Goal: Task Accomplishment & Management: Complete application form

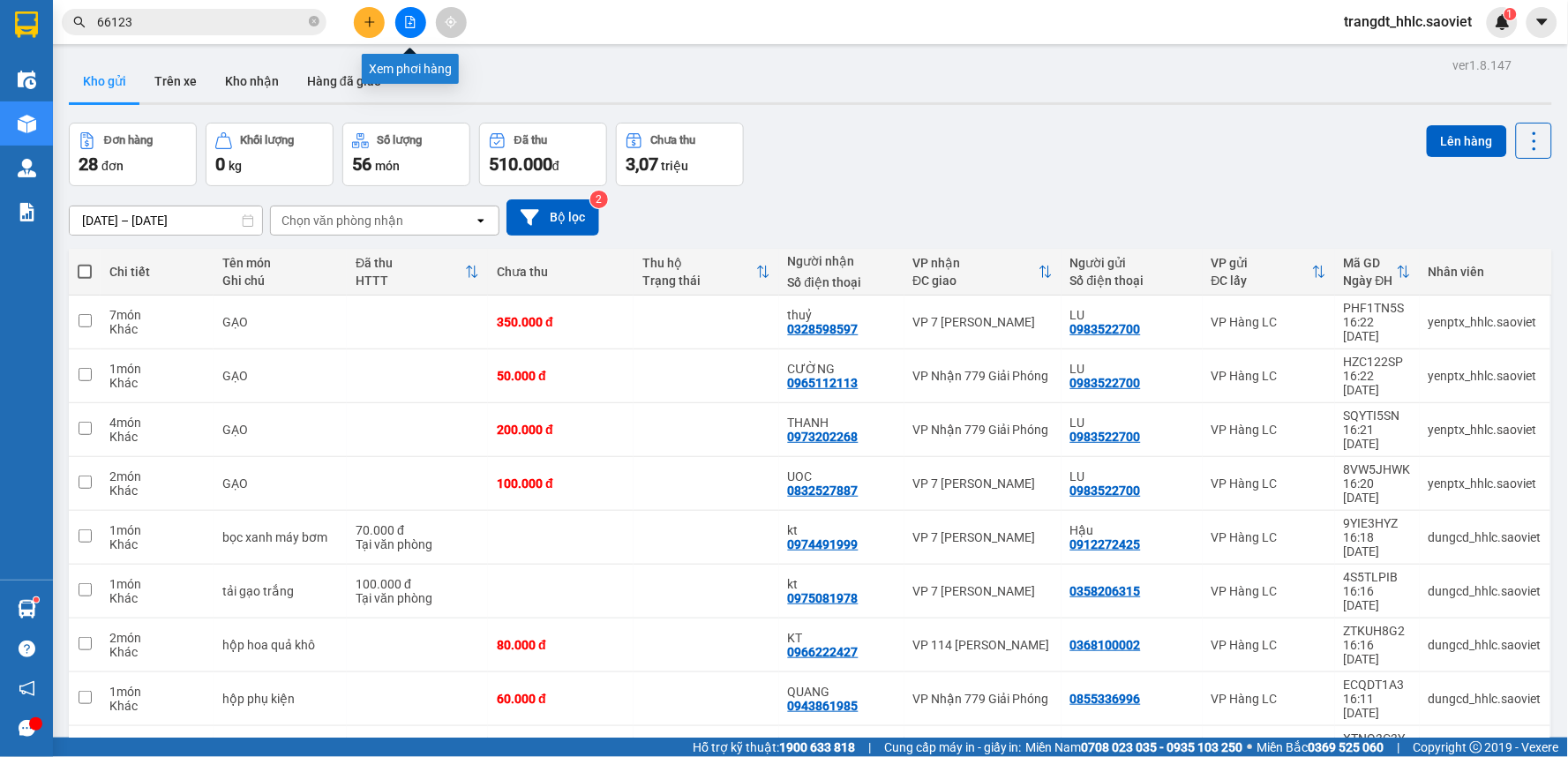
click at [406, 11] on button at bounding box center [410, 22] width 31 height 31
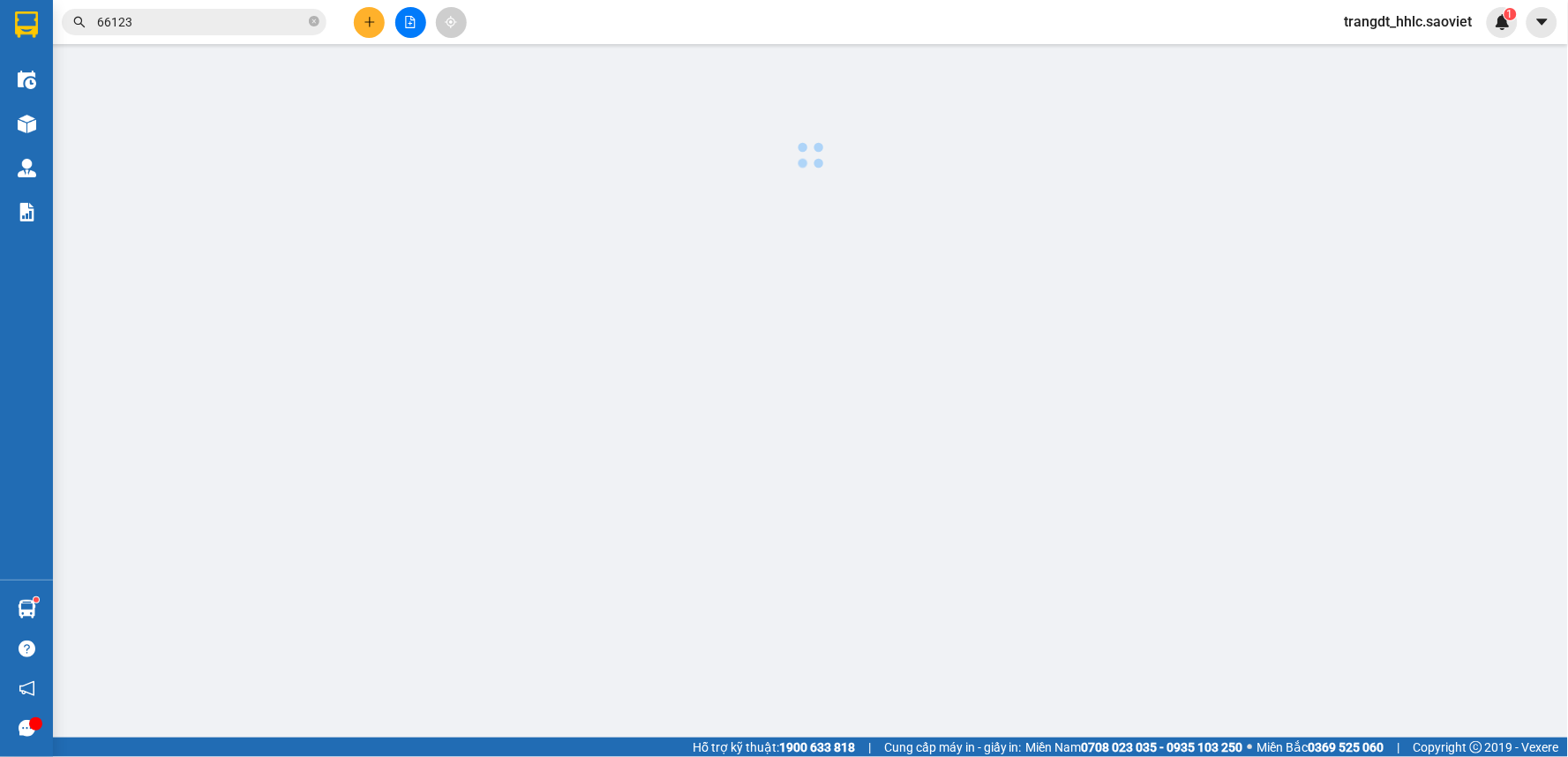
click at [406, 11] on button at bounding box center [410, 22] width 31 height 31
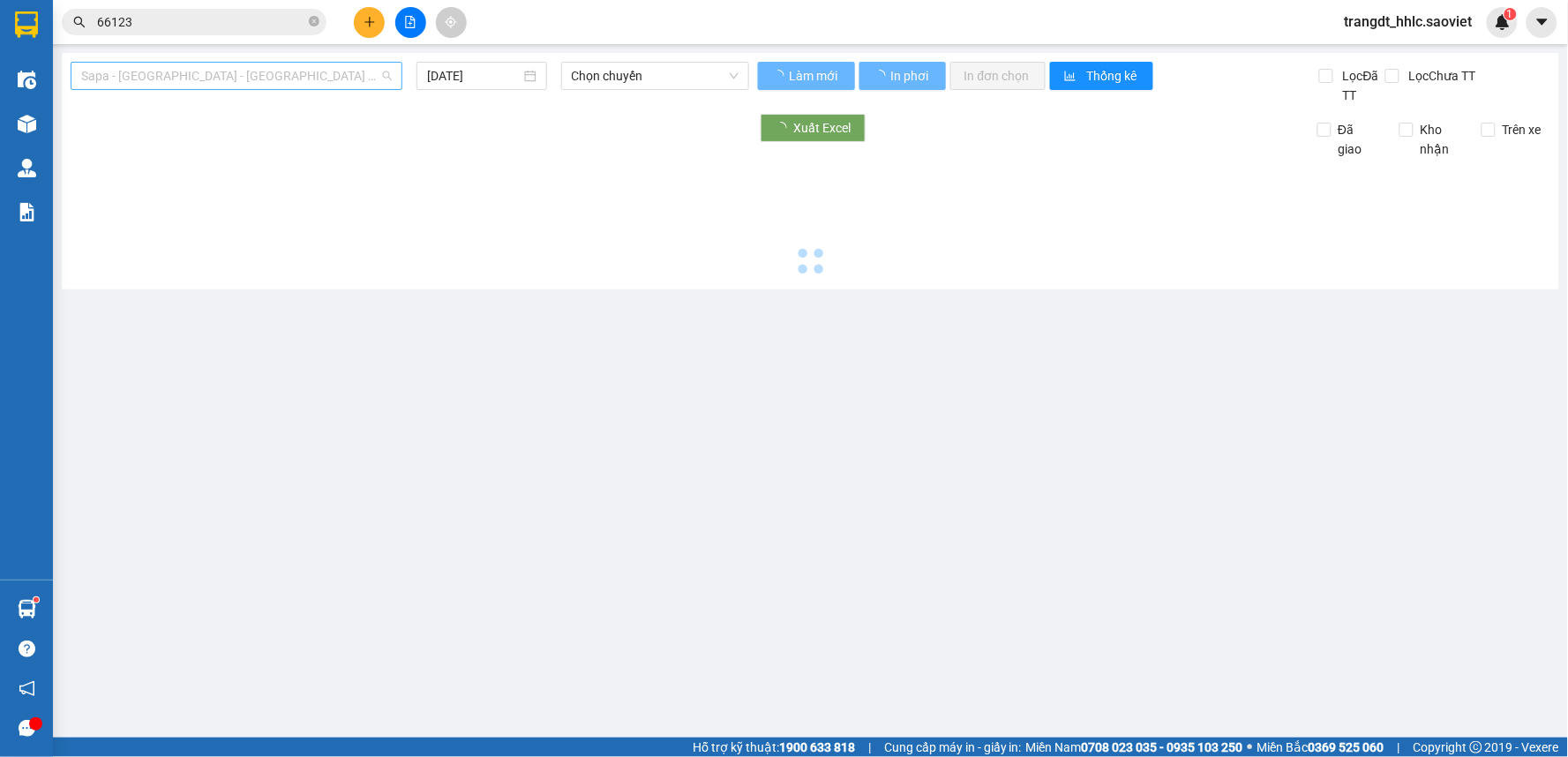
click at [275, 77] on span "Sapa - [GEOGRAPHIC_DATA] - [GEOGRAPHIC_DATA] ([GEOGRAPHIC_DATA])" at bounding box center [236, 76] width 311 height 27
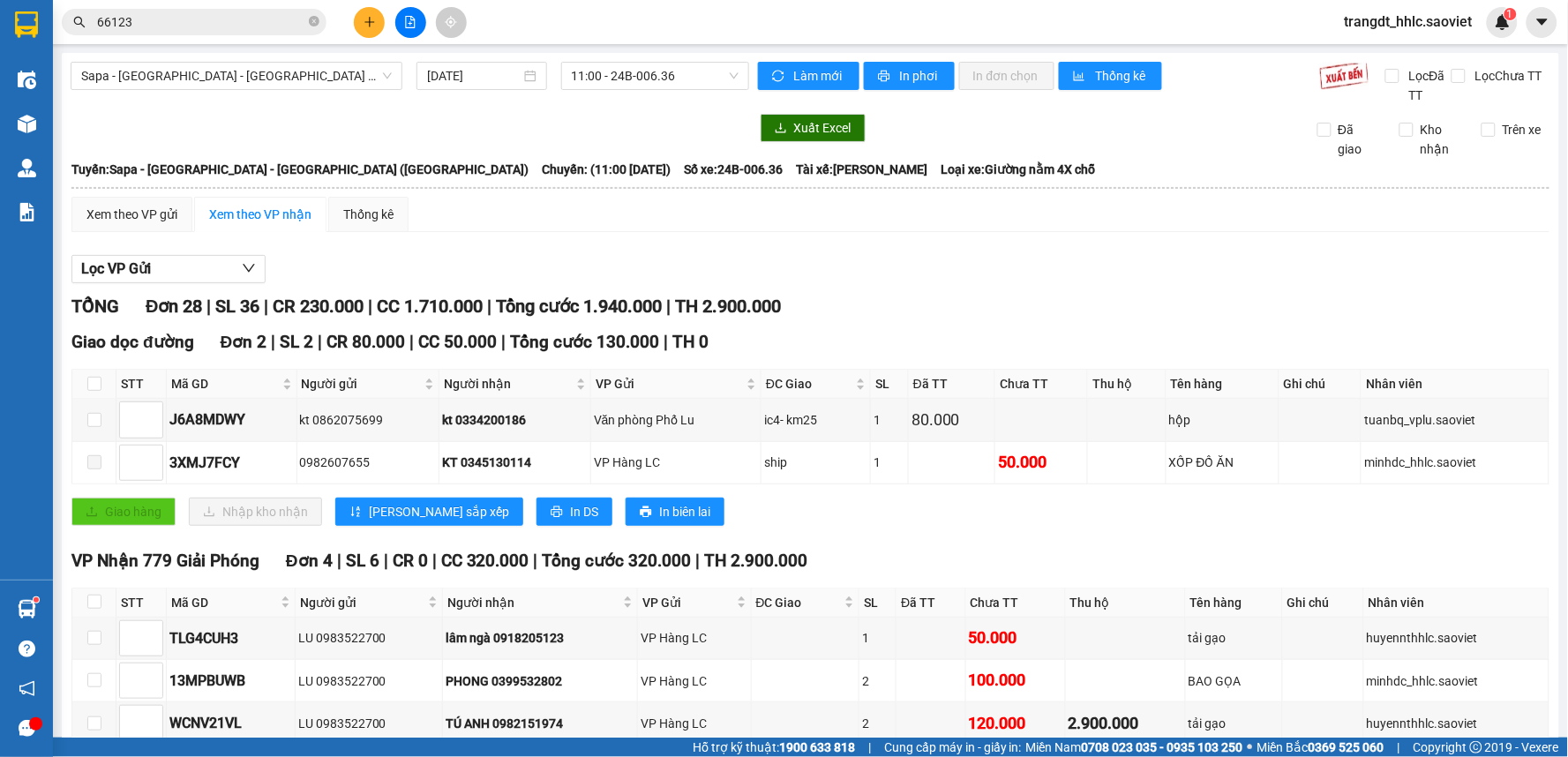
drag, startPoint x: 609, startPoint y: 219, endPoint x: 609, endPoint y: 231, distance: 12.0
click at [609, 221] on div "Xem theo VP gửi Xem theo VP nhận Thống kê" at bounding box center [811, 215] width 1478 height 35
click at [218, 82] on span "Sapa - [GEOGRAPHIC_DATA] - [GEOGRAPHIC_DATA] ([GEOGRAPHIC_DATA])" at bounding box center [236, 76] width 311 height 27
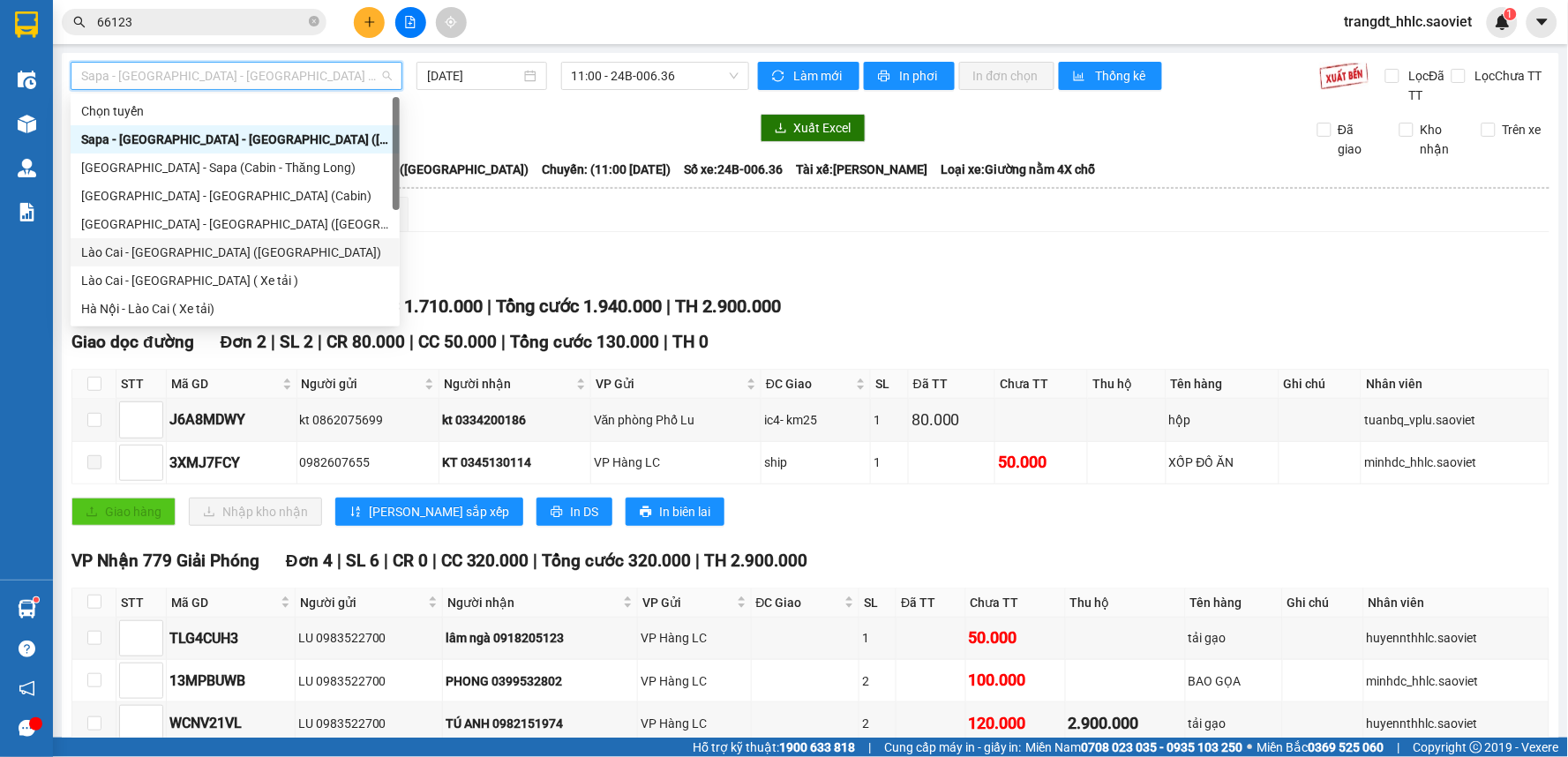
click at [189, 249] on div "Lào Cai - [GEOGRAPHIC_DATA] ([GEOGRAPHIC_DATA])" at bounding box center [234, 252] width 308 height 20
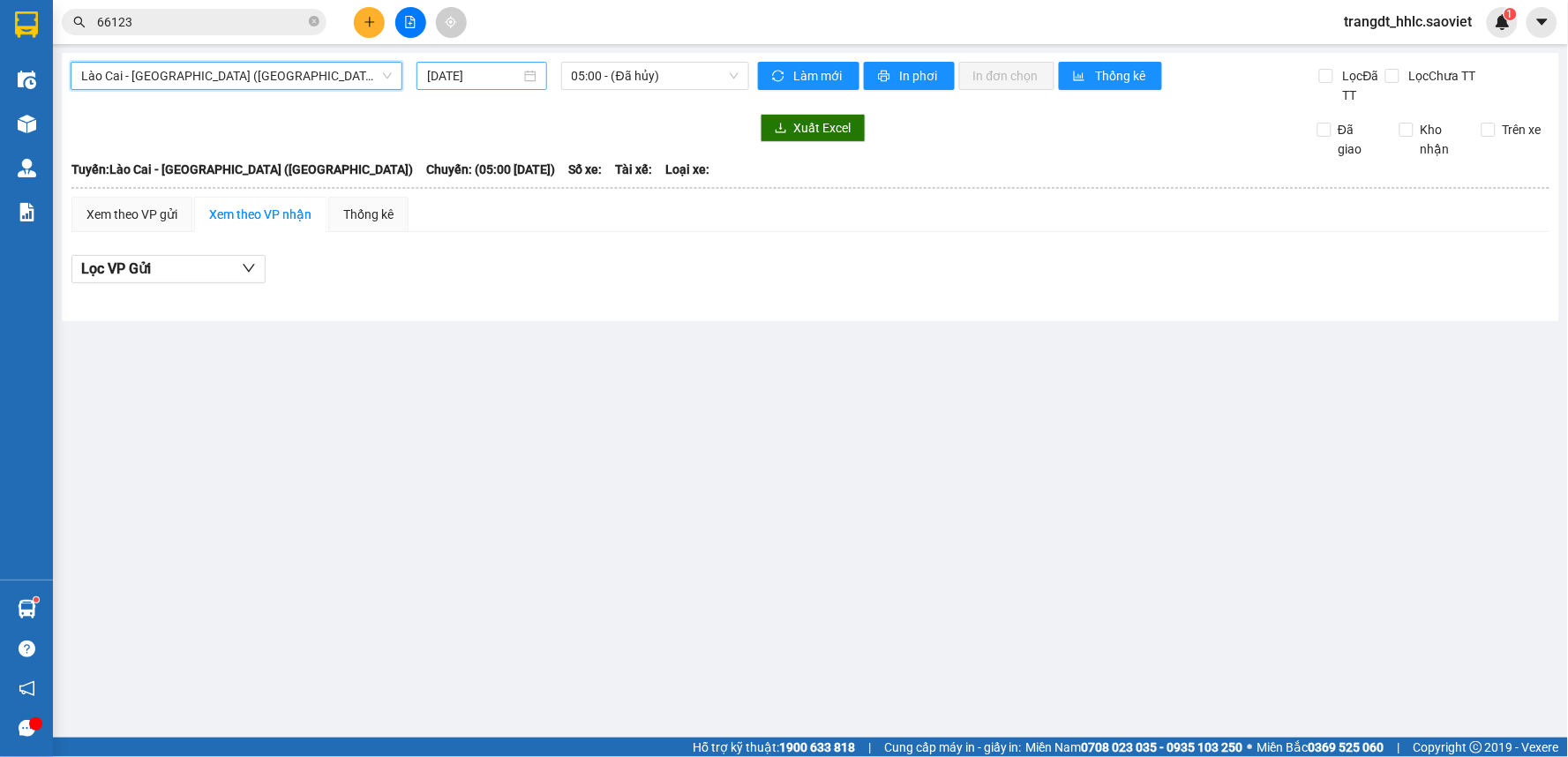
click at [455, 77] on input "[DATE]" at bounding box center [473, 76] width 92 height 20
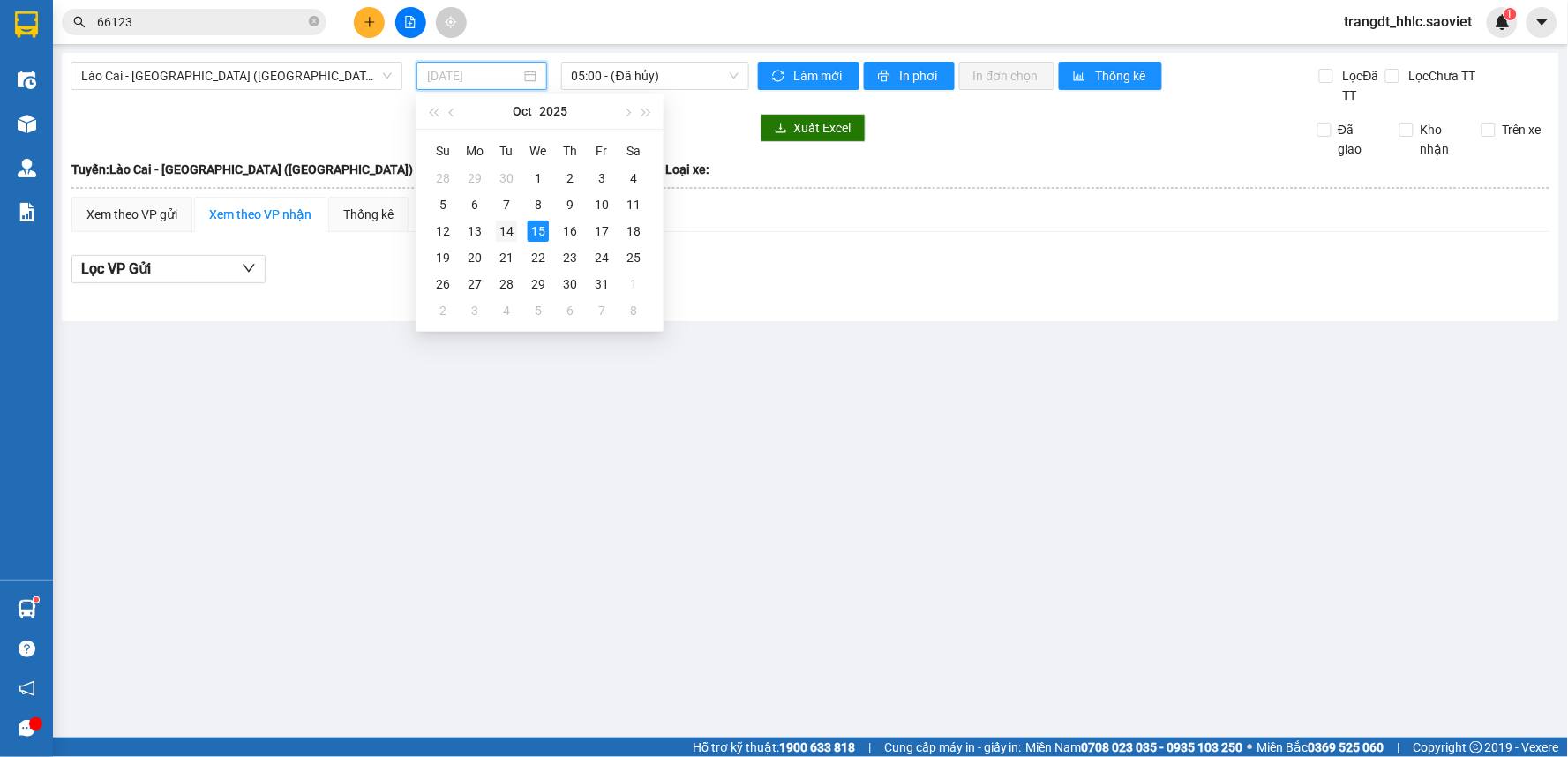
click at [509, 229] on div "14" at bounding box center [507, 232] width 21 height 21
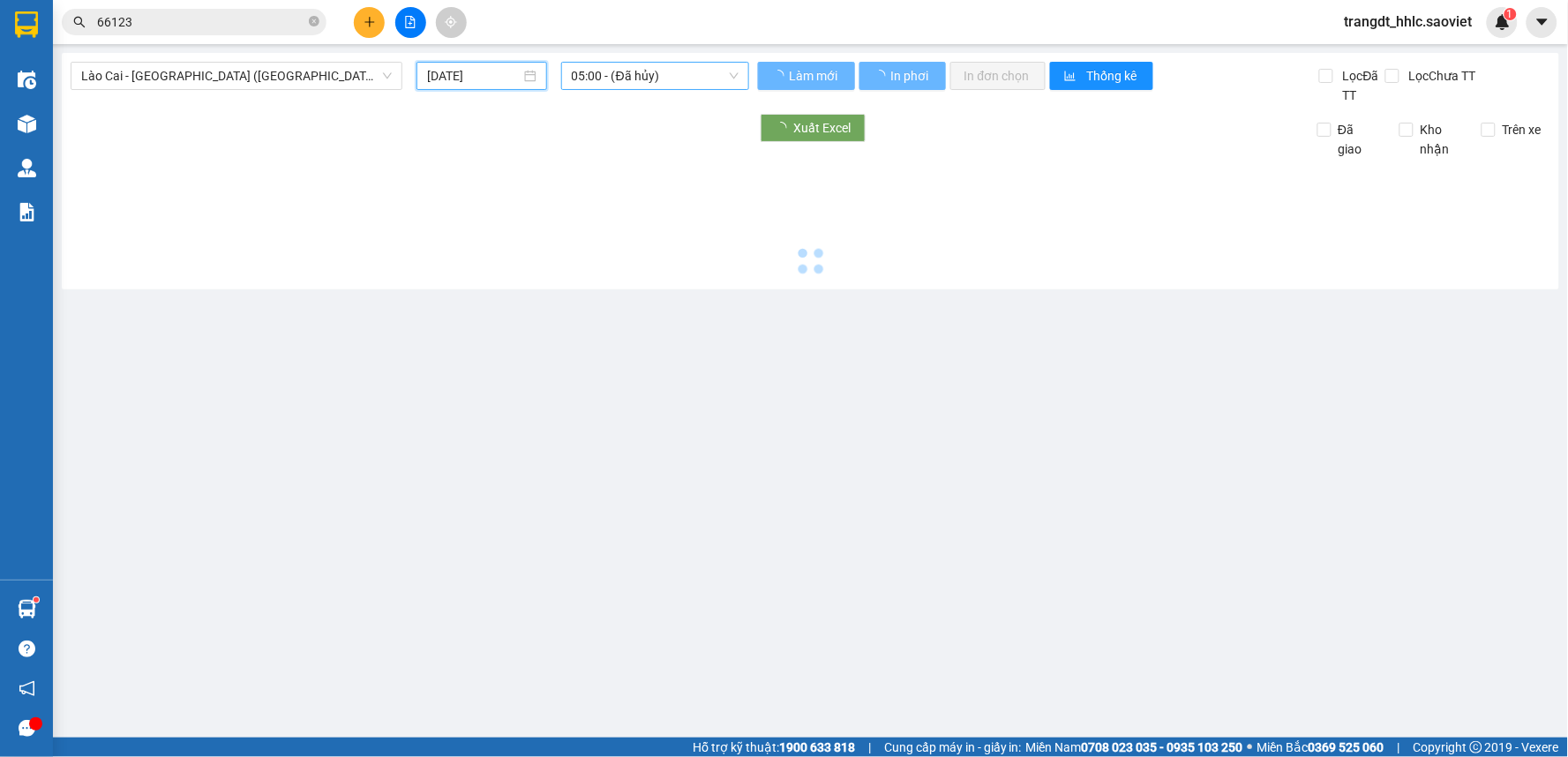
type input "[DATE]"
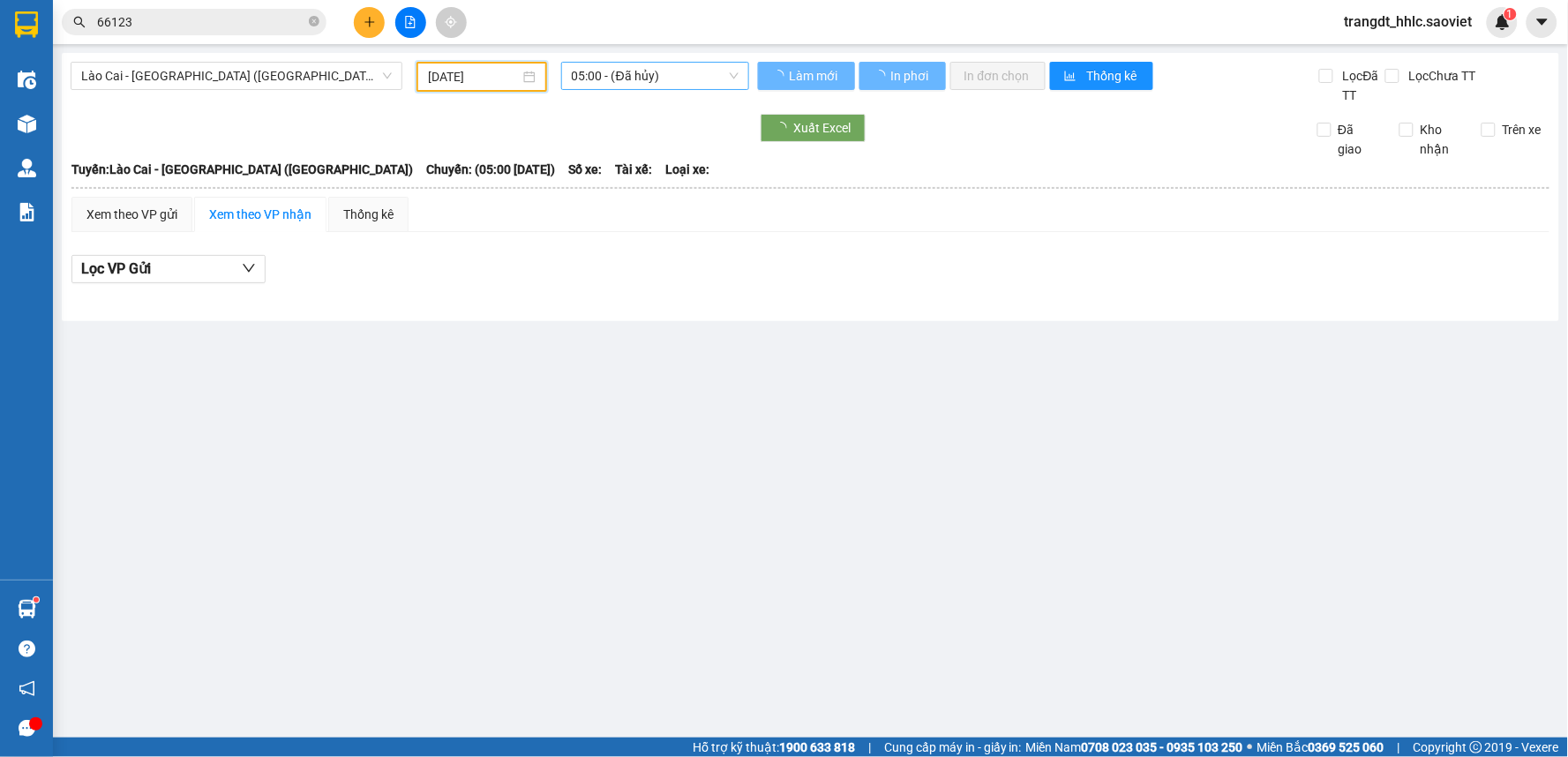
click at [645, 74] on span "05:00 - (Đã hủy)" at bounding box center [655, 76] width 167 height 27
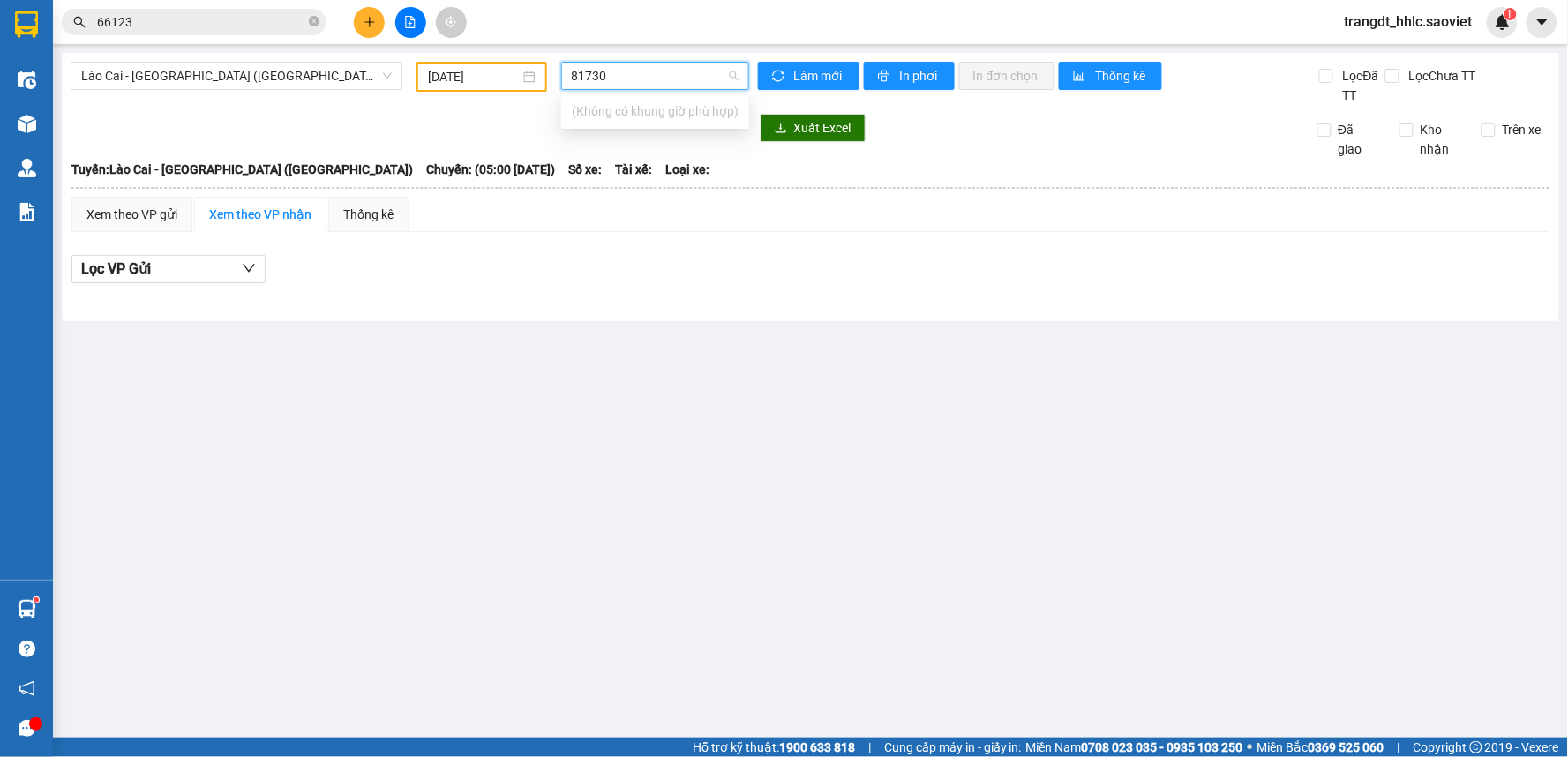
type input "81730"
click at [248, 109] on div "[GEOGRAPHIC_DATA] - [GEOGRAPHIC_DATA] ([GEOGRAPHIC_DATA]) [DATE] 05:00 - (Đã hủ…" at bounding box center [811, 187] width 1498 height 268
click at [455, 63] on div "[DATE]" at bounding box center [481, 77] width 130 height 30
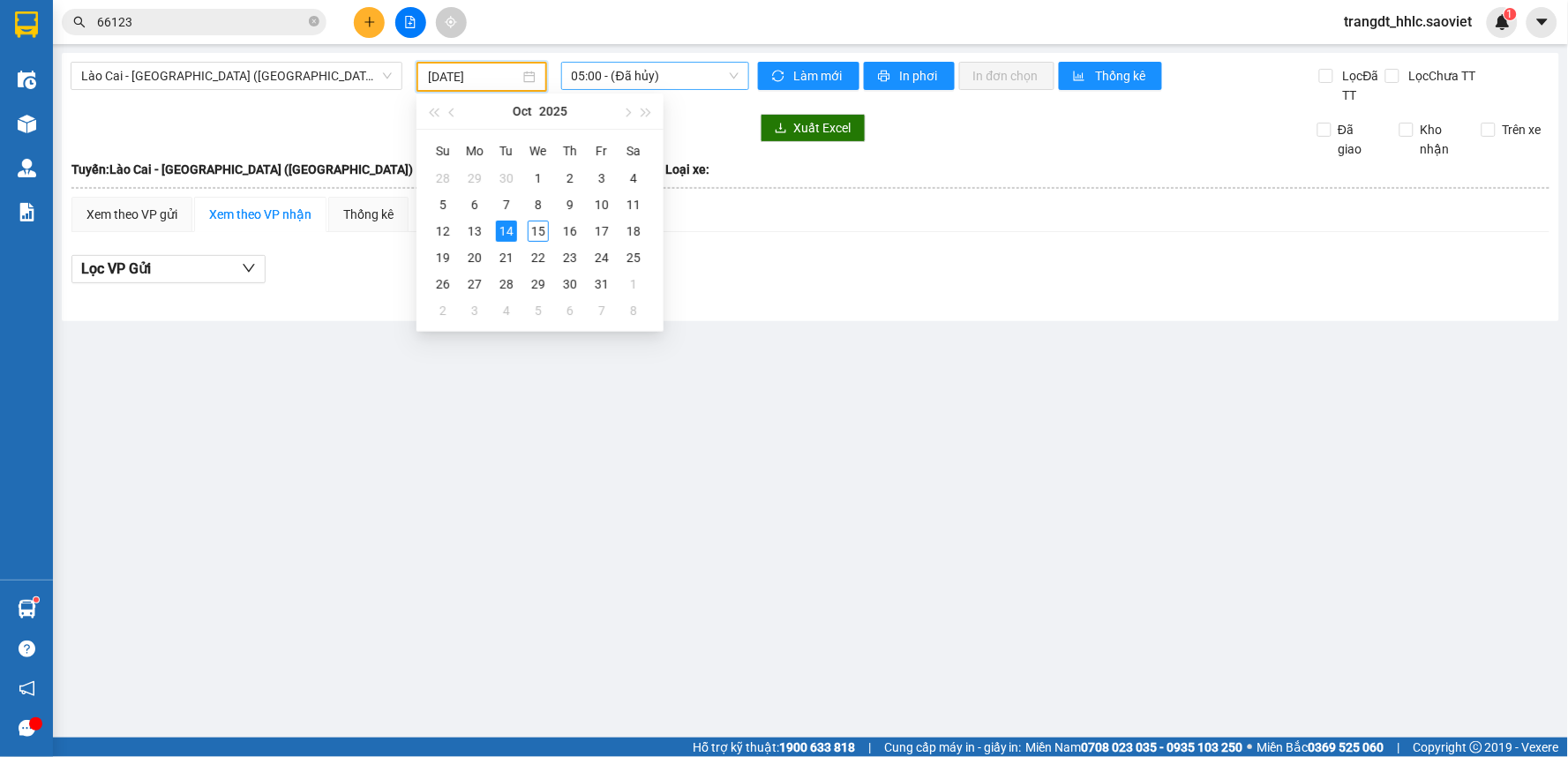
click at [469, 79] on input "[DATE]" at bounding box center [473, 77] width 91 height 20
click at [620, 77] on span "05:00 - (Đã hủy)" at bounding box center [655, 76] width 167 height 27
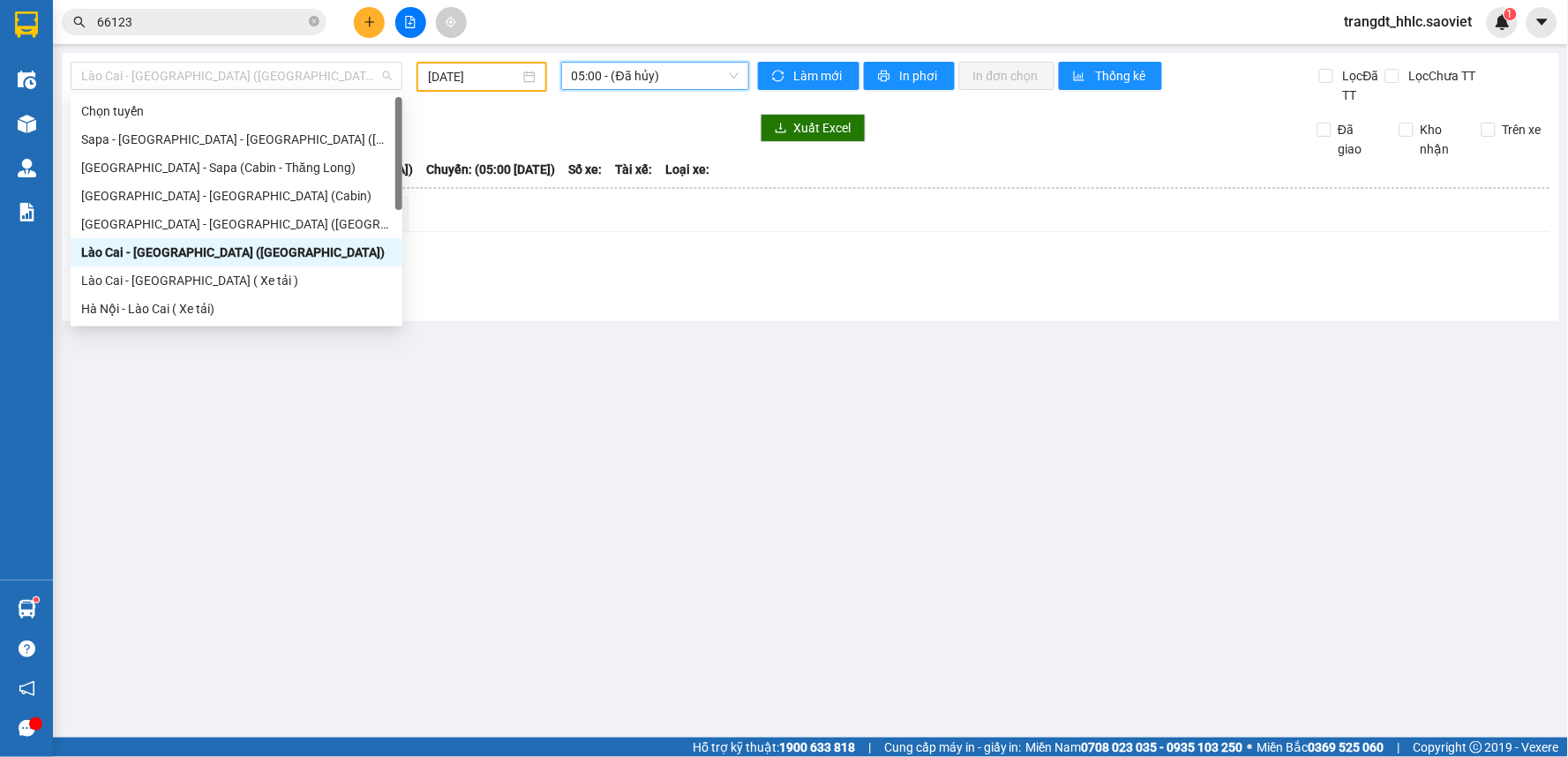
drag, startPoint x: 316, startPoint y: 73, endPoint x: 269, endPoint y: 241, distance: 174.5
click at [318, 73] on span "Lào Cai - [GEOGRAPHIC_DATA] ([GEOGRAPHIC_DATA])" at bounding box center [236, 76] width 311 height 27
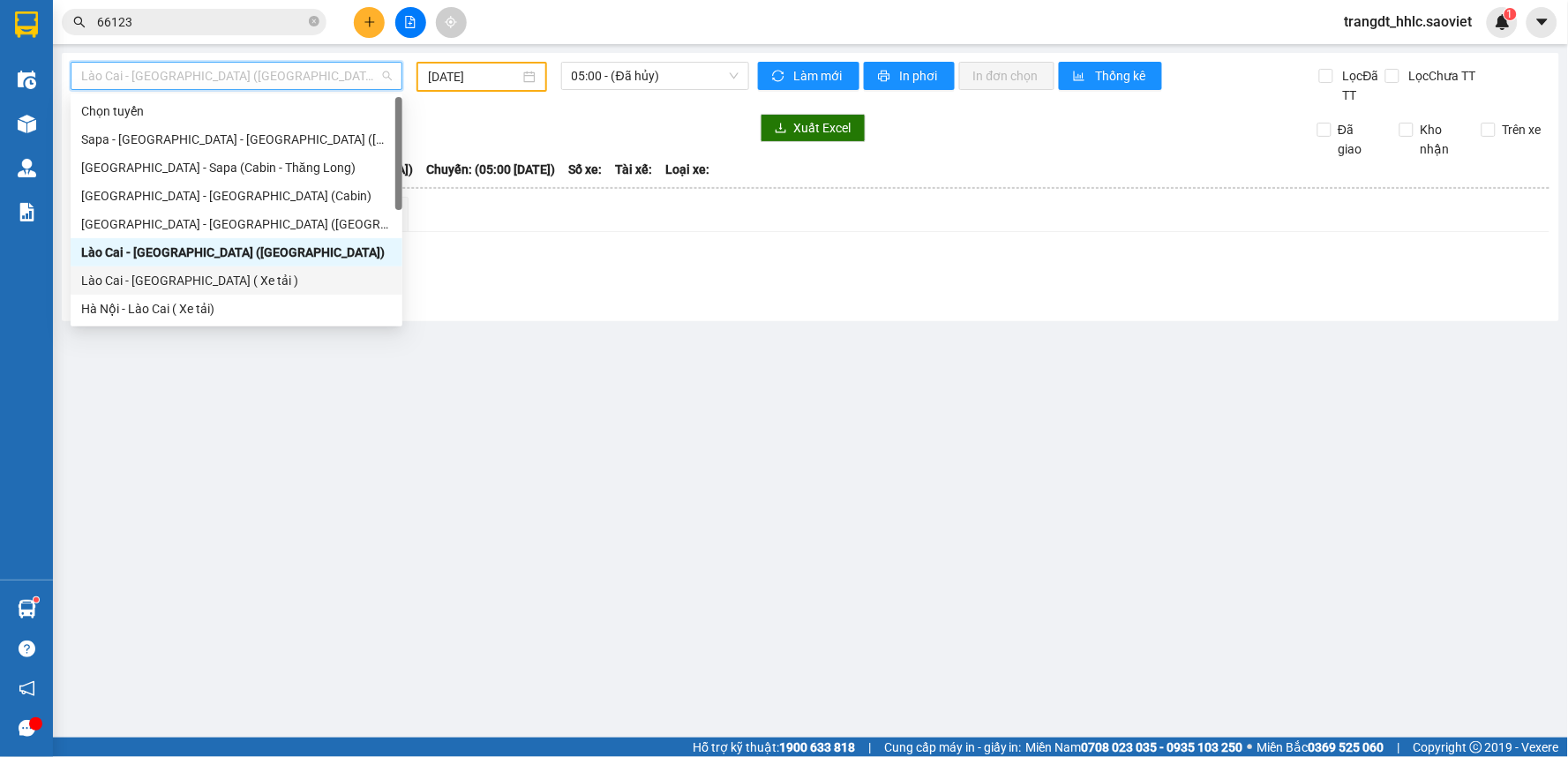
scroll to position [141, 0]
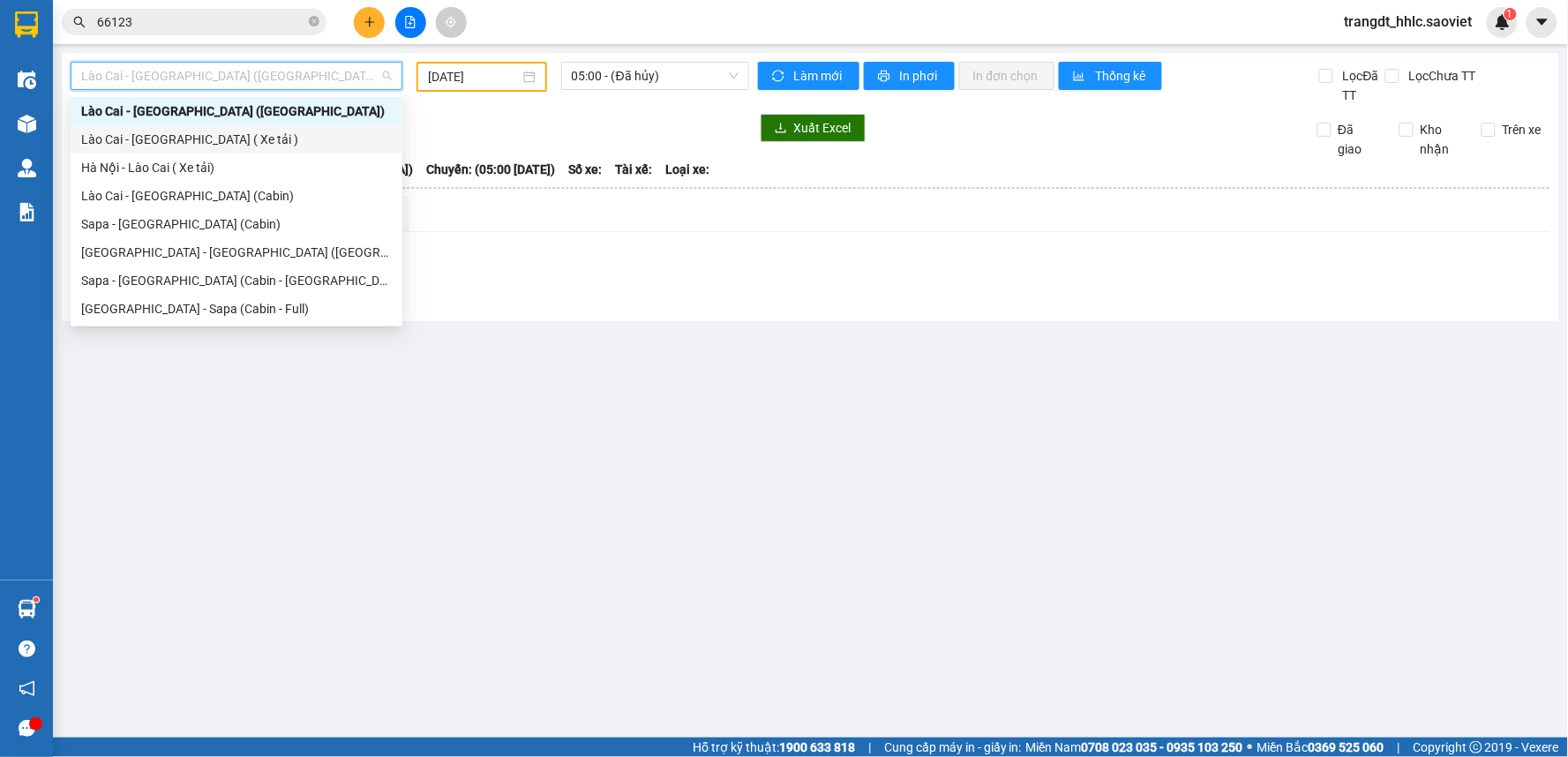
click at [213, 144] on div "Lào Cai - [GEOGRAPHIC_DATA] ( Xe tải )" at bounding box center [236, 139] width 311 height 20
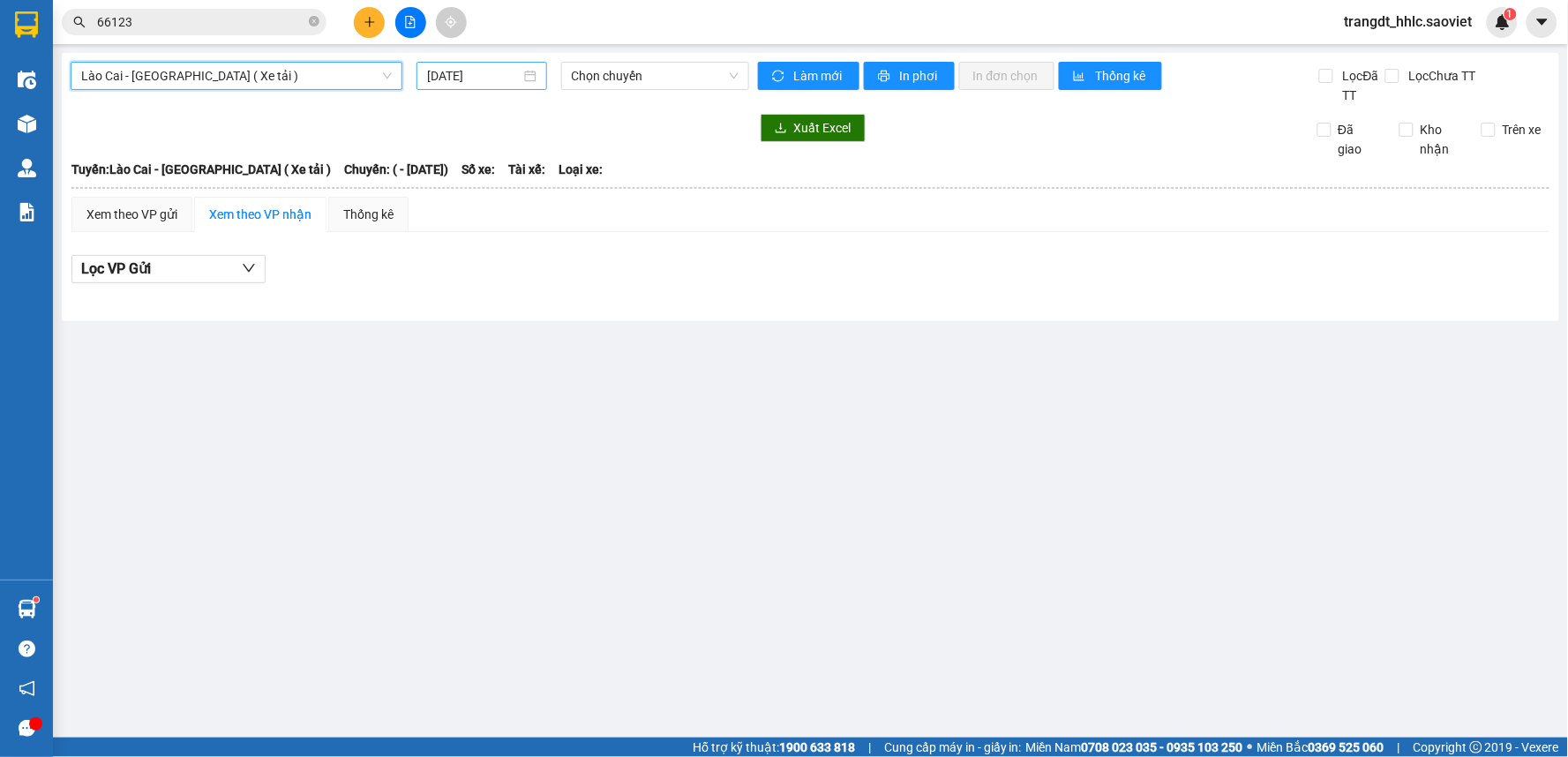
click at [478, 75] on input "[DATE]" at bounding box center [473, 76] width 92 height 20
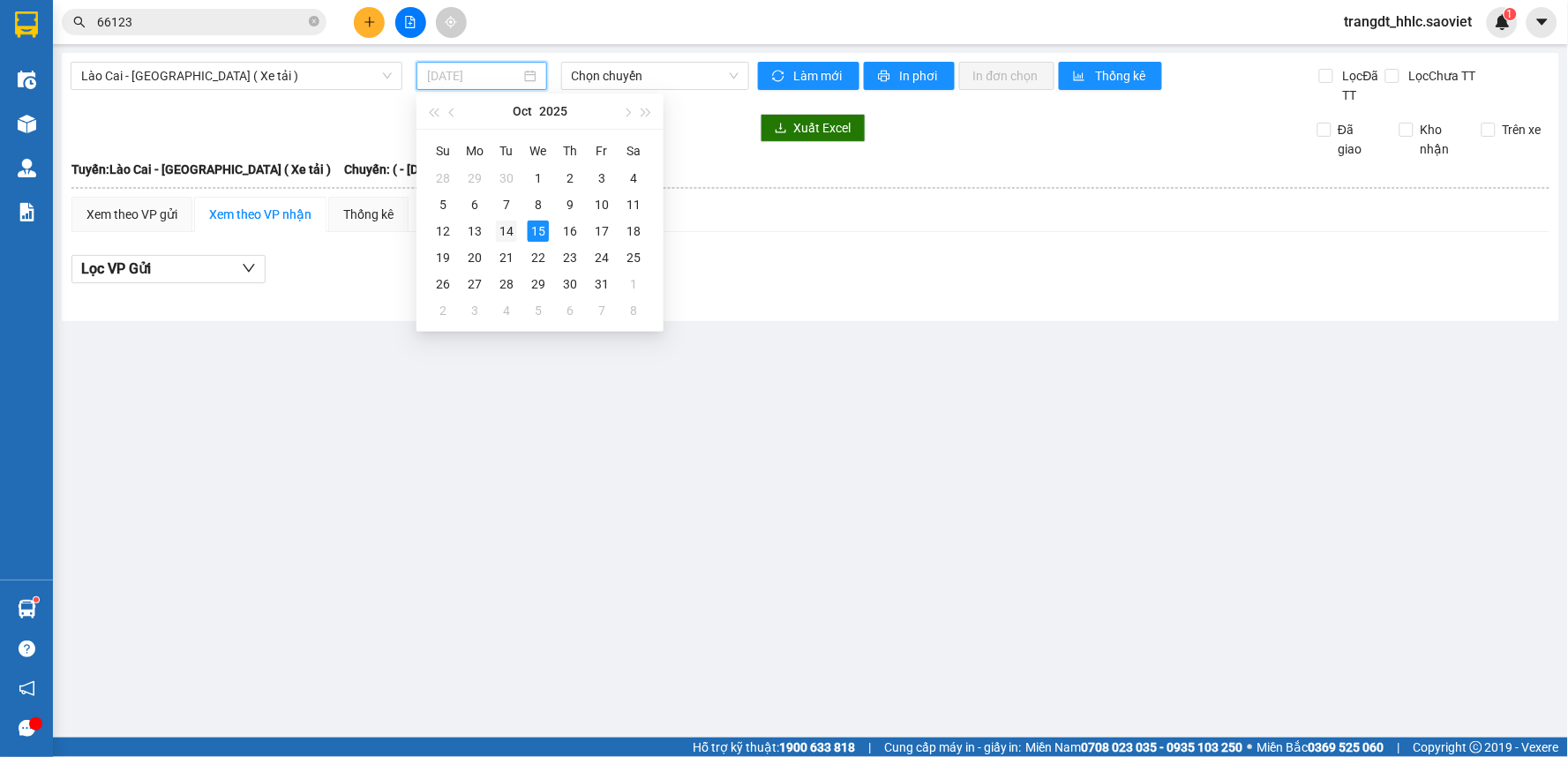
click at [503, 232] on div "14" at bounding box center [507, 232] width 21 height 21
type input "[DATE]"
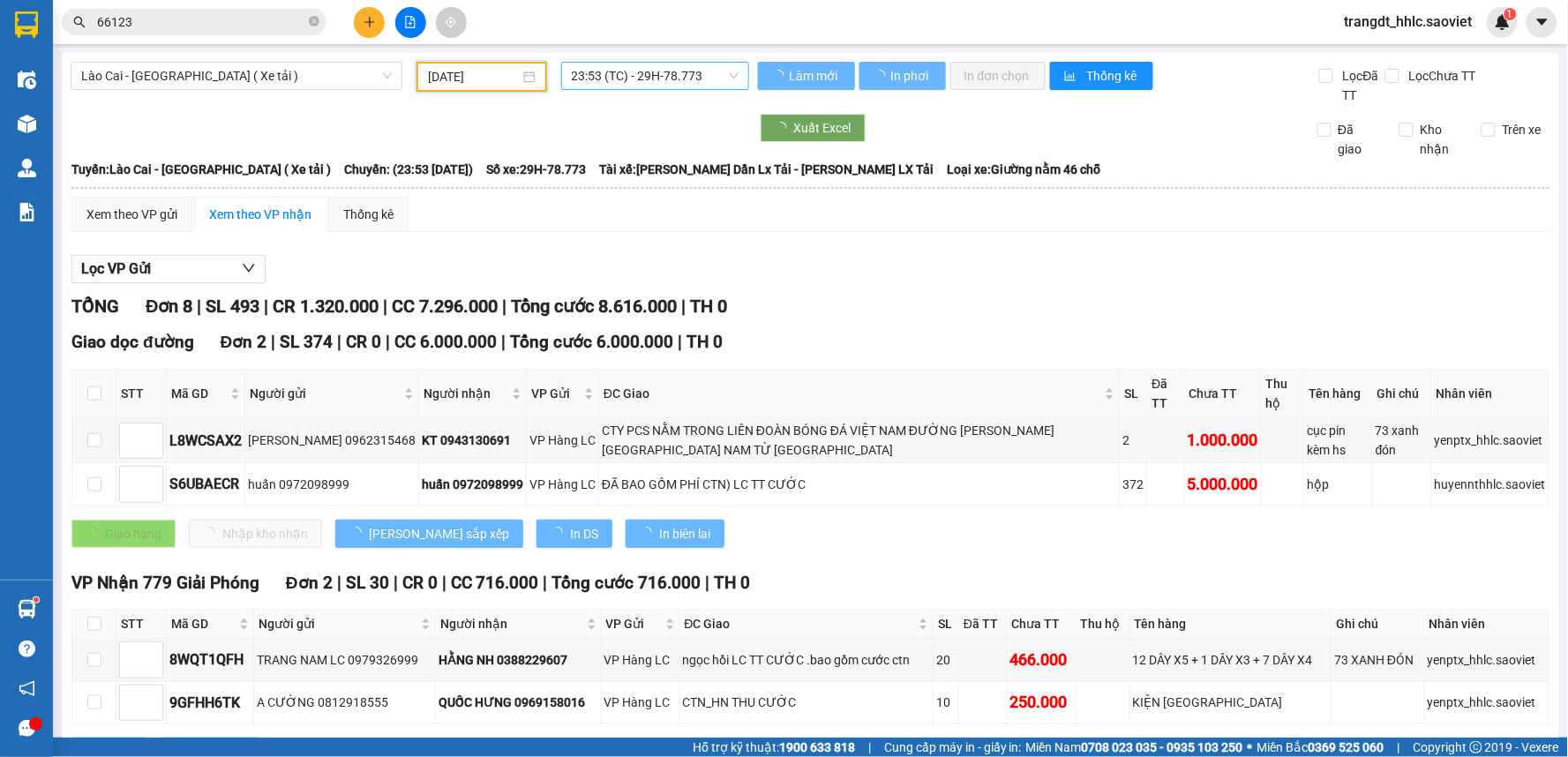
click at [645, 69] on span "23:53 (TC) - 29H-78.773" at bounding box center [655, 76] width 167 height 27
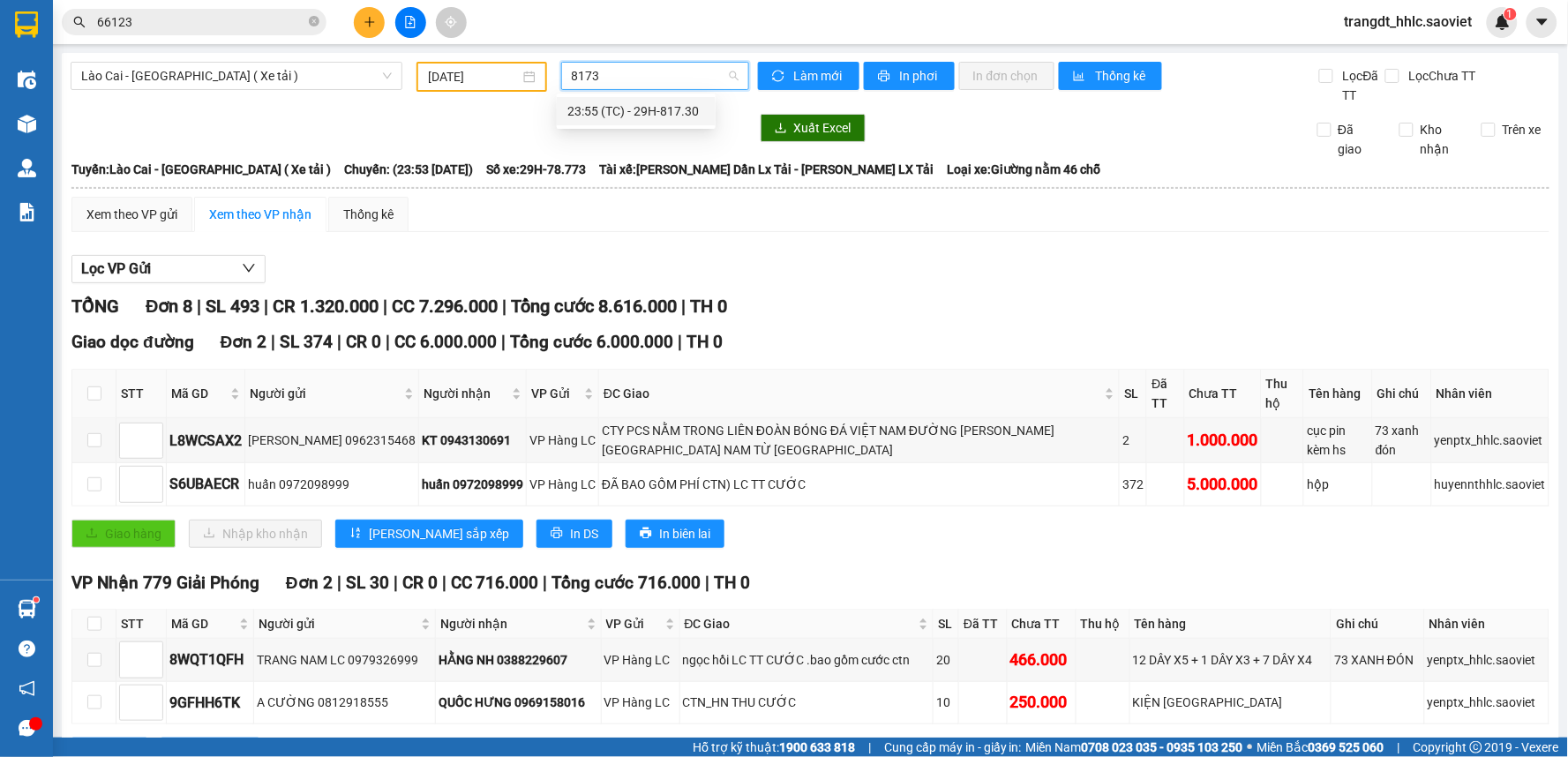
type input "81730"
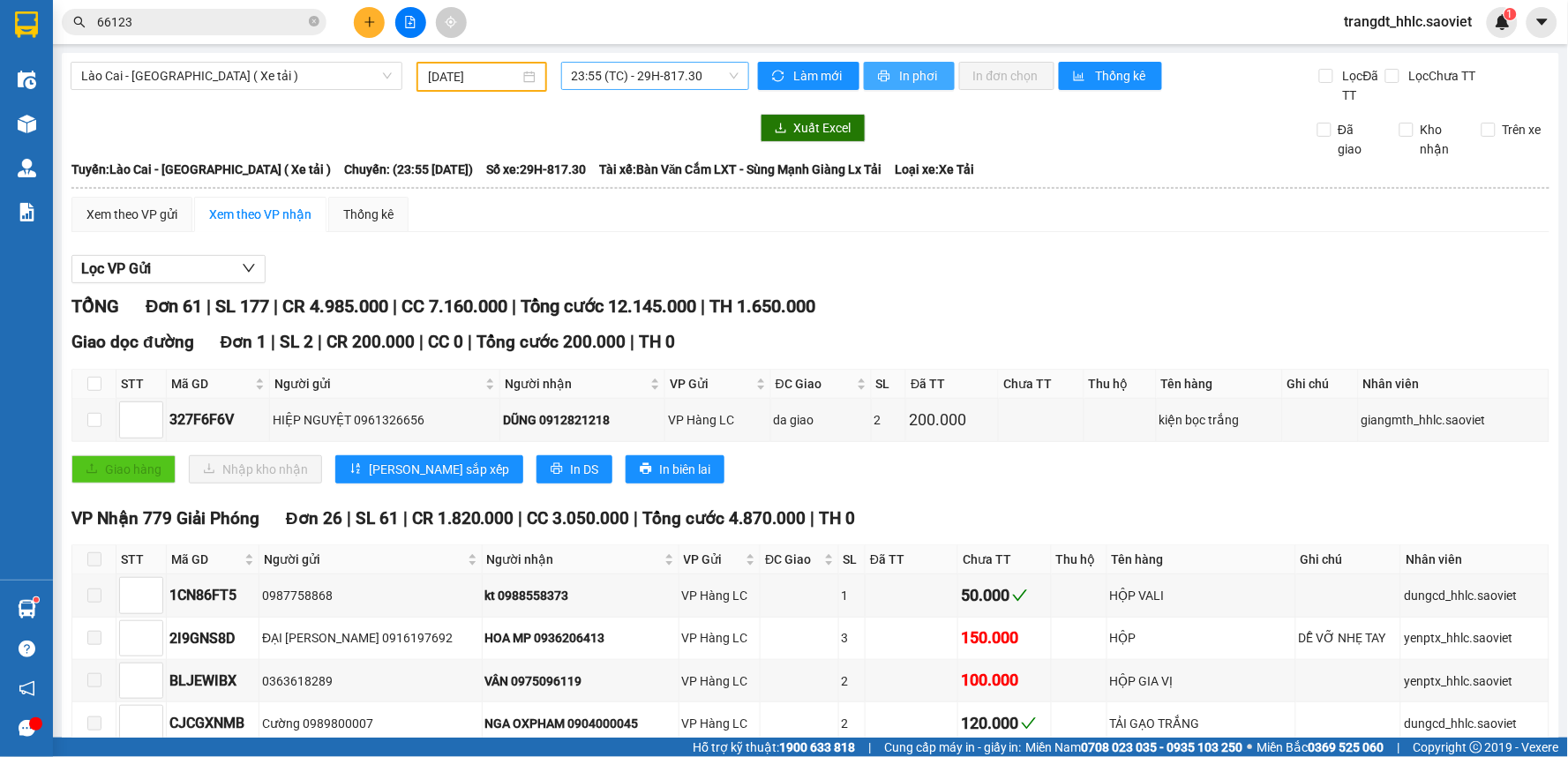
click at [924, 82] on span "In phơi" at bounding box center [921, 76] width 41 height 20
click at [1093, 408] on td at bounding box center [1121, 420] width 73 height 43
click at [470, 75] on input "[DATE]" at bounding box center [473, 77] width 91 height 20
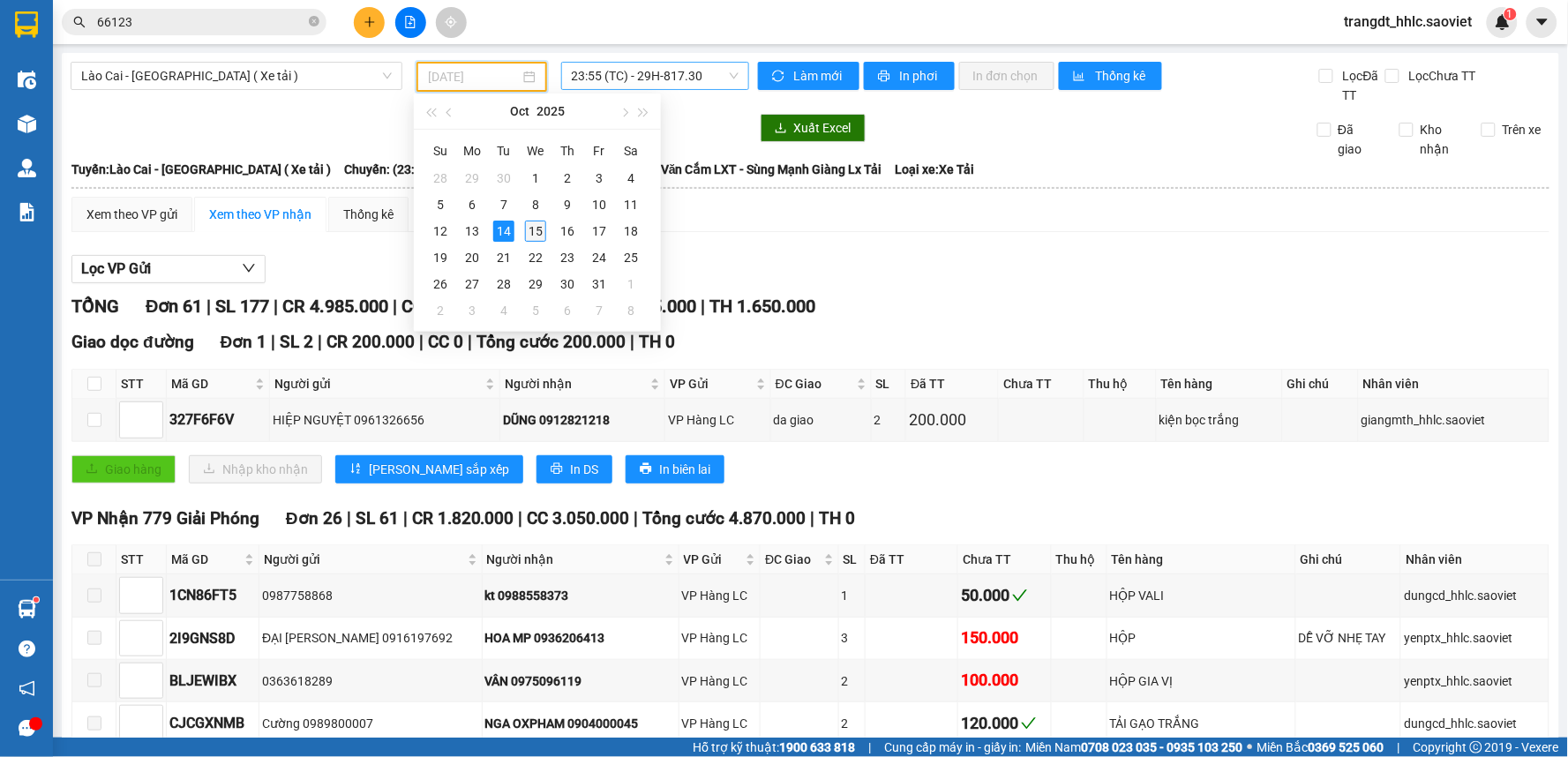
click at [541, 240] on div "15" at bounding box center [535, 232] width 21 height 21
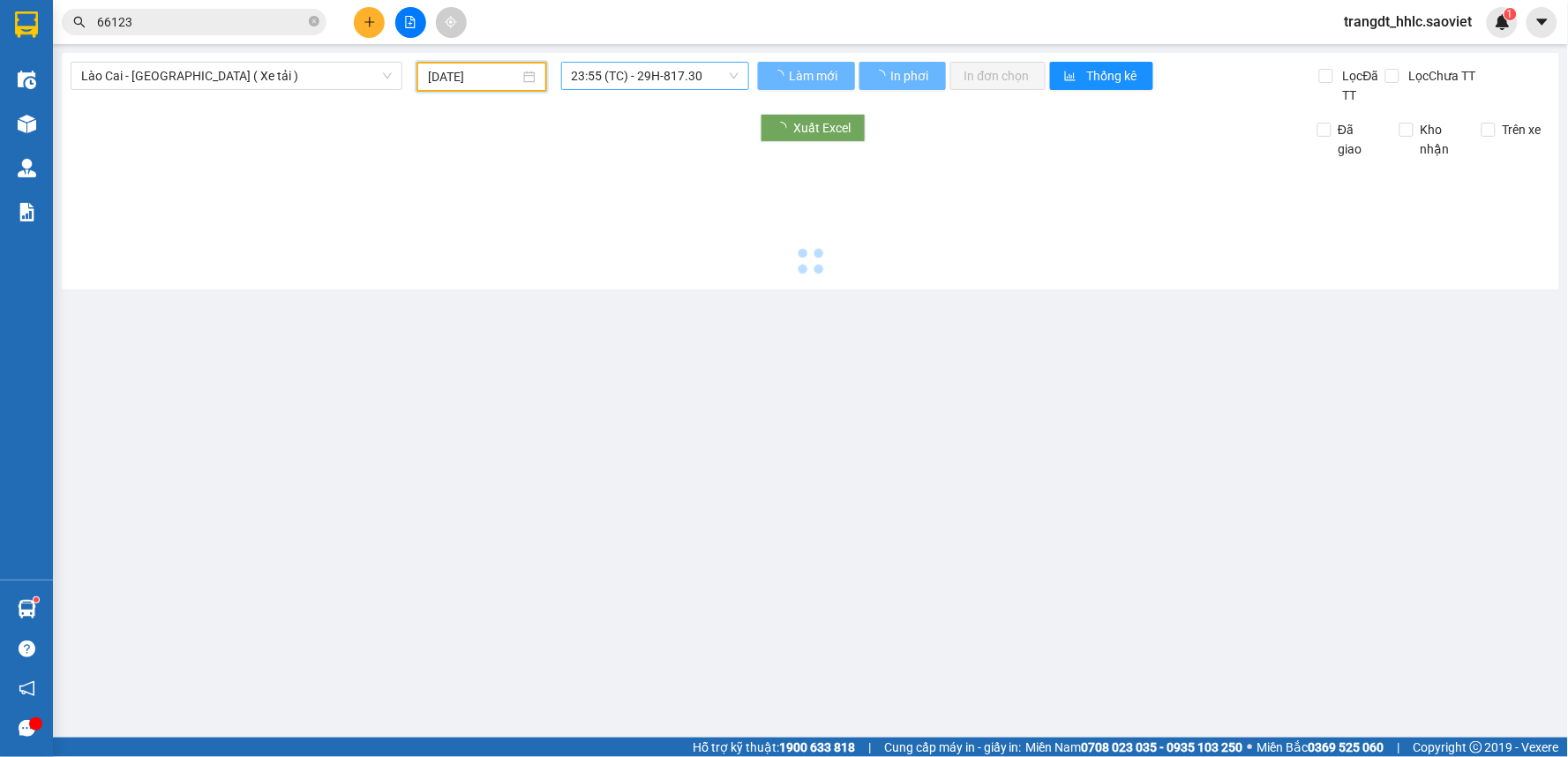
type input "[DATE]"
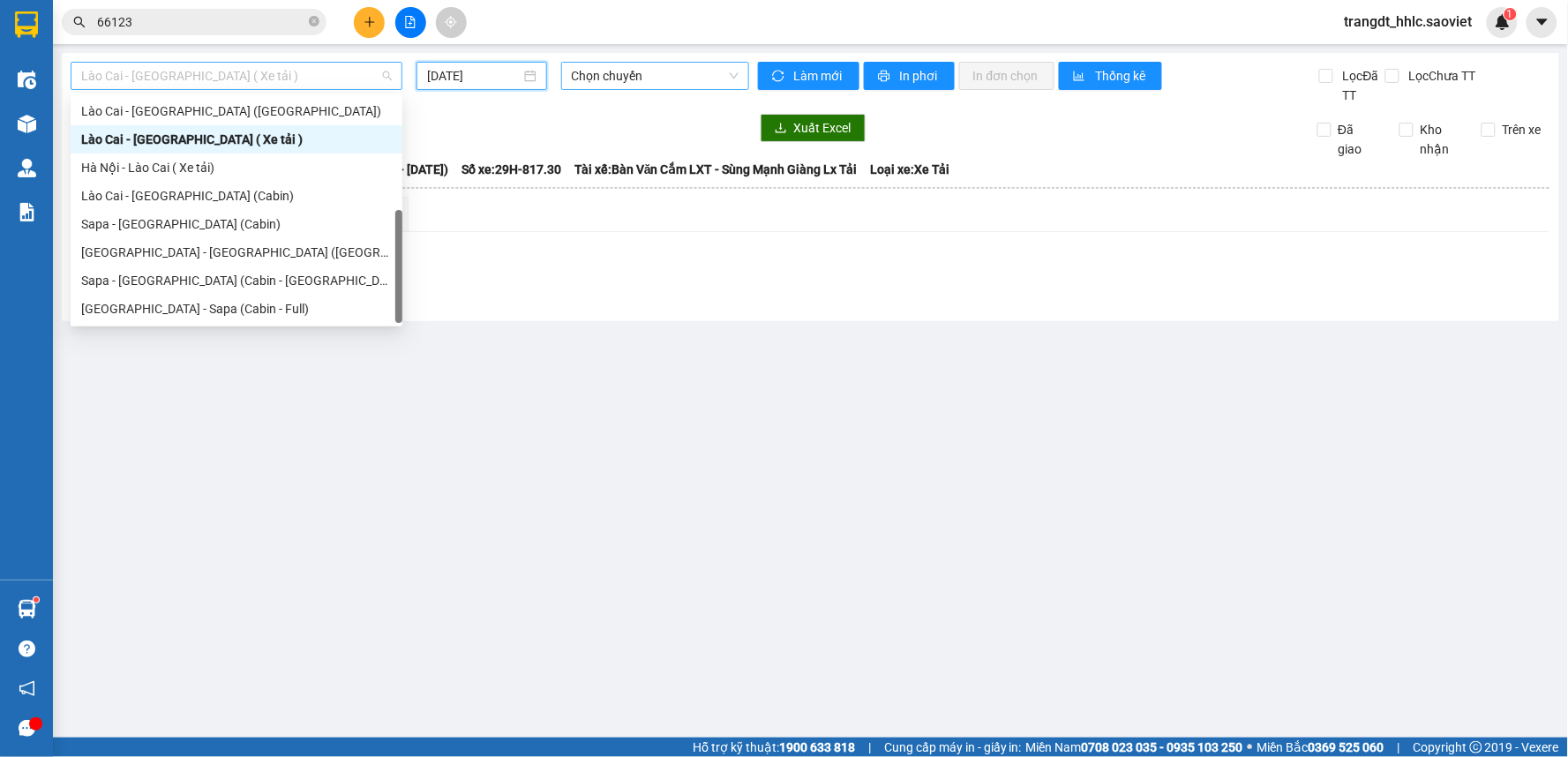
click at [257, 83] on span "Lào Cai - [GEOGRAPHIC_DATA] ( Xe tải )" at bounding box center [236, 76] width 311 height 27
click at [165, 166] on div "Hà Nội - Lào Cai ( Xe tải)" at bounding box center [236, 168] width 311 height 20
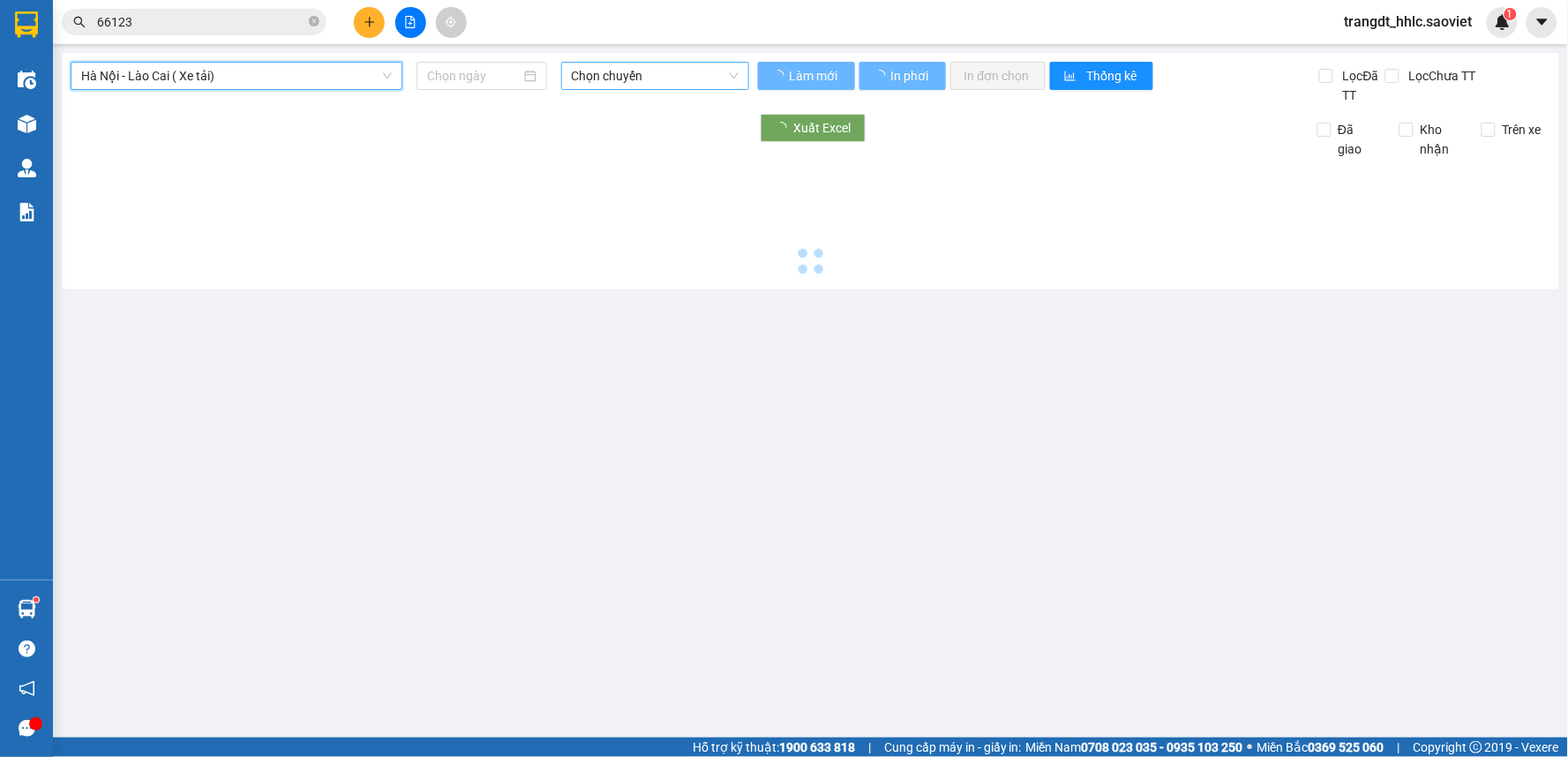
type input "[DATE]"
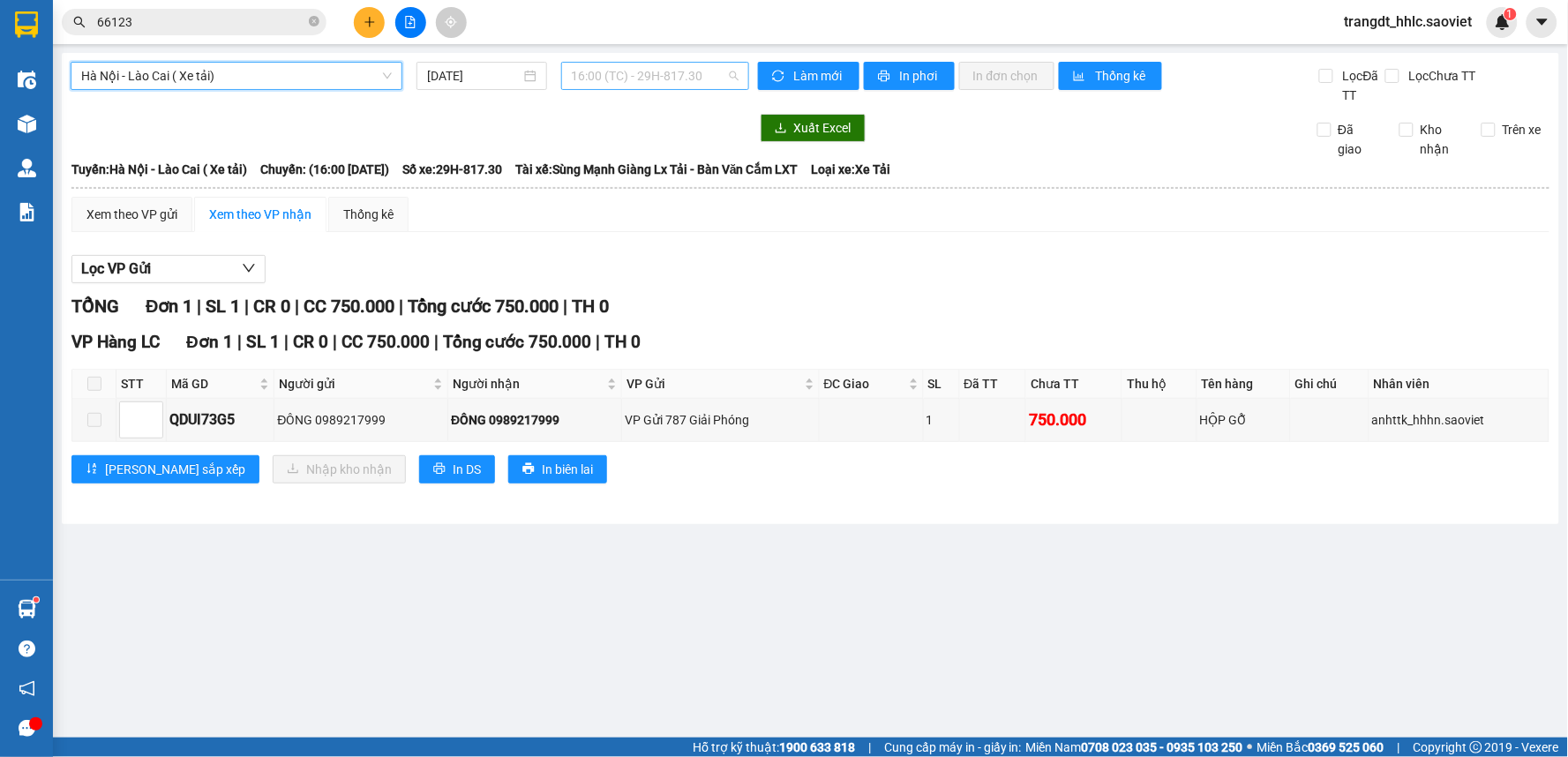
click at [634, 80] on span "16:00 (TC) - 29H-817.30" at bounding box center [655, 76] width 167 height 27
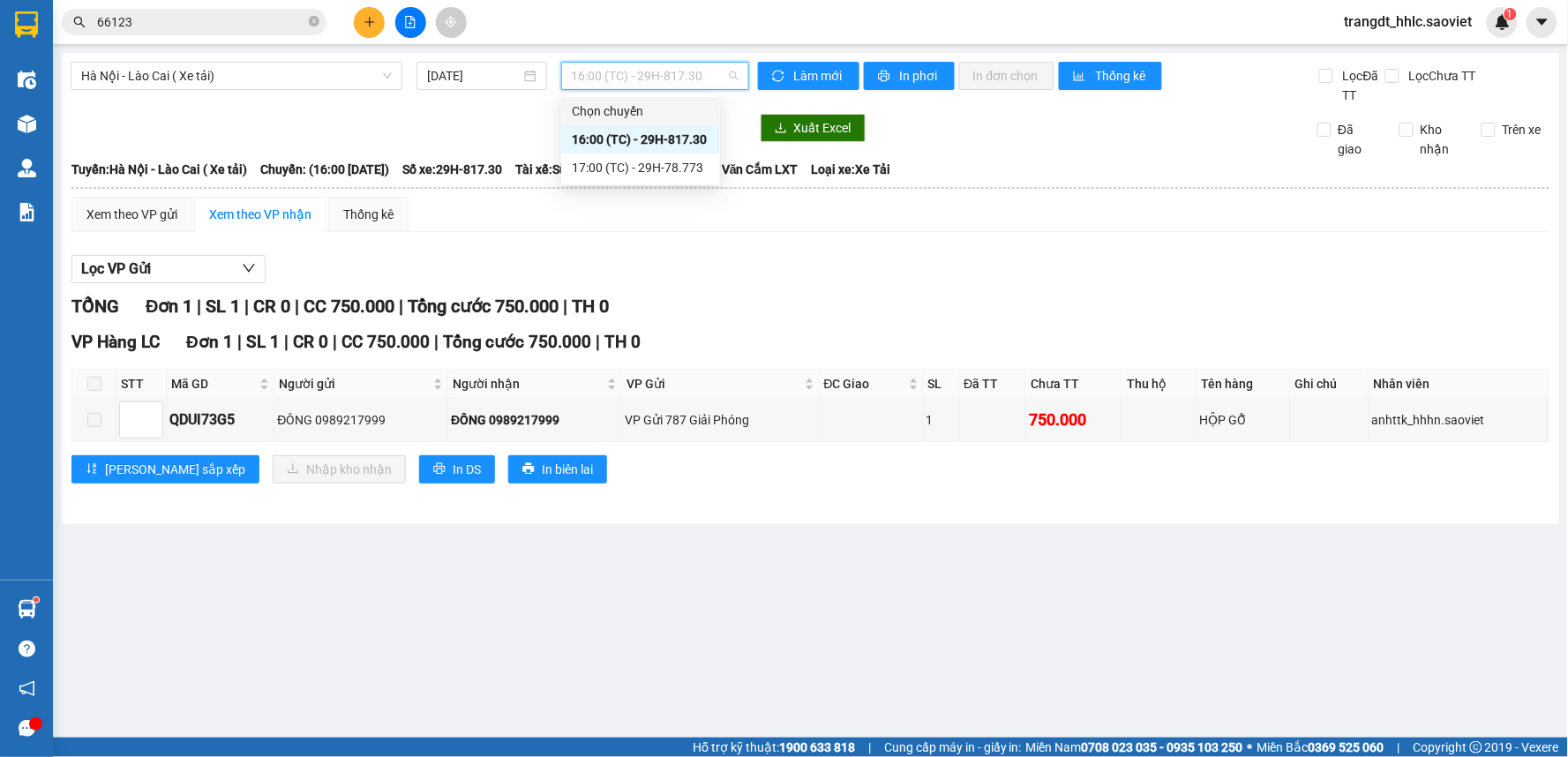
click at [907, 251] on div "Lọc VP Gửi TỔNG Đơn 1 | SL 1 | CR 0 | CC 750.000 | Tổng cước 750.000 | TH 0 VP…" at bounding box center [811, 375] width 1478 height 259
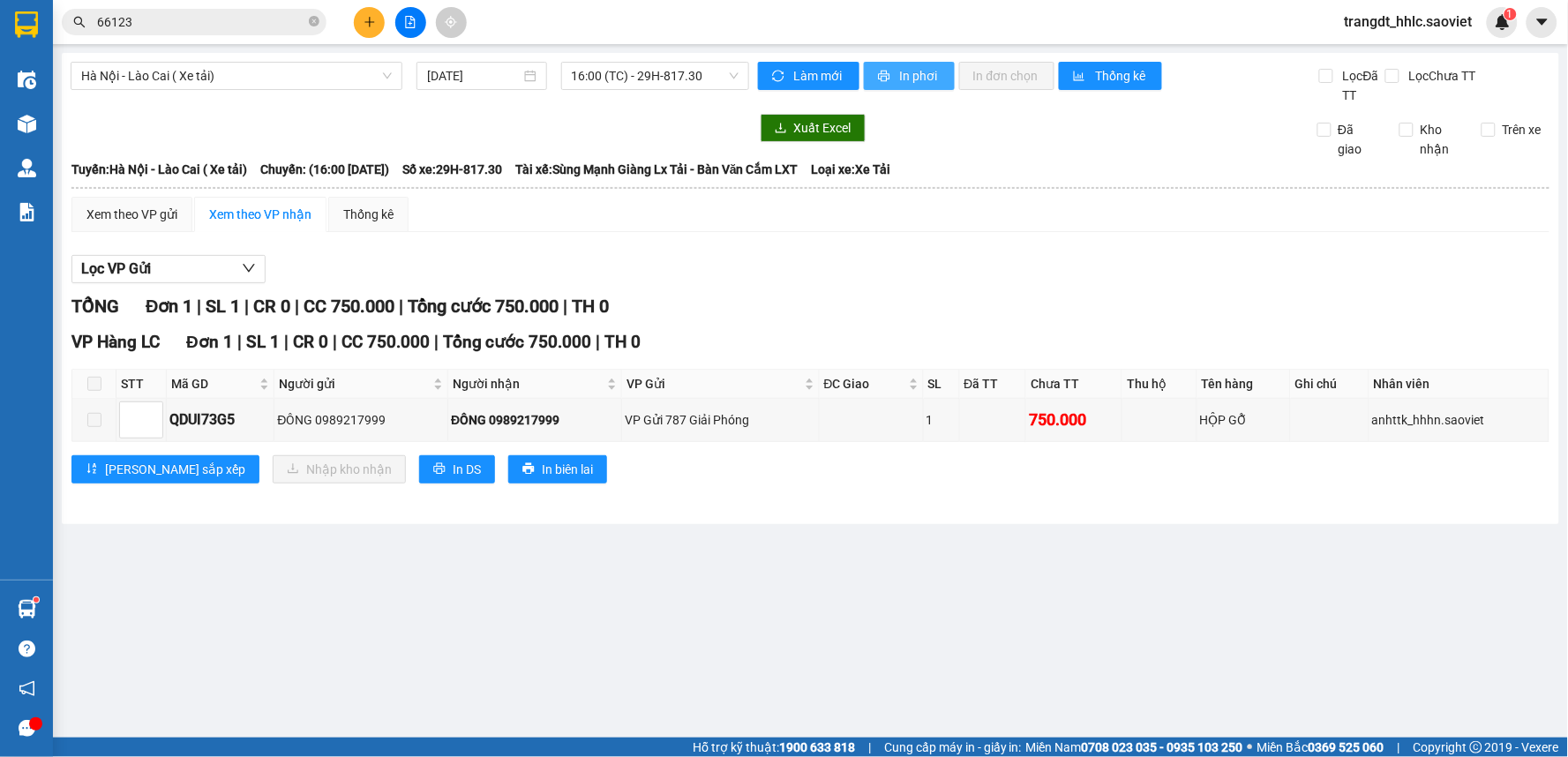
click at [897, 79] on button "In phơi" at bounding box center [909, 76] width 91 height 28
click at [517, 412] on div "ĐÔNG 0989217999" at bounding box center [535, 420] width 168 height 20
copy div "0989217999"
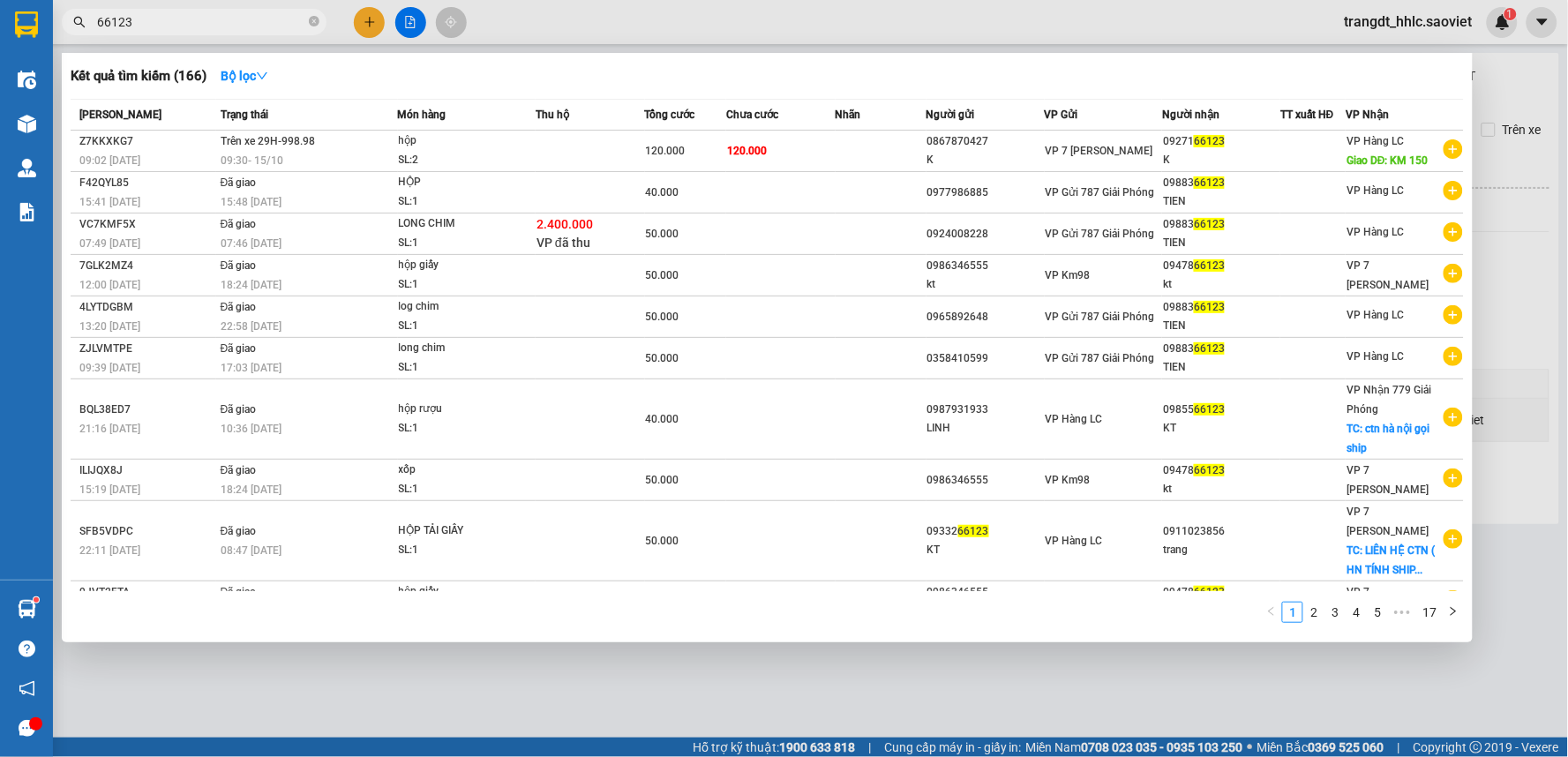
click at [153, 28] on input "66123" at bounding box center [201, 22] width 209 height 20
paste input "0989217999"
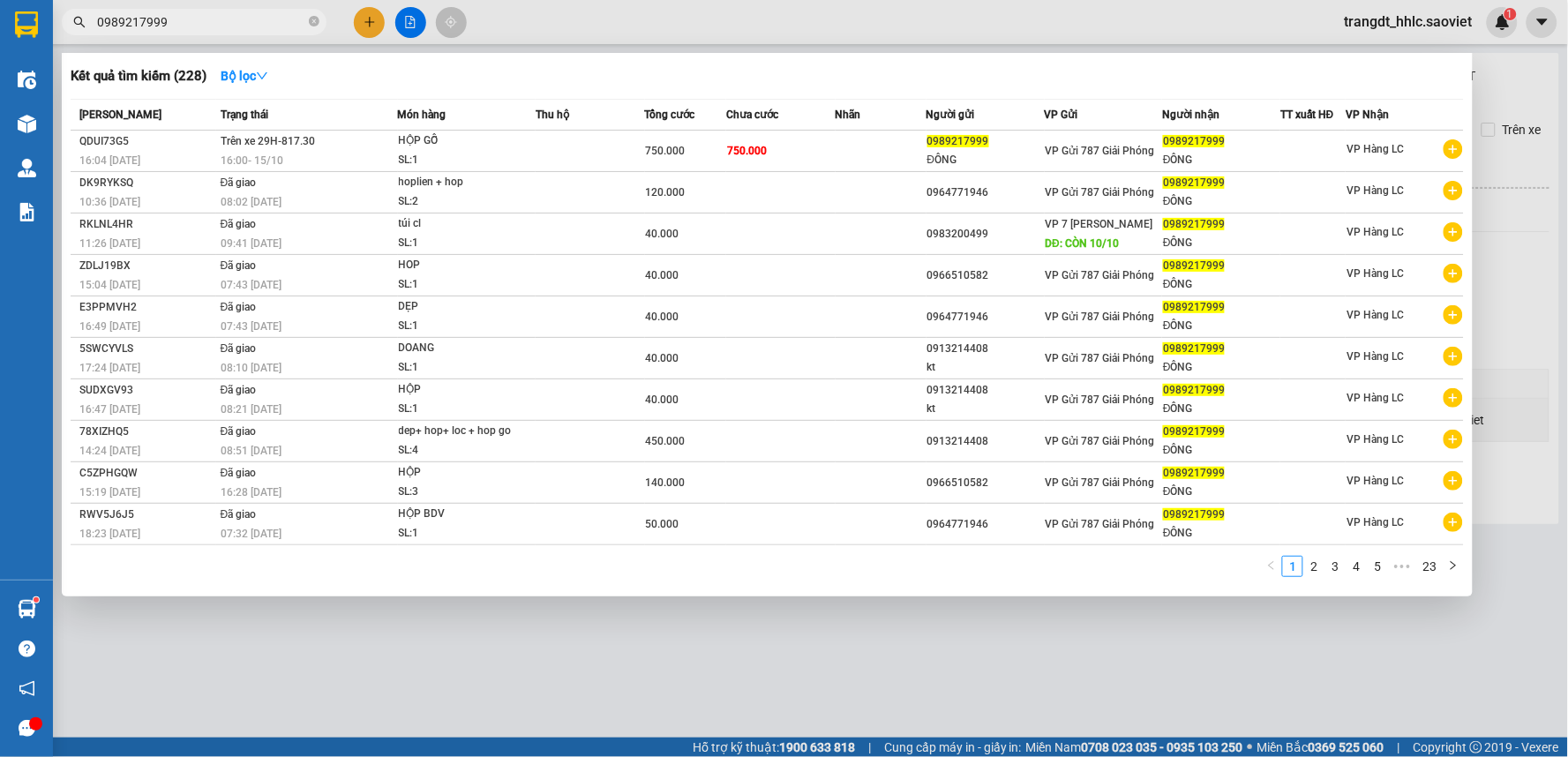
type input "0989217999"
click at [709, 32] on div at bounding box center [784, 378] width 1568 height 757
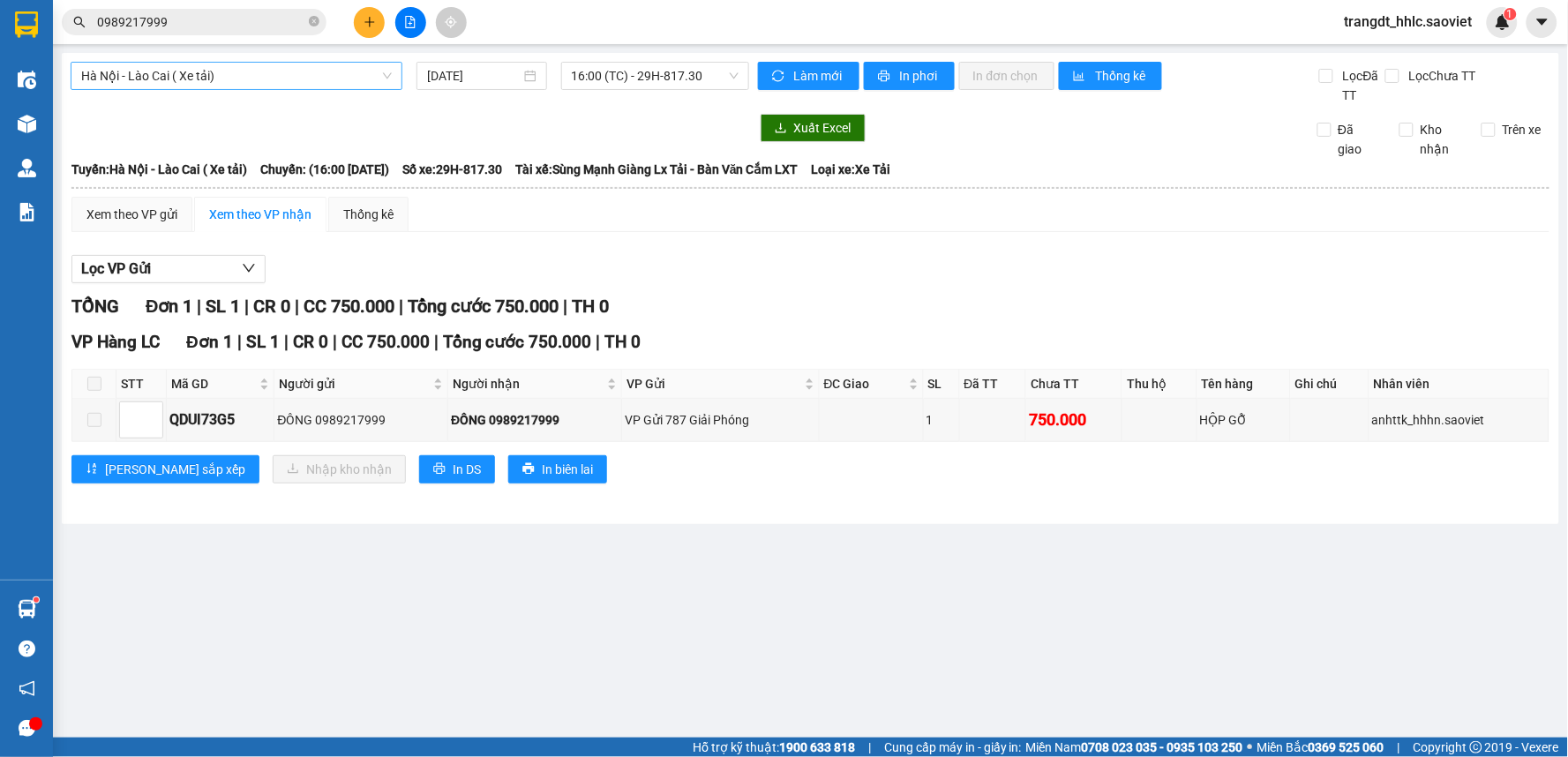
click at [340, 71] on span "Hà Nội - Lào Cai ( Xe tải)" at bounding box center [236, 76] width 311 height 27
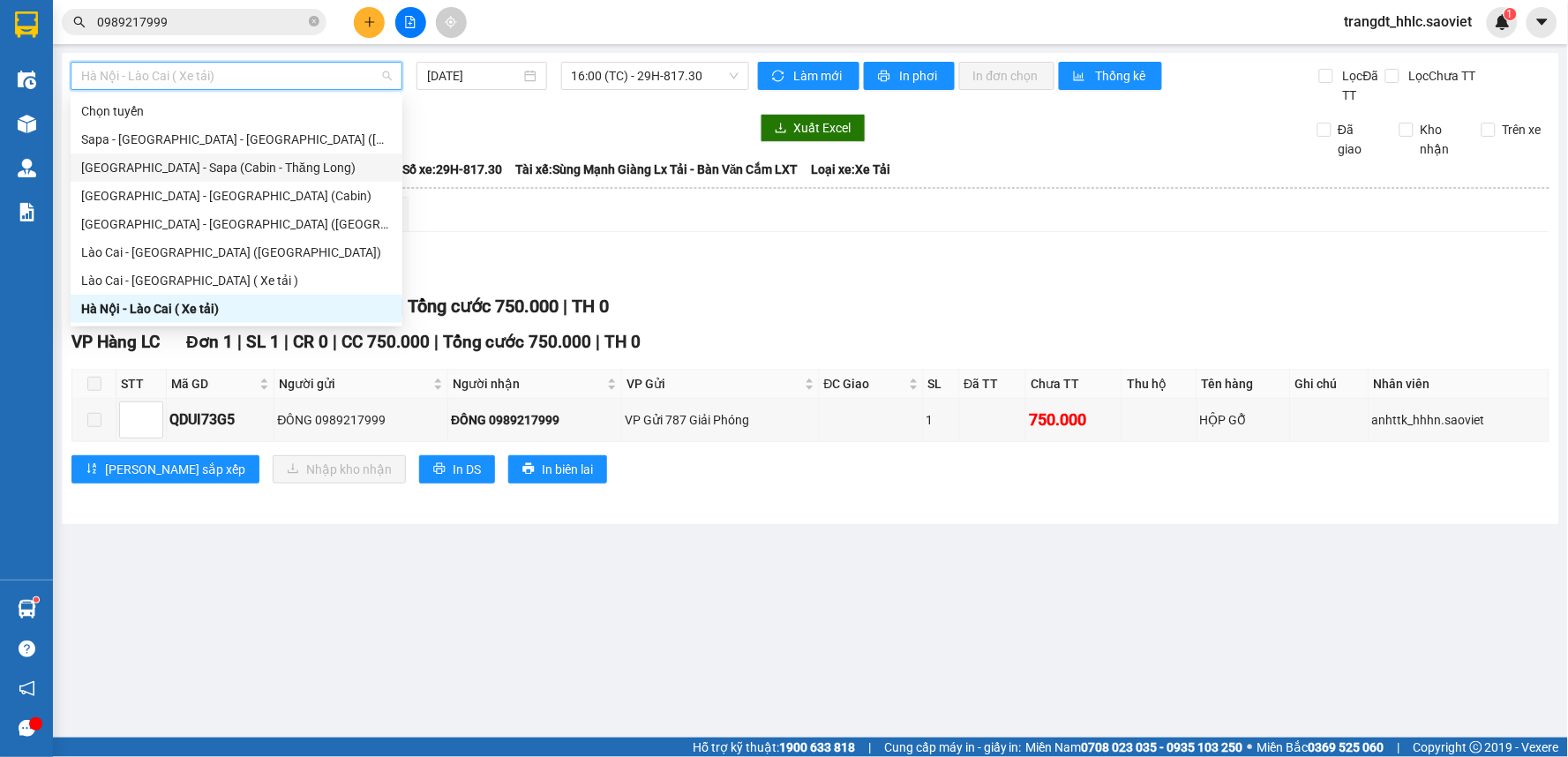
click at [210, 170] on div "[GEOGRAPHIC_DATA] - Sapa (Cabin - Thăng Long)" at bounding box center [236, 168] width 311 height 20
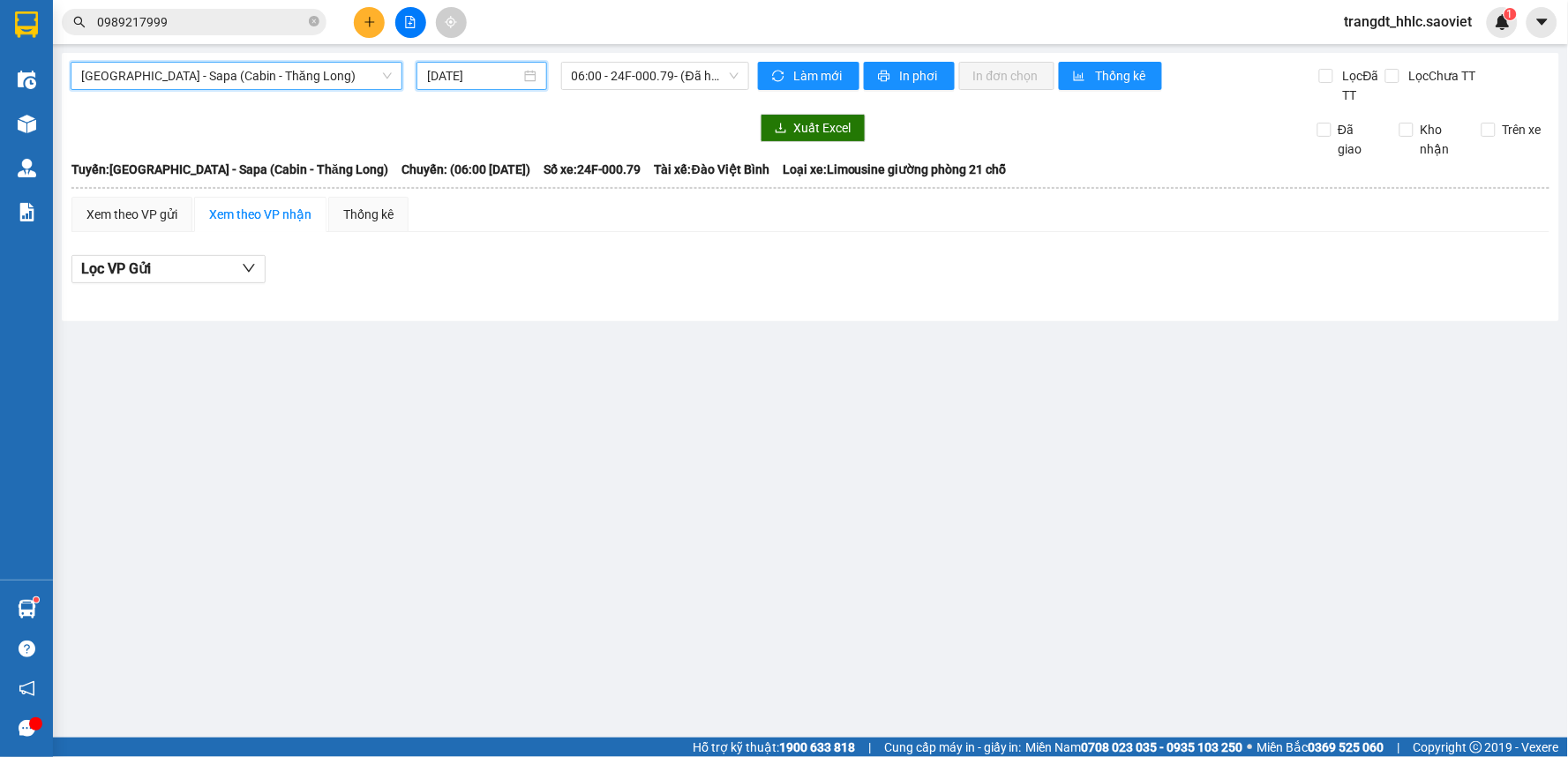
click at [460, 68] on input "[DATE]" at bounding box center [473, 76] width 92 height 20
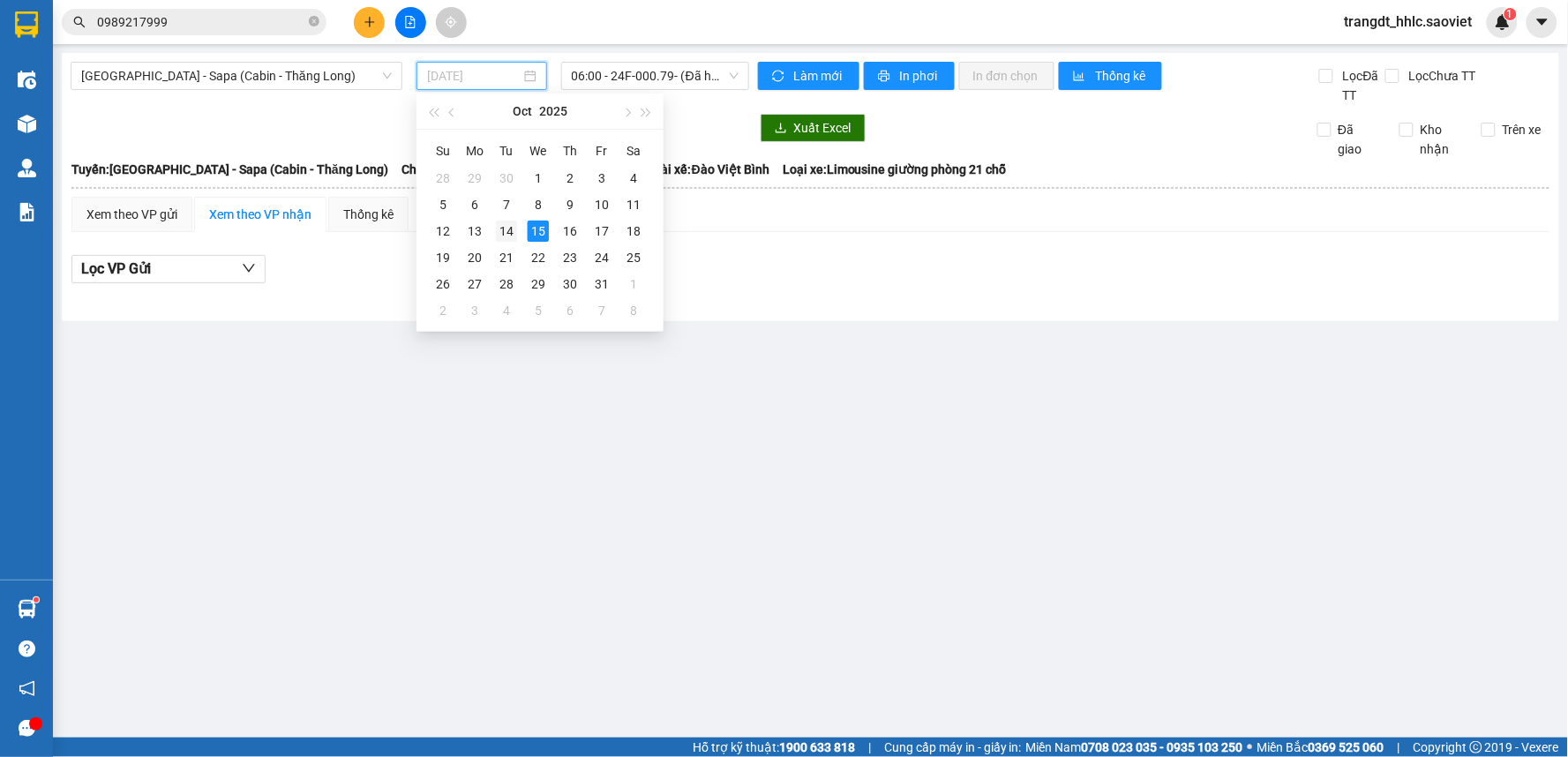
click at [496, 225] on div "14" at bounding box center [507, 232] width 21 height 21
type input "[DATE]"
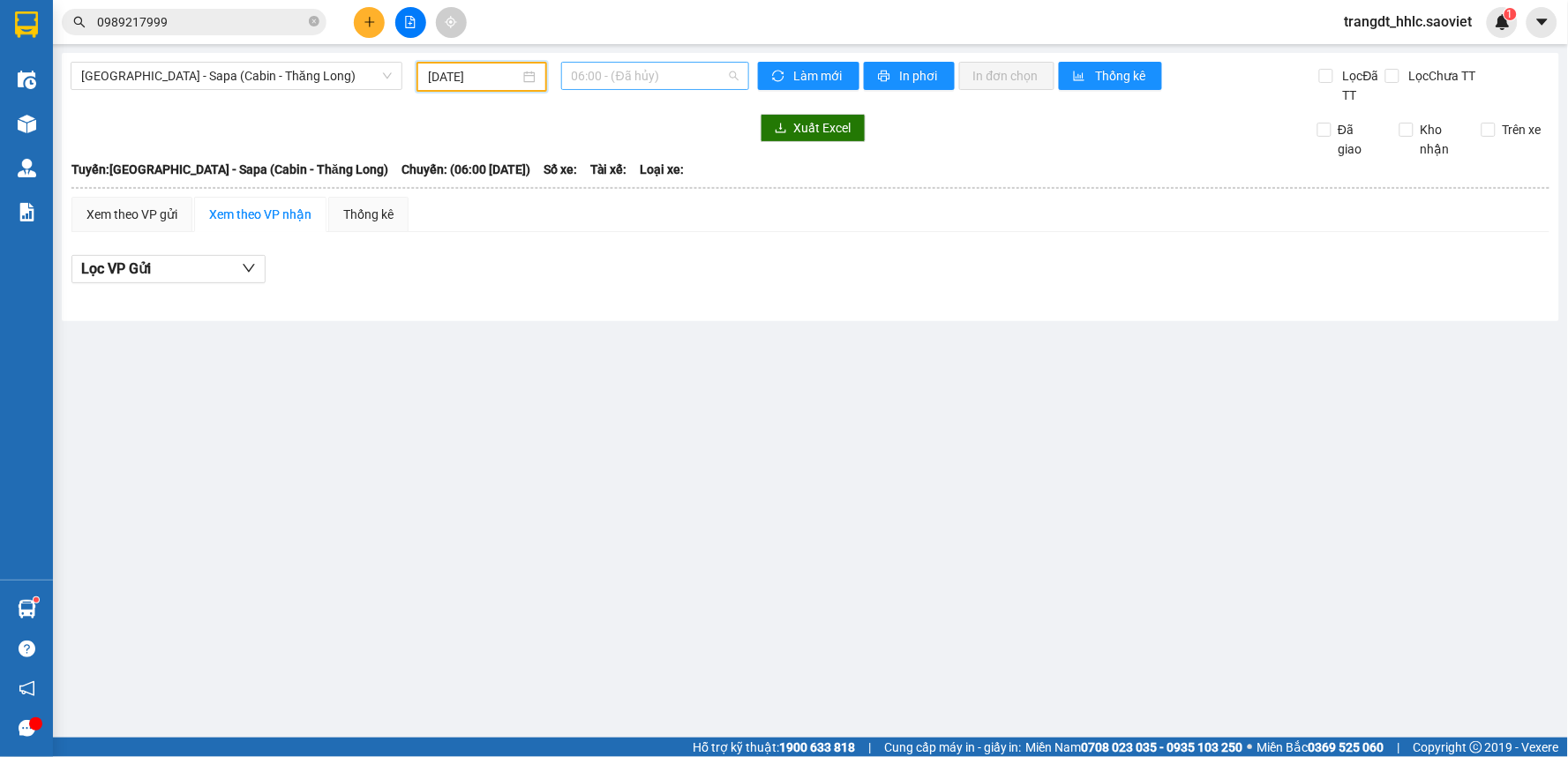
click at [666, 80] on span "06:00 - (Đã hủy)" at bounding box center [655, 76] width 167 height 27
type input "9608"
drag, startPoint x: 331, startPoint y: 66, endPoint x: 318, endPoint y: 62, distance: 13.6
click at [331, 65] on span "[GEOGRAPHIC_DATA] - Sapa (Cabin - Thăng Long)" at bounding box center [236, 76] width 311 height 27
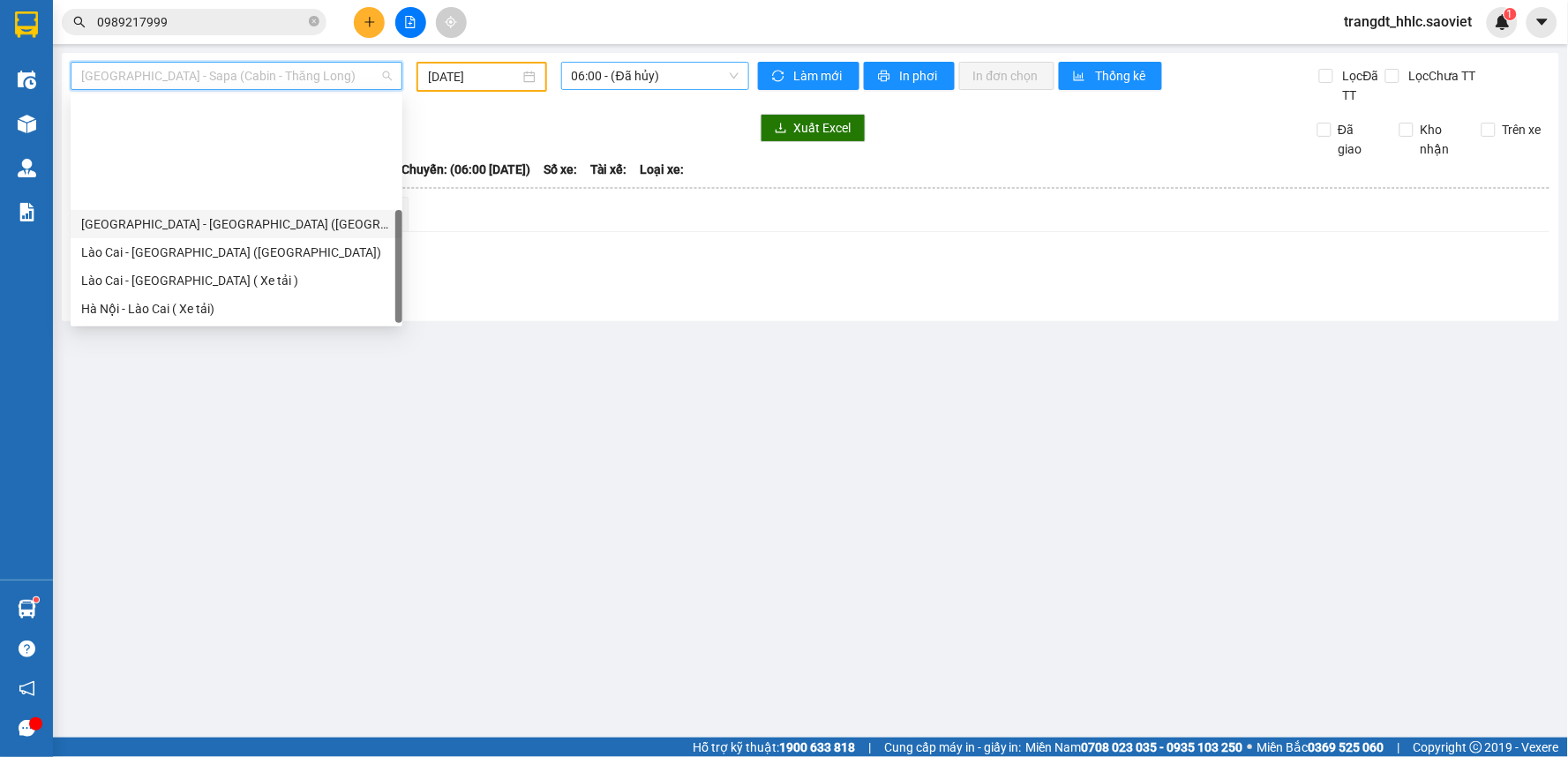
scroll to position [141, 0]
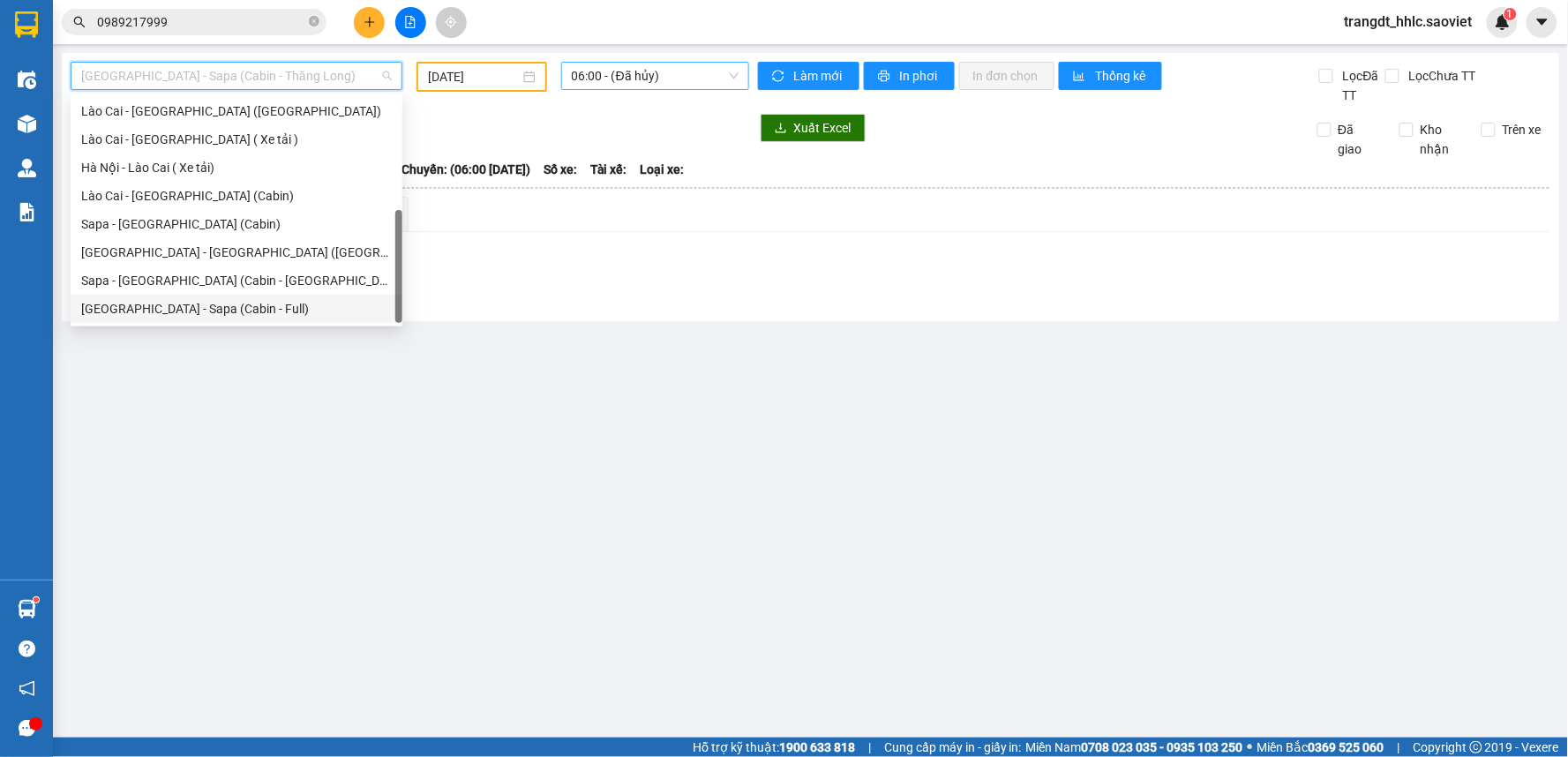
click at [213, 305] on div "[GEOGRAPHIC_DATA] - Sapa (Cabin - Full)" at bounding box center [236, 309] width 311 height 20
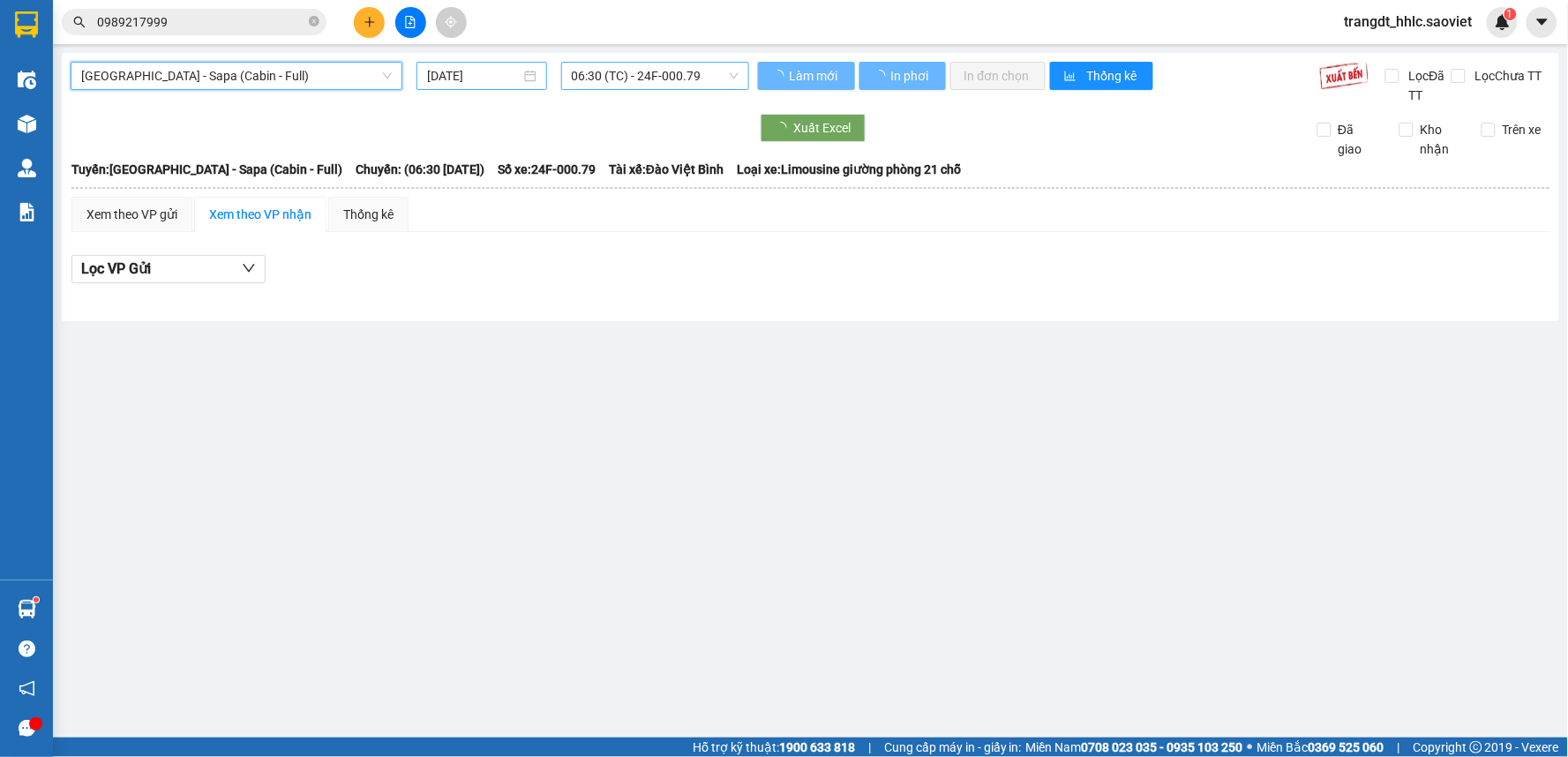
click at [479, 75] on input "[DATE]" at bounding box center [473, 76] width 92 height 20
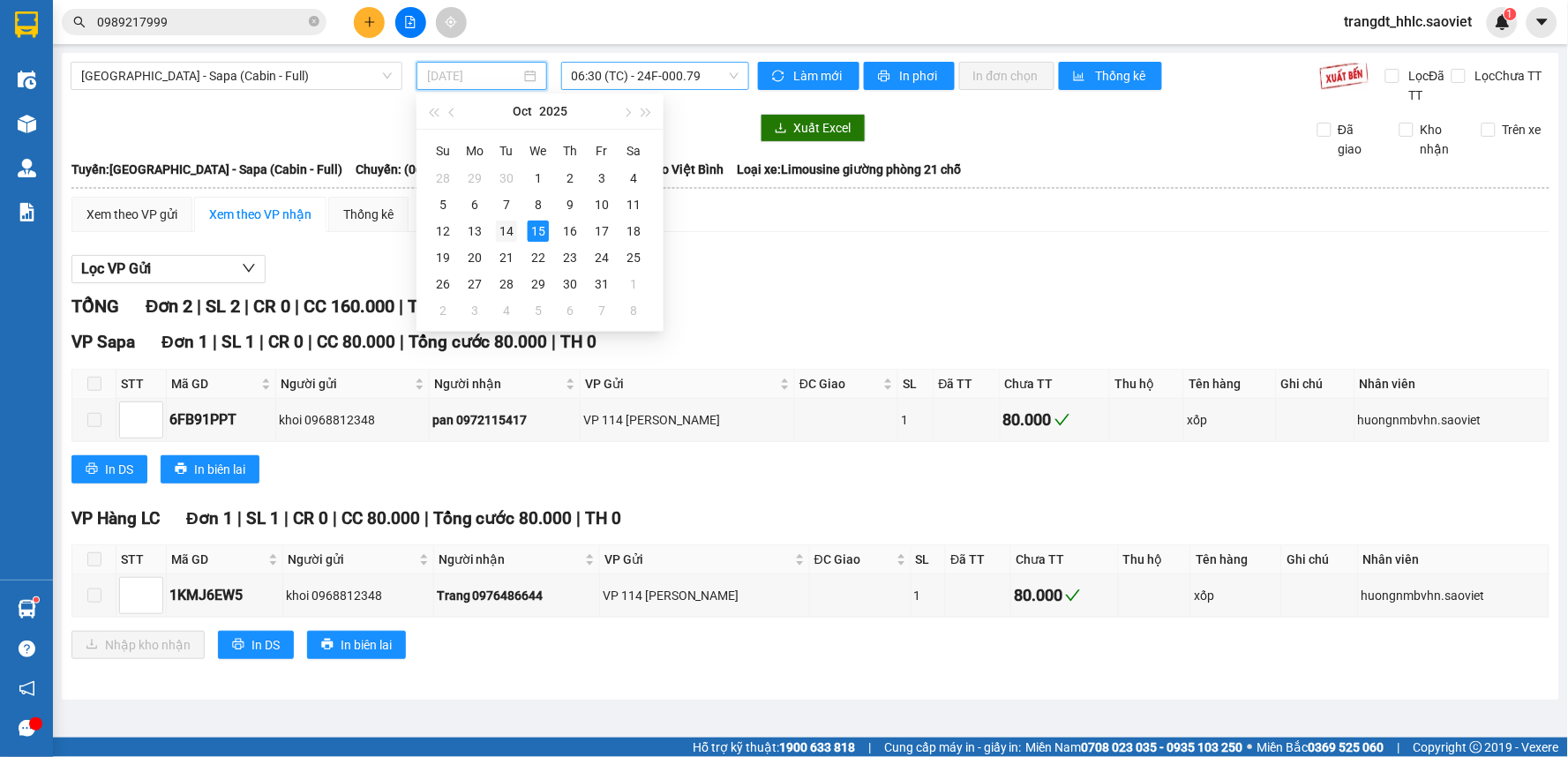
click at [509, 225] on div "14" at bounding box center [507, 232] width 21 height 21
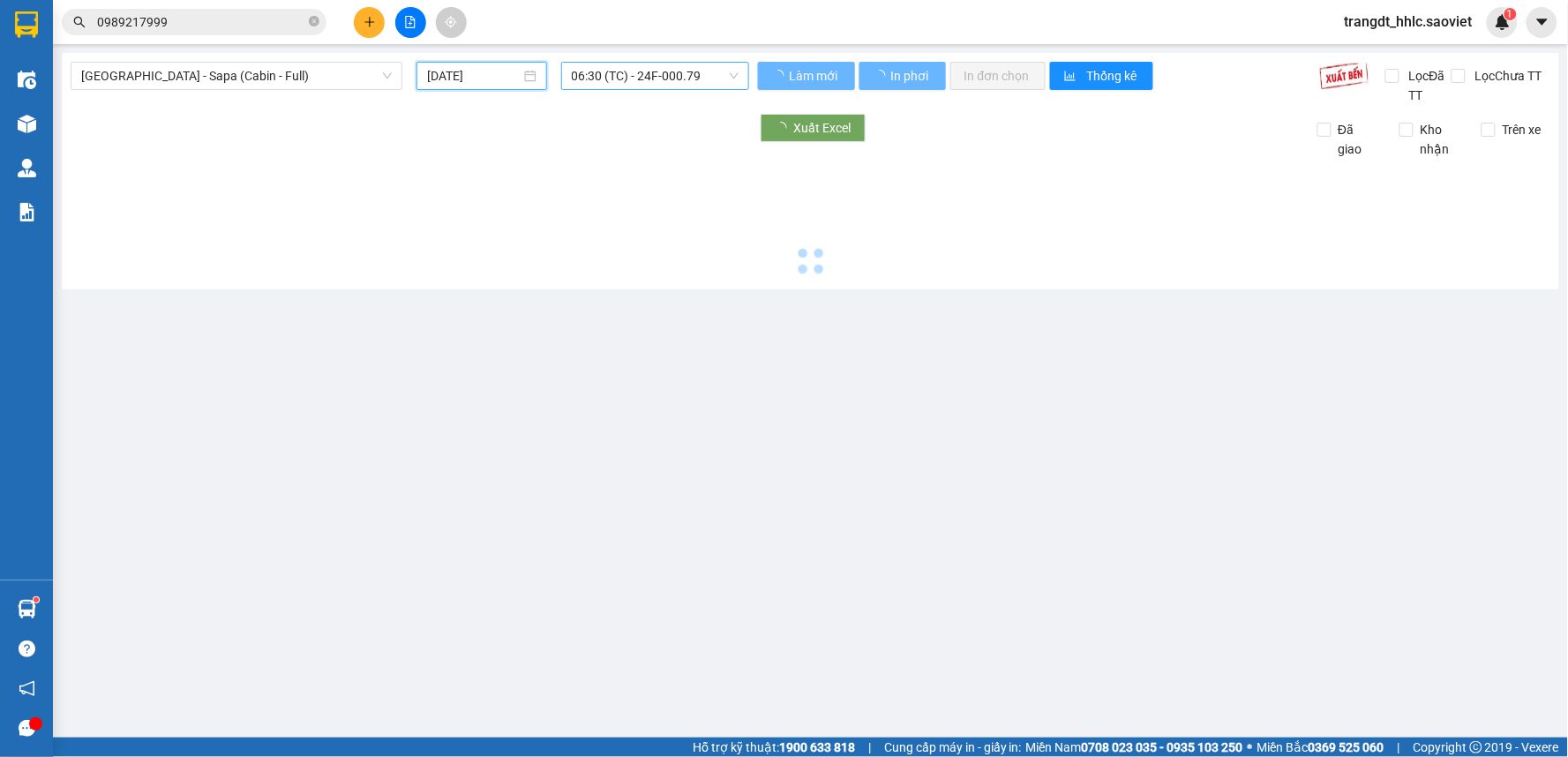
type input "[DATE]"
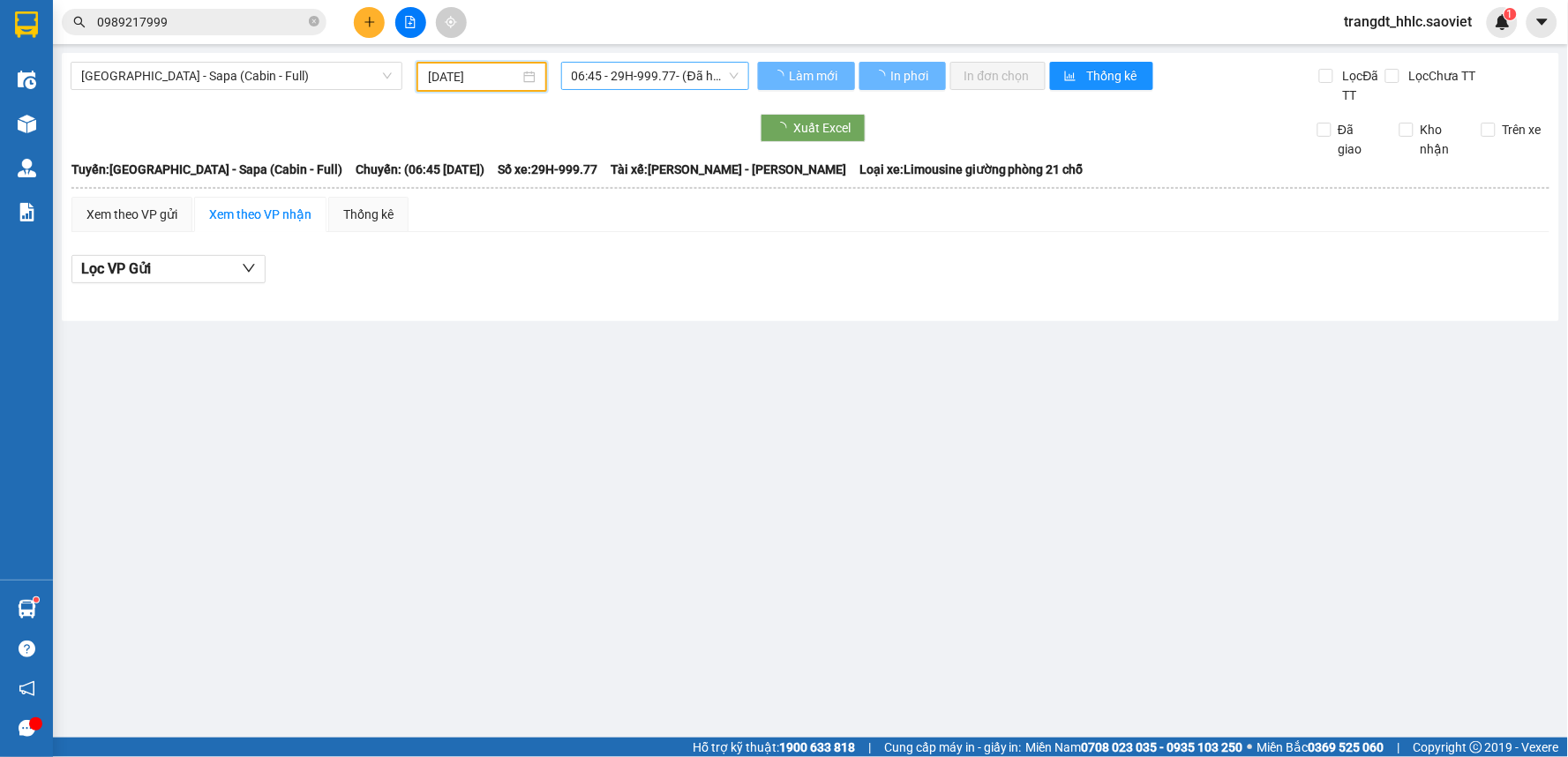
click at [657, 75] on span "06:45 - 29H-999.77 - (Đã hủy)" at bounding box center [655, 76] width 167 height 27
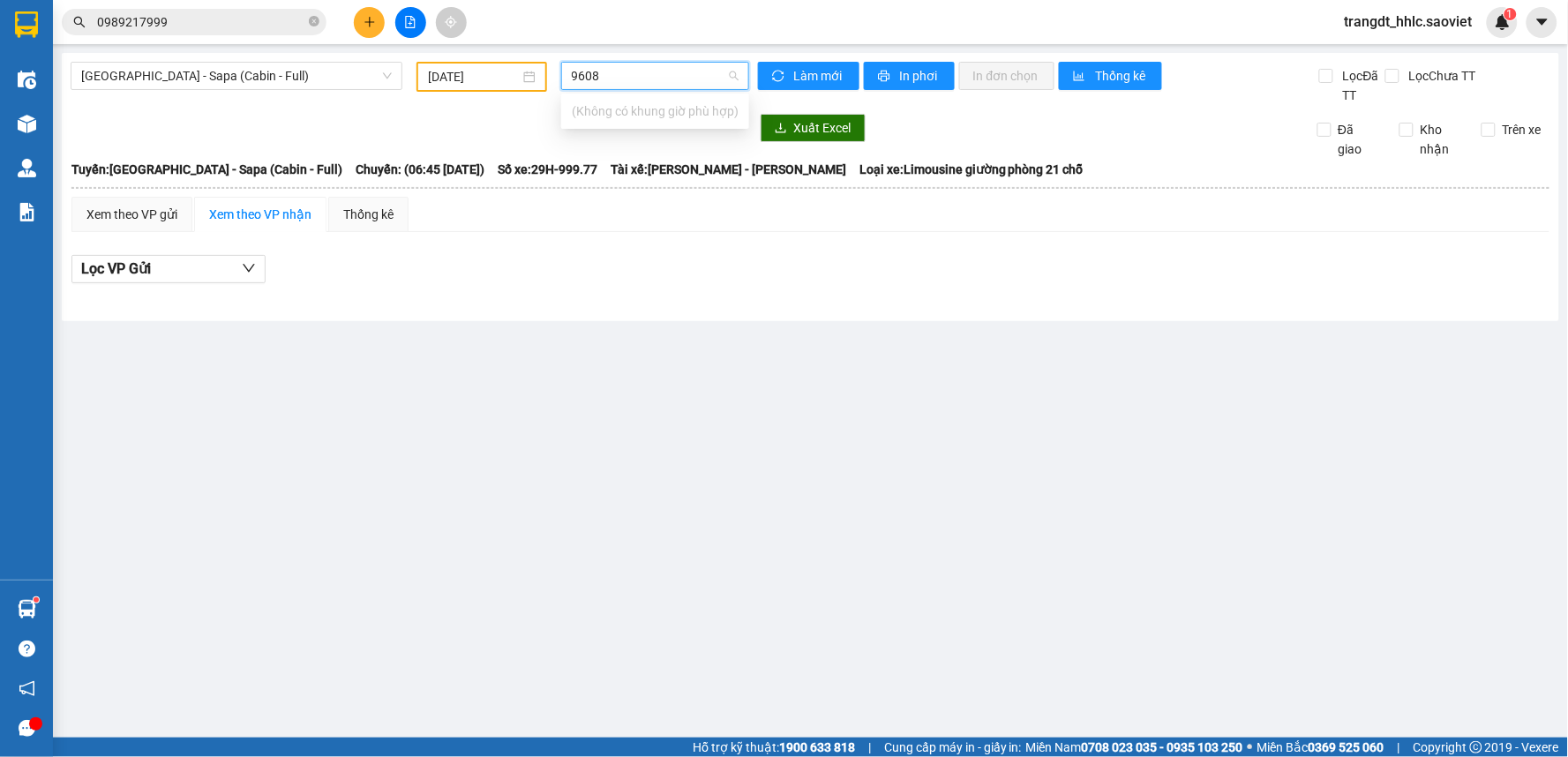
type input "96080"
click at [479, 75] on input "[DATE]" at bounding box center [473, 77] width 91 height 20
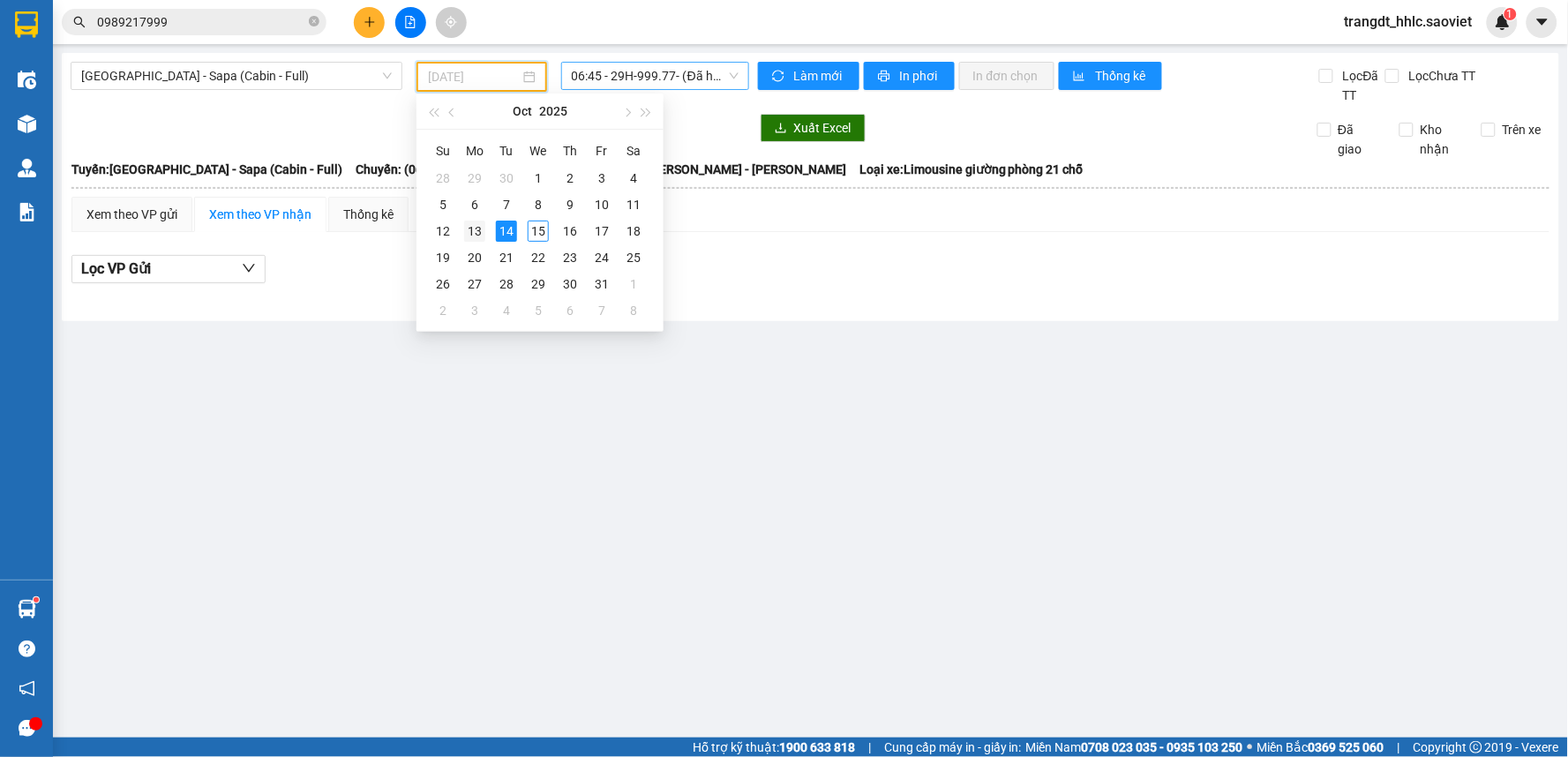
click at [468, 232] on div "13" at bounding box center [475, 232] width 21 height 21
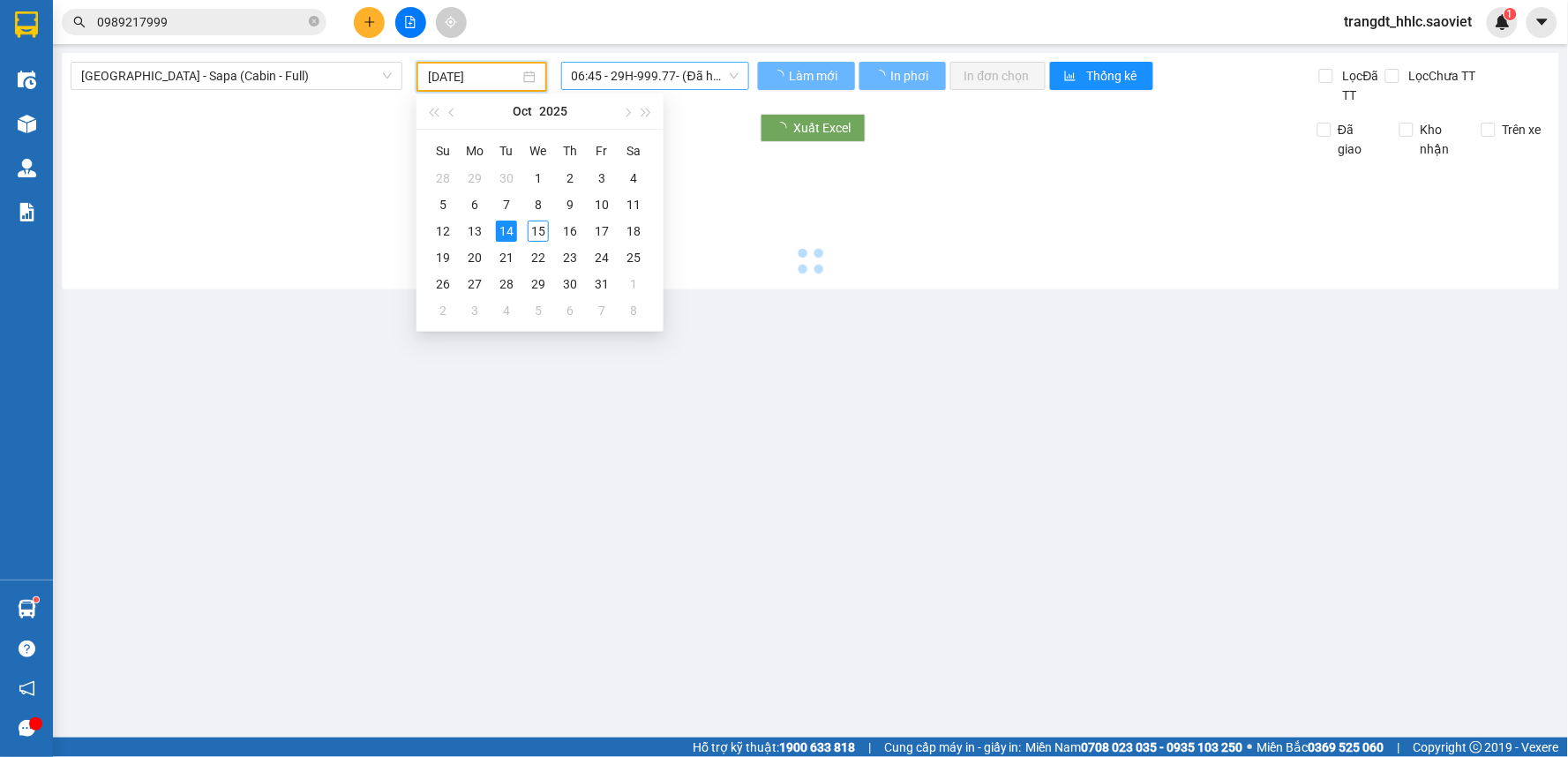
type input "[DATE]"
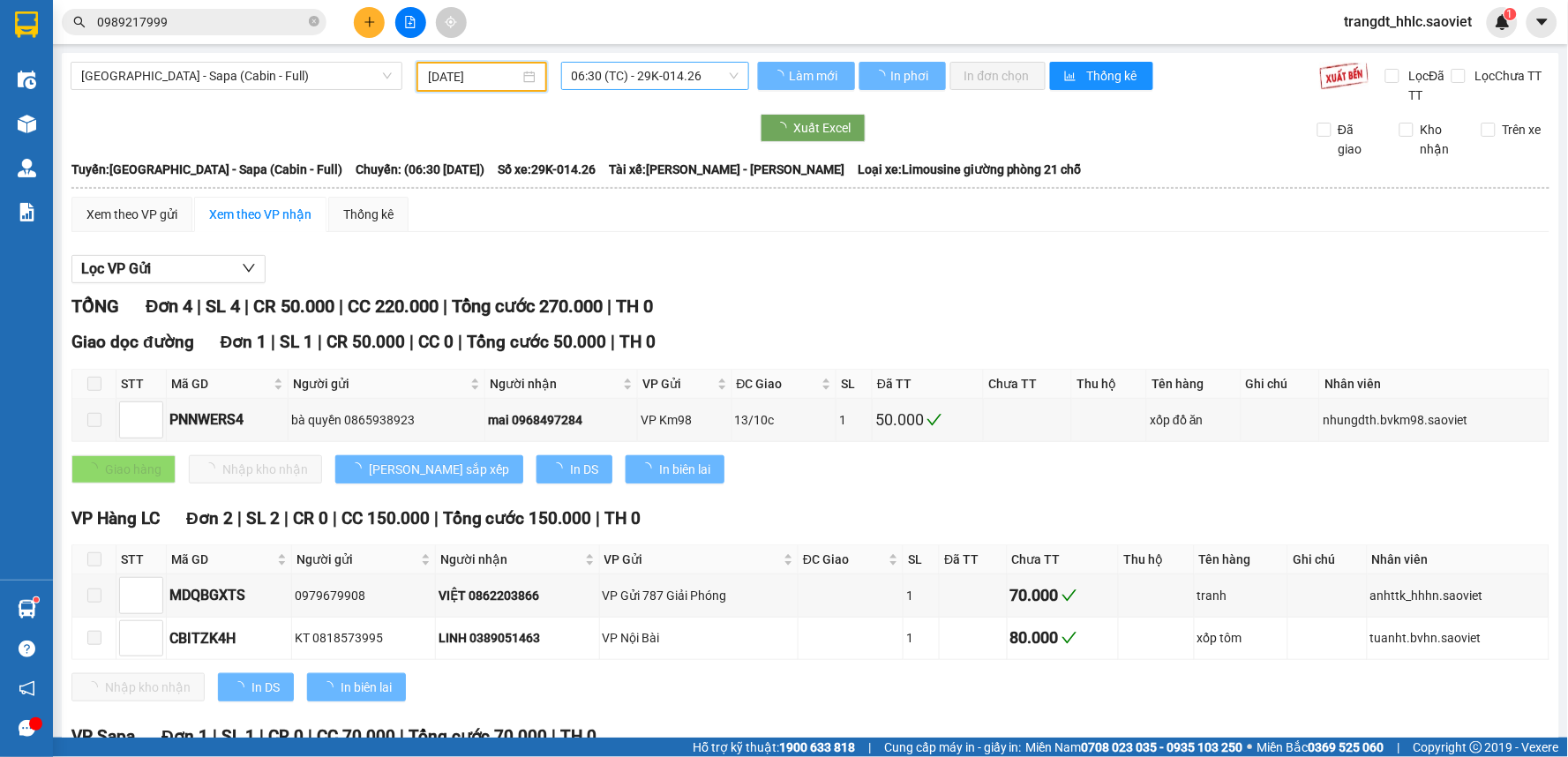
click at [600, 74] on span "06:30 (TC) - 29K-014.26" at bounding box center [655, 76] width 167 height 27
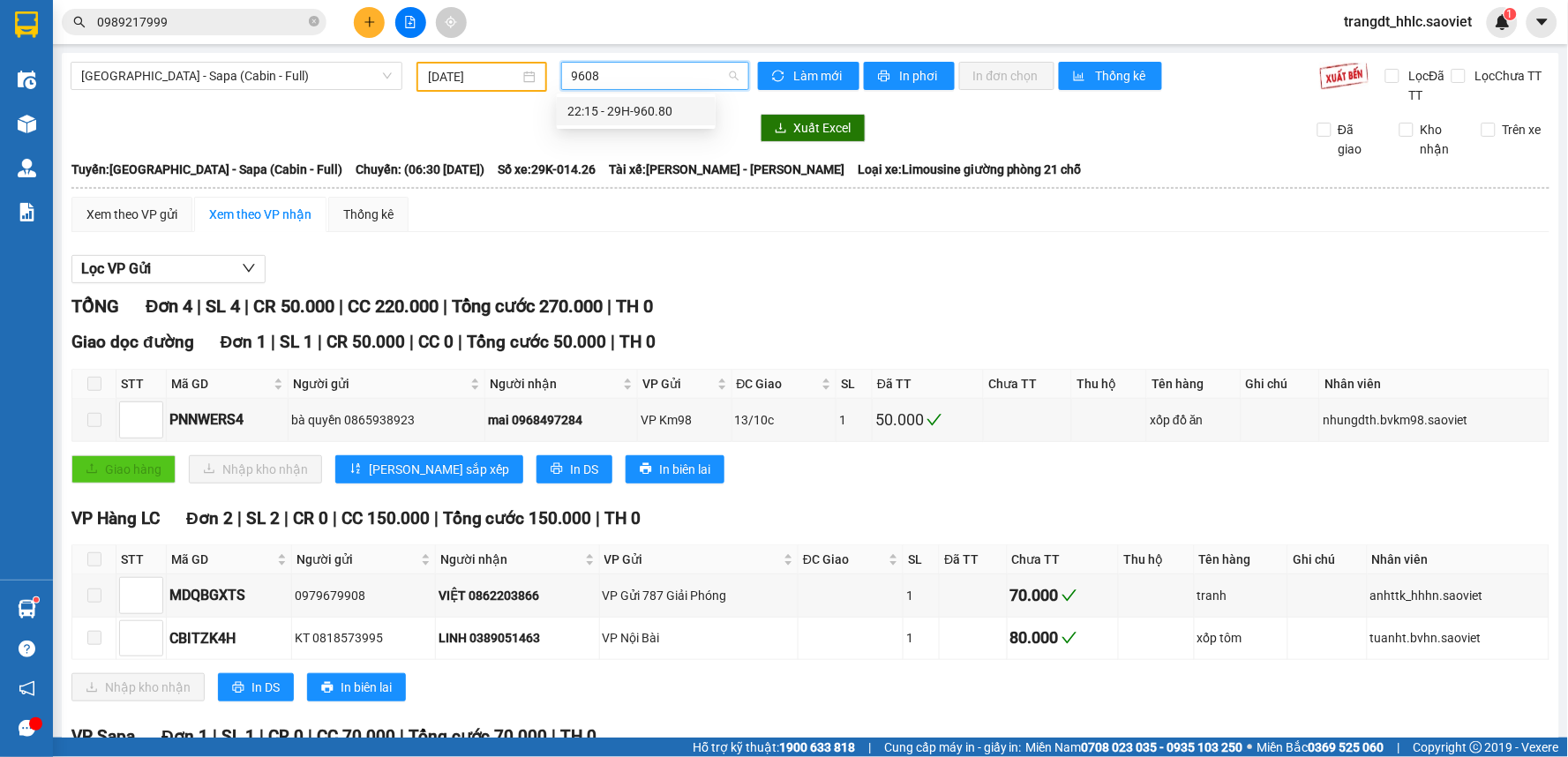
type input "96080"
click at [634, 109] on div "22:15 - 29H-960.80" at bounding box center [636, 111] width 138 height 20
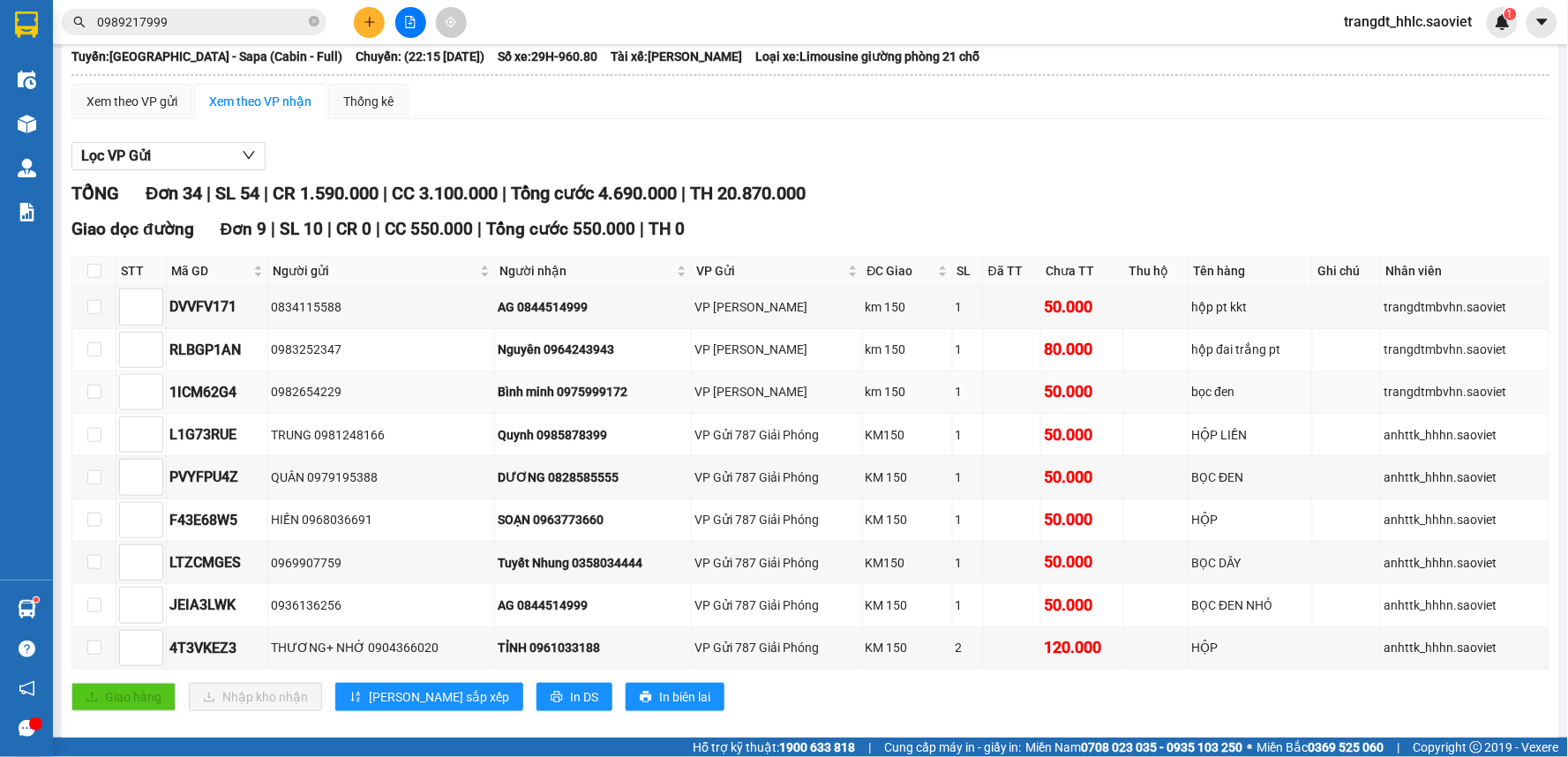
scroll to position [196, 0]
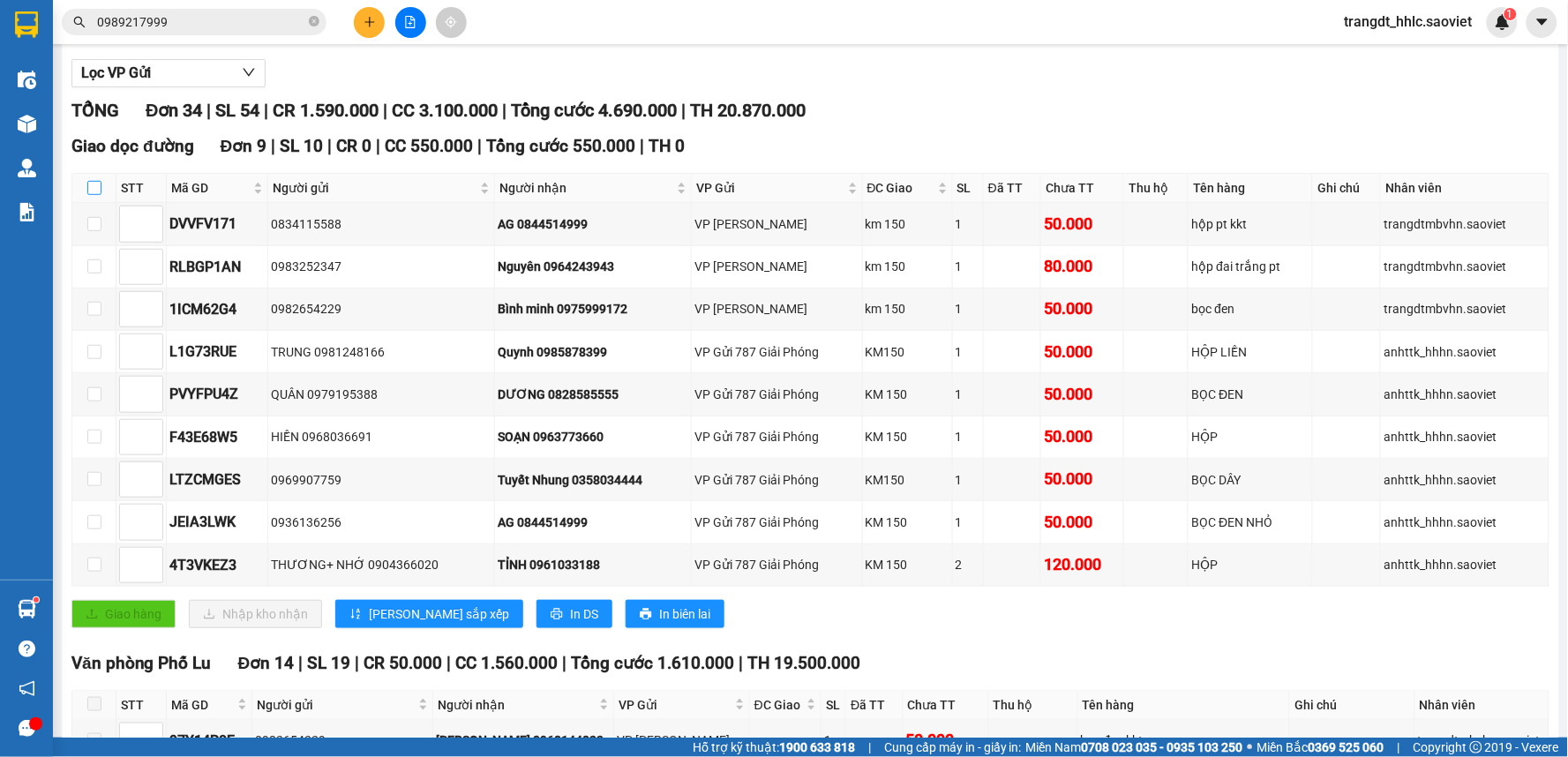
click at [87, 189] on input "checkbox" at bounding box center [94, 188] width 14 height 14
checkbox input "true"
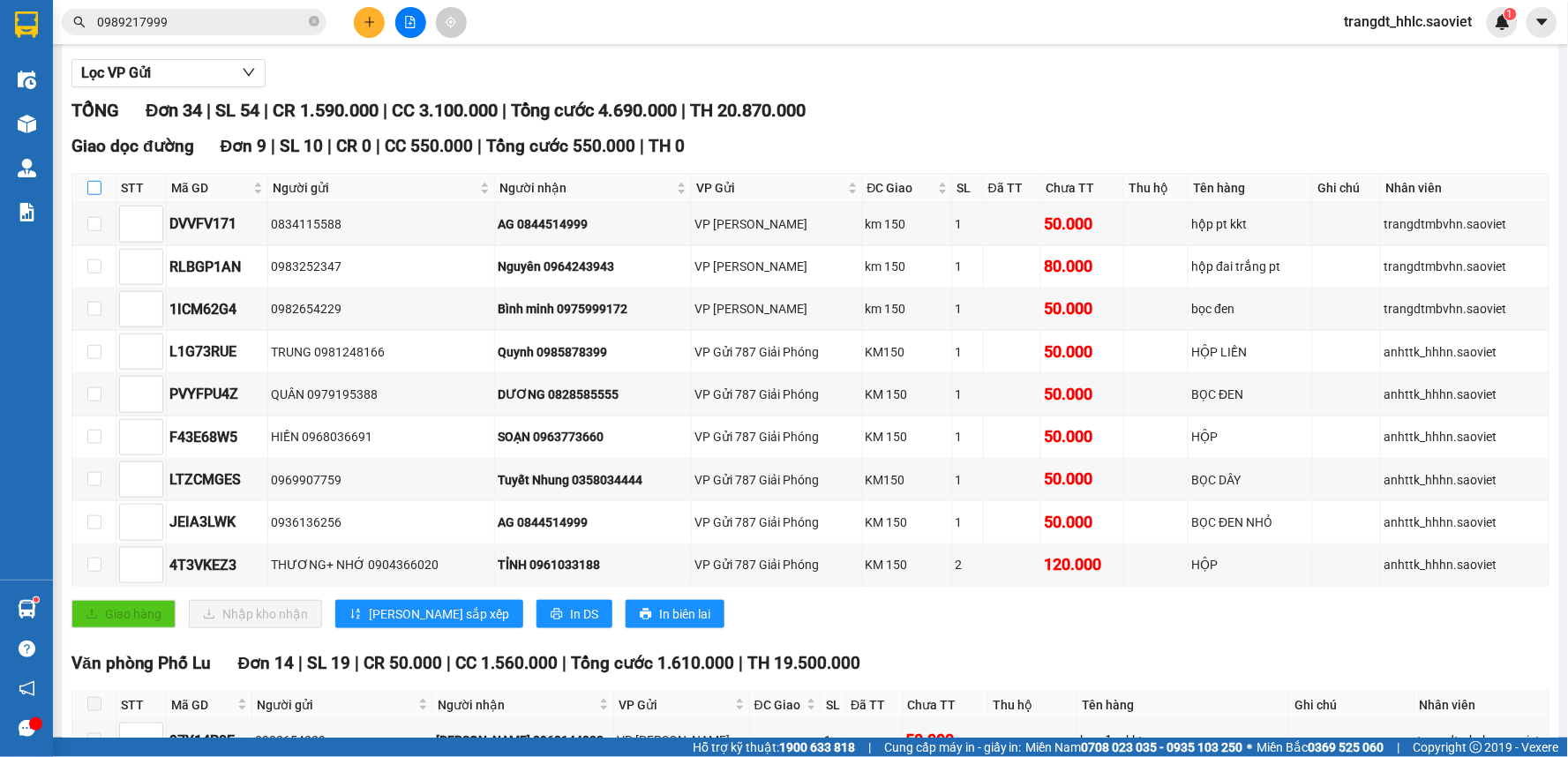
checkbox input "true"
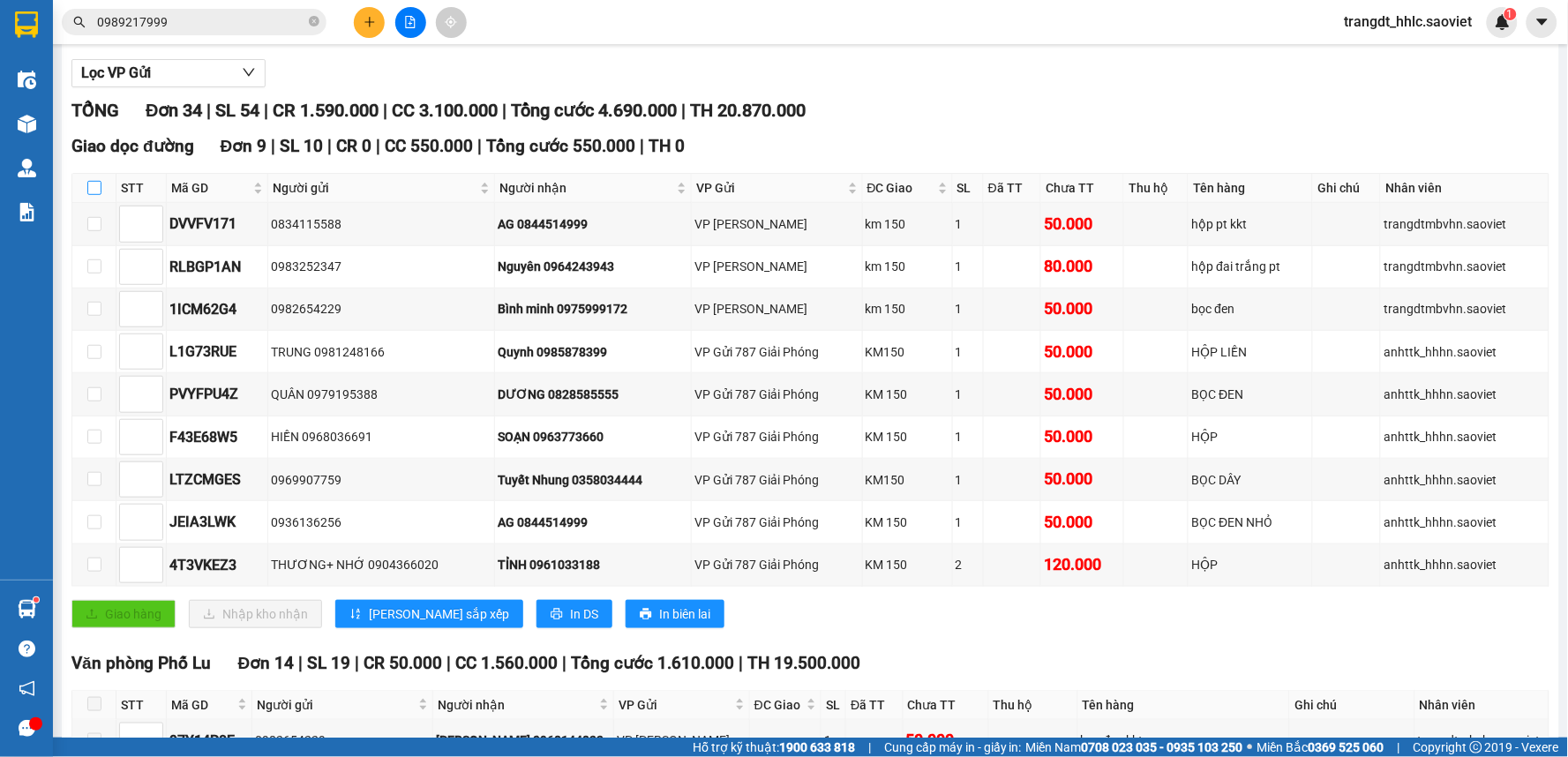
checkbox input "true"
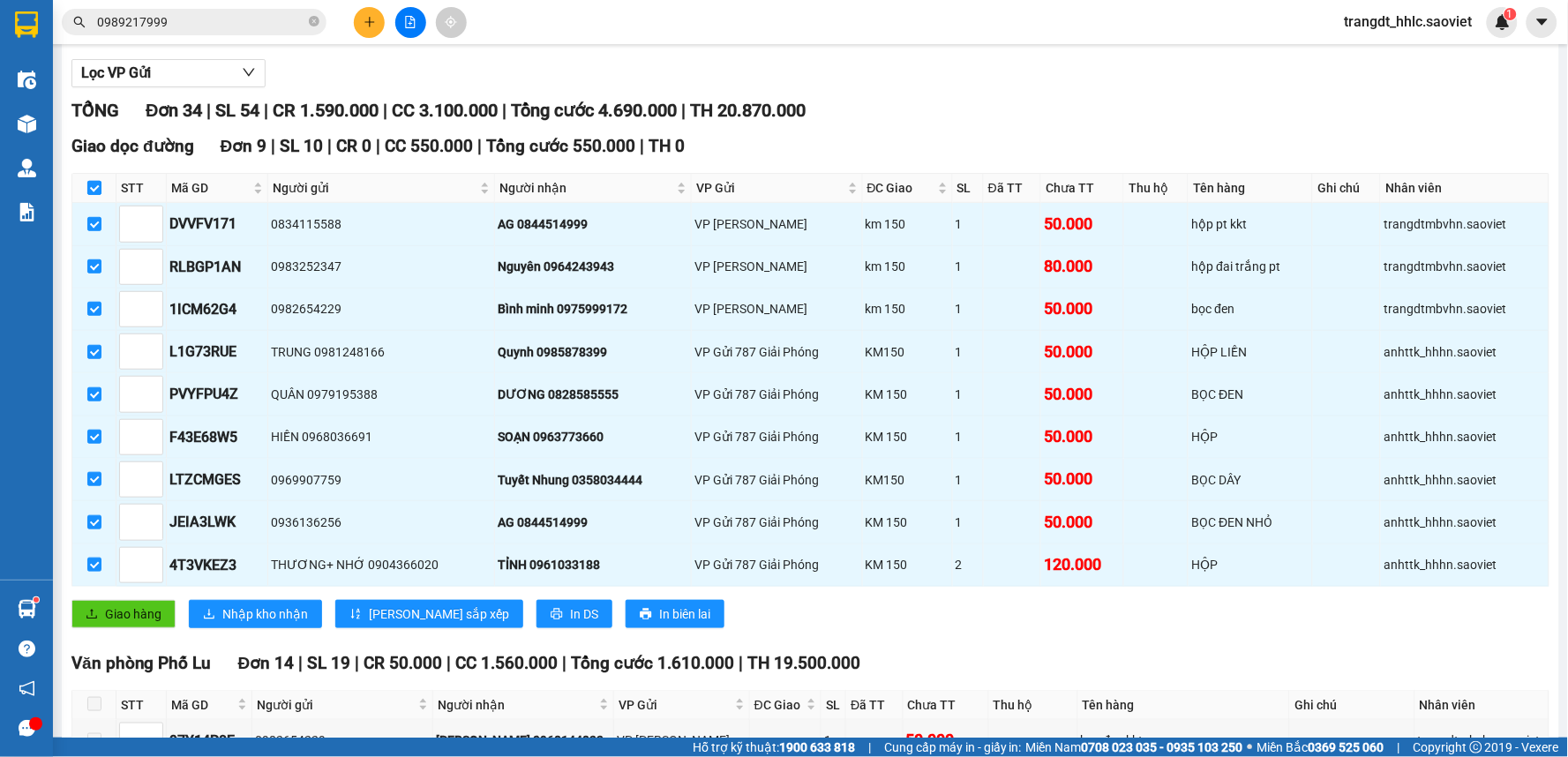
click at [97, 188] on input "checkbox" at bounding box center [94, 188] width 14 height 14
checkbox input "false"
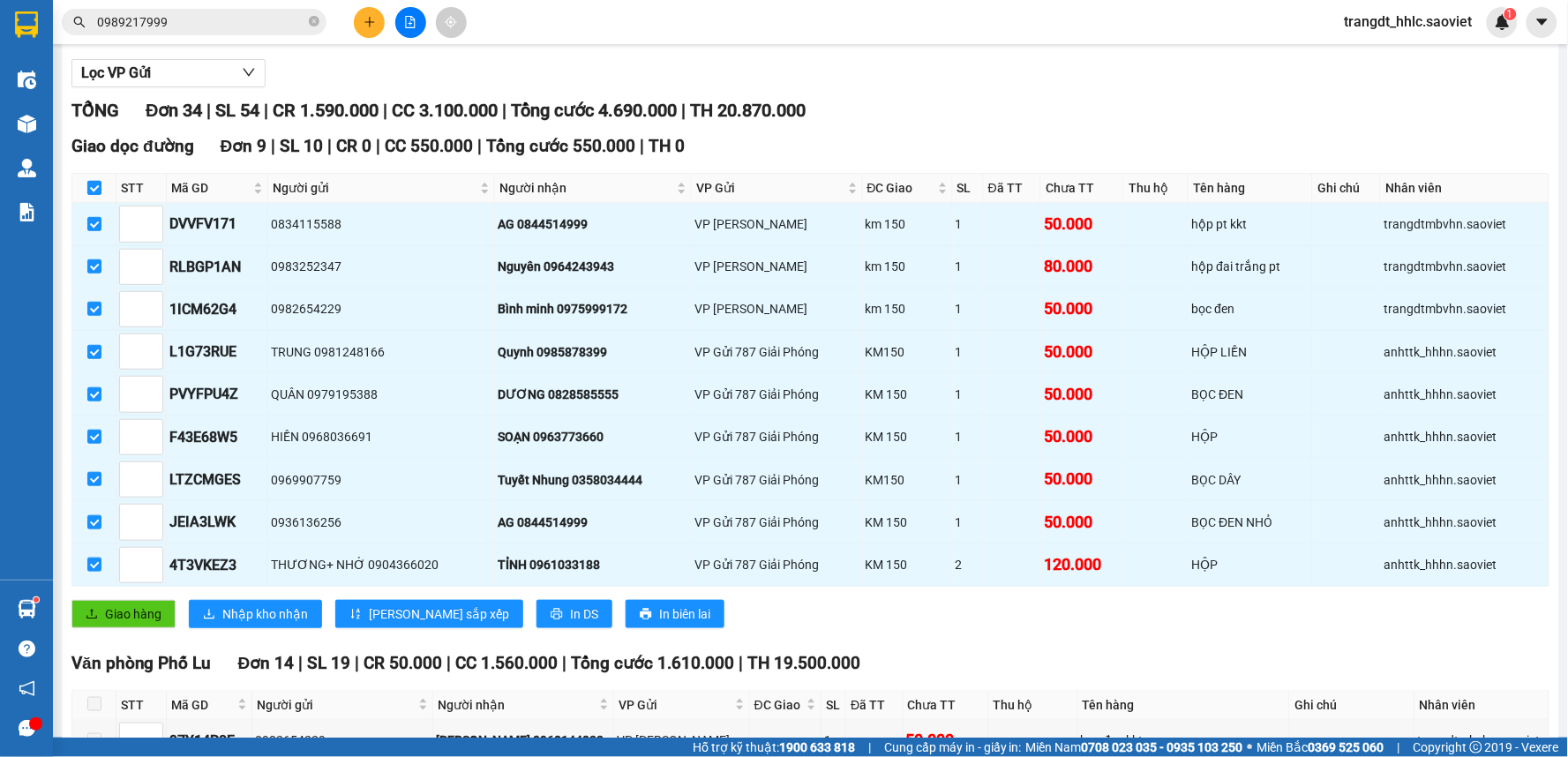
checkbox input "false"
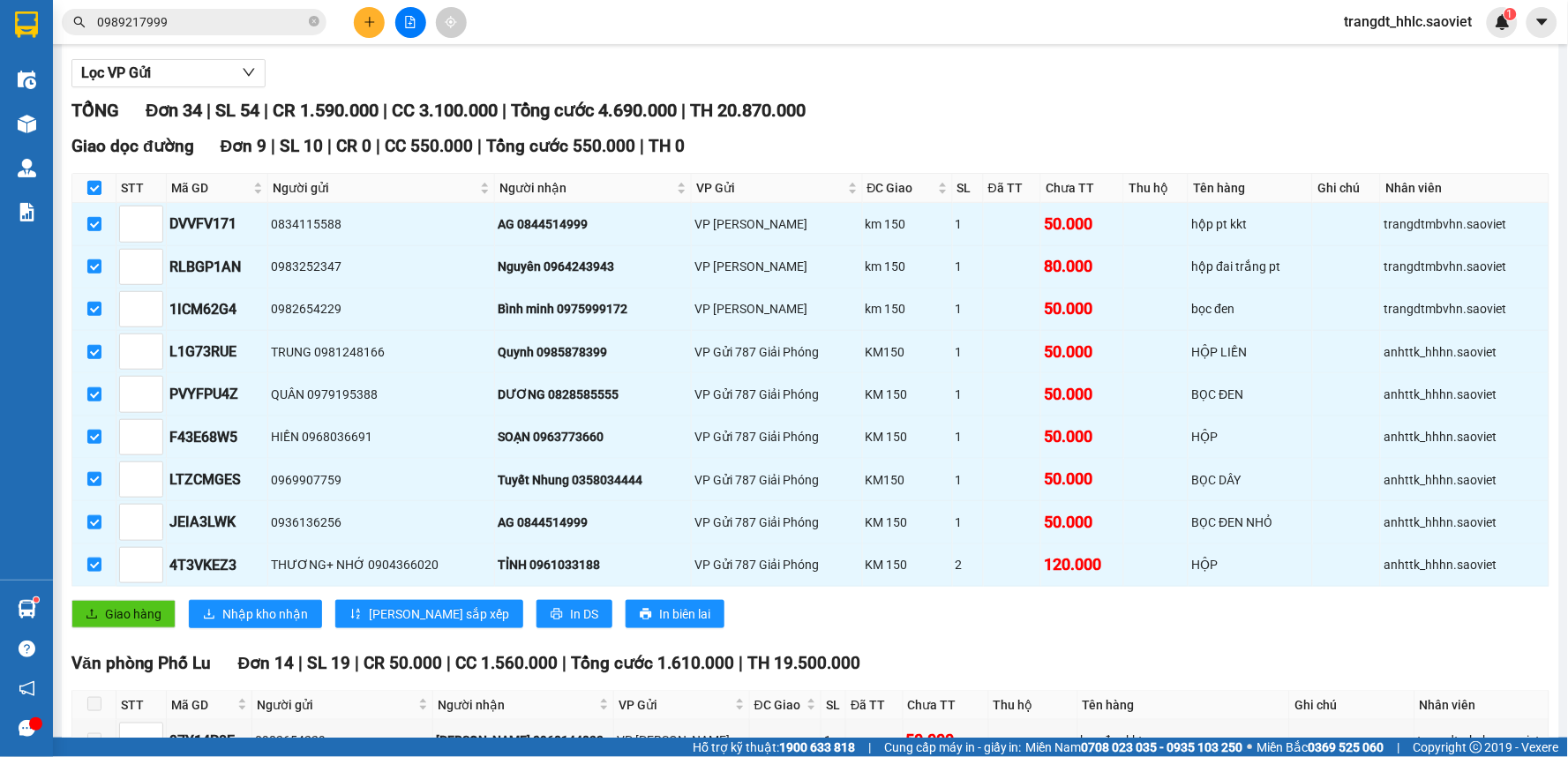
checkbox input "false"
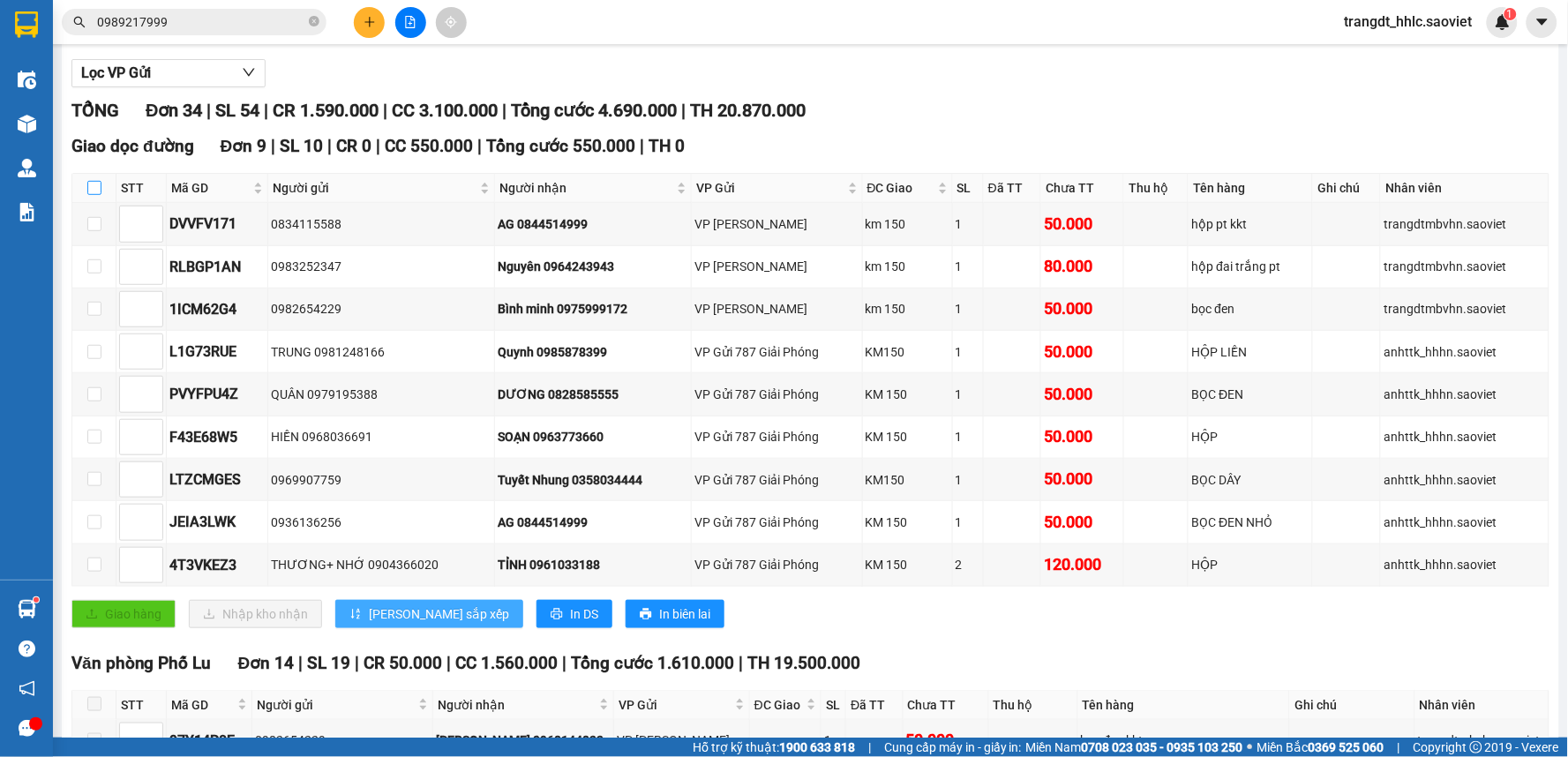
drag, startPoint x: 91, startPoint y: 186, endPoint x: 344, endPoint y: 602, distance: 486.9
click at [93, 185] on input "checkbox" at bounding box center [94, 188] width 14 height 14
checkbox input "true"
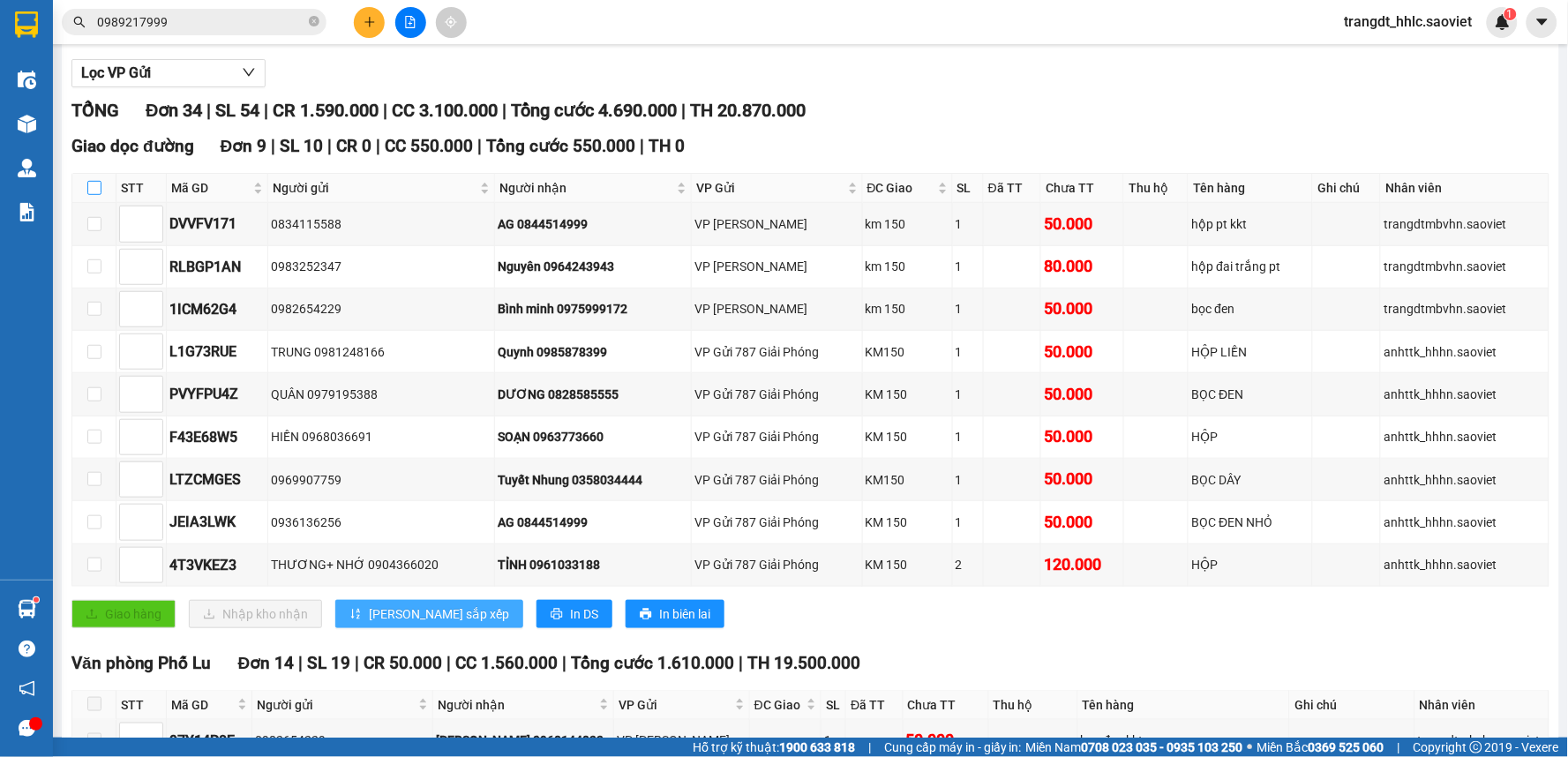
checkbox input "true"
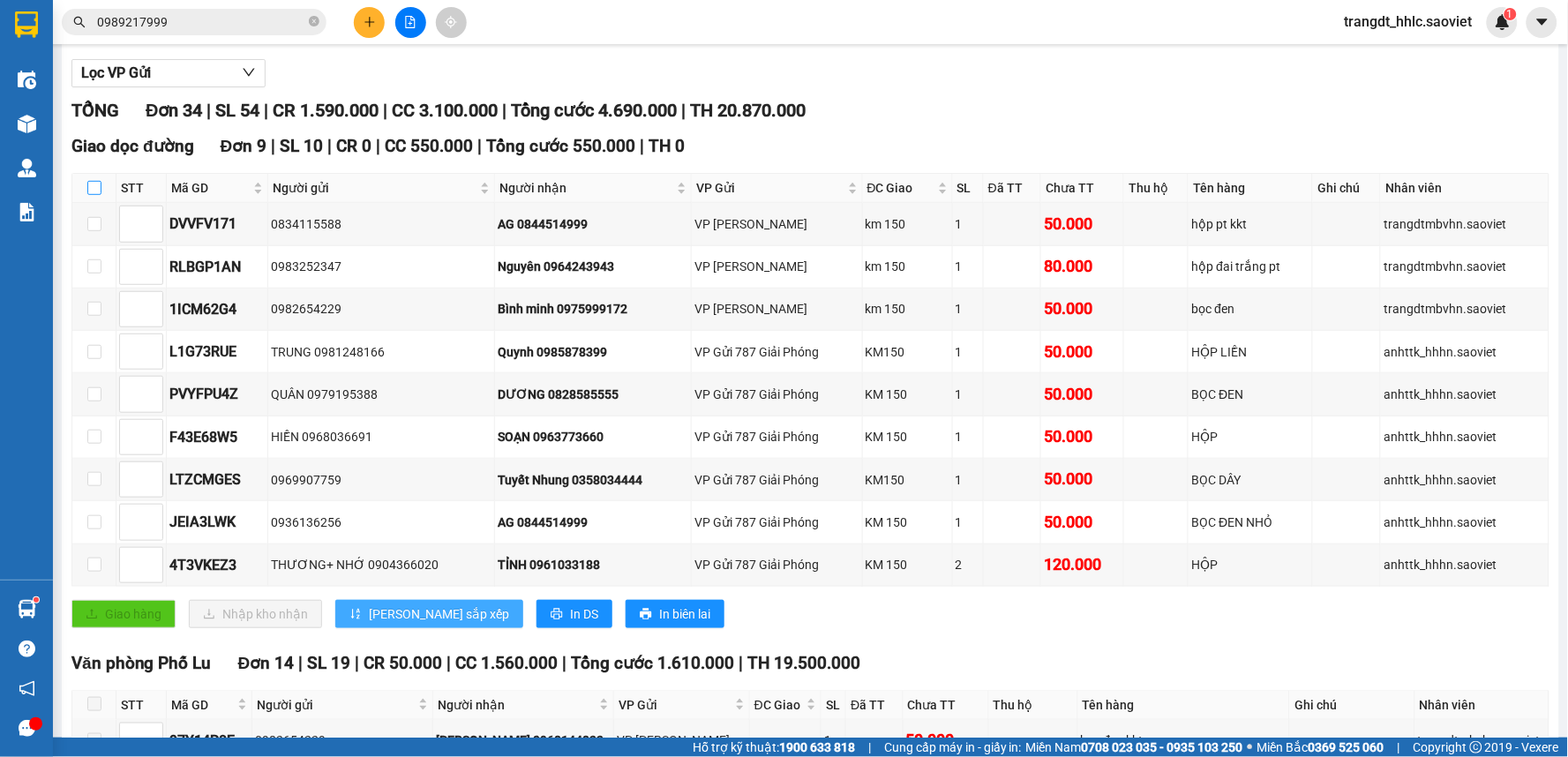
checkbox input "true"
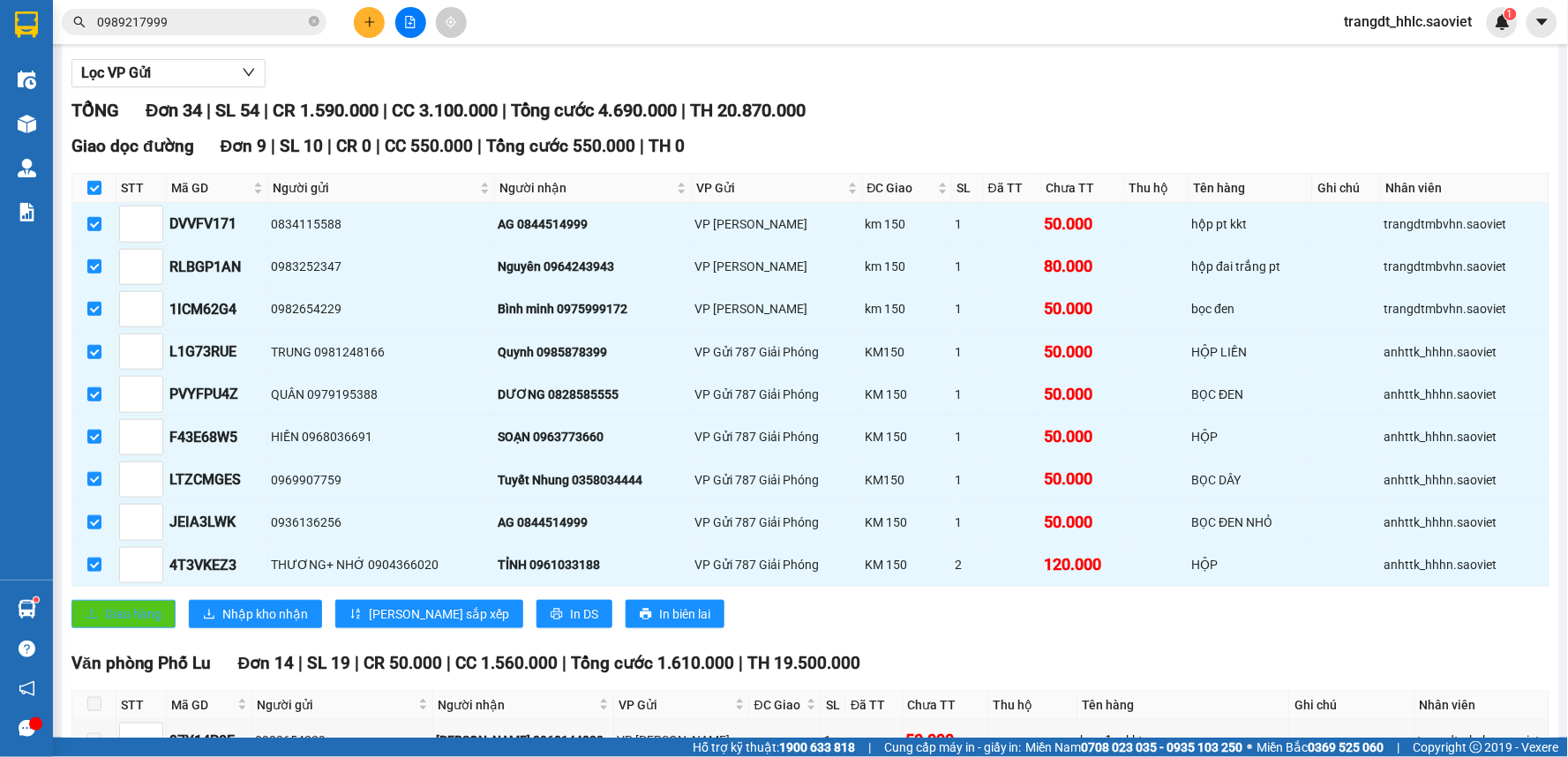
click at [121, 603] on button "Giao hàng" at bounding box center [123, 614] width 104 height 28
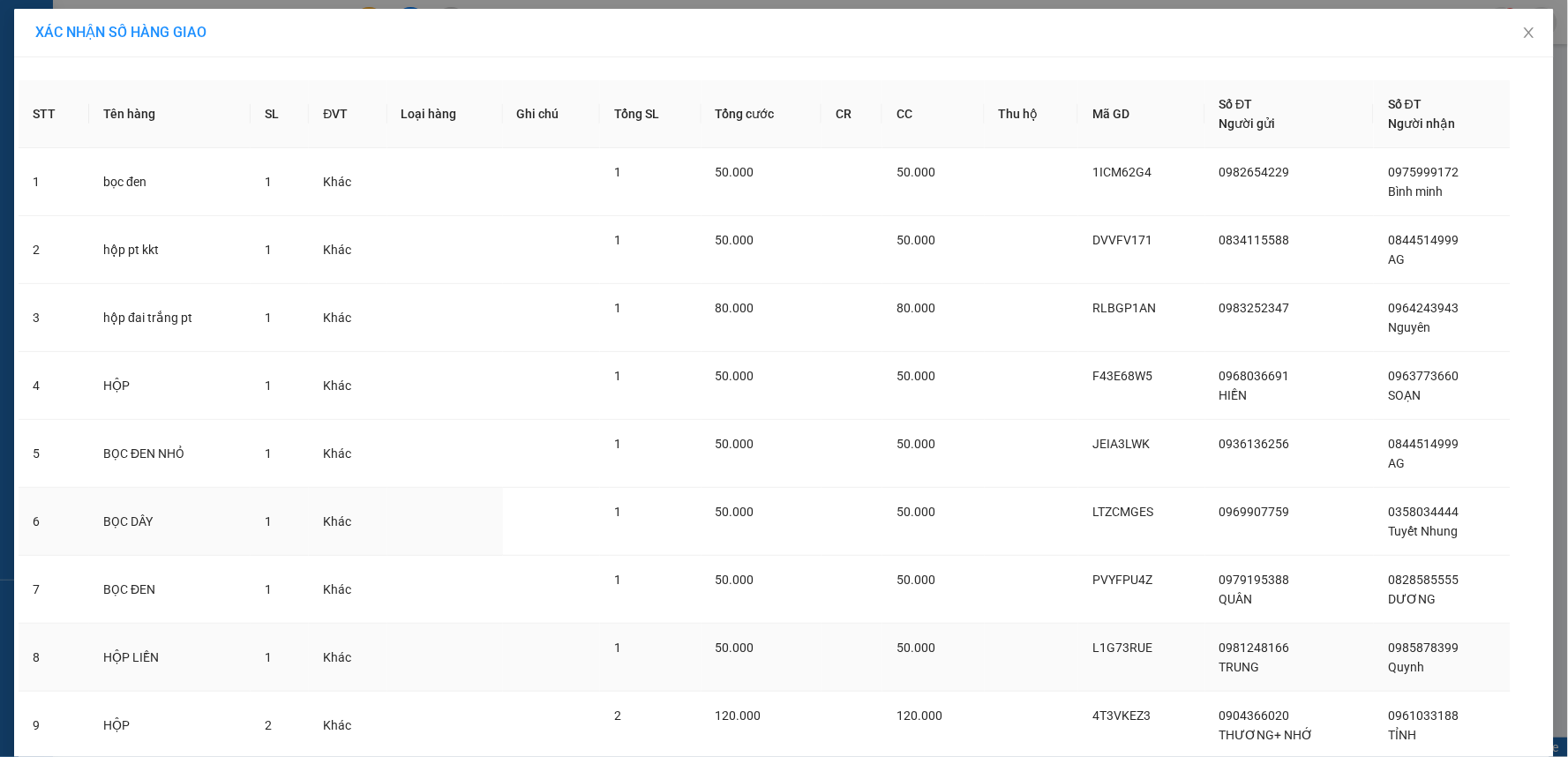
scroll to position [130, 0]
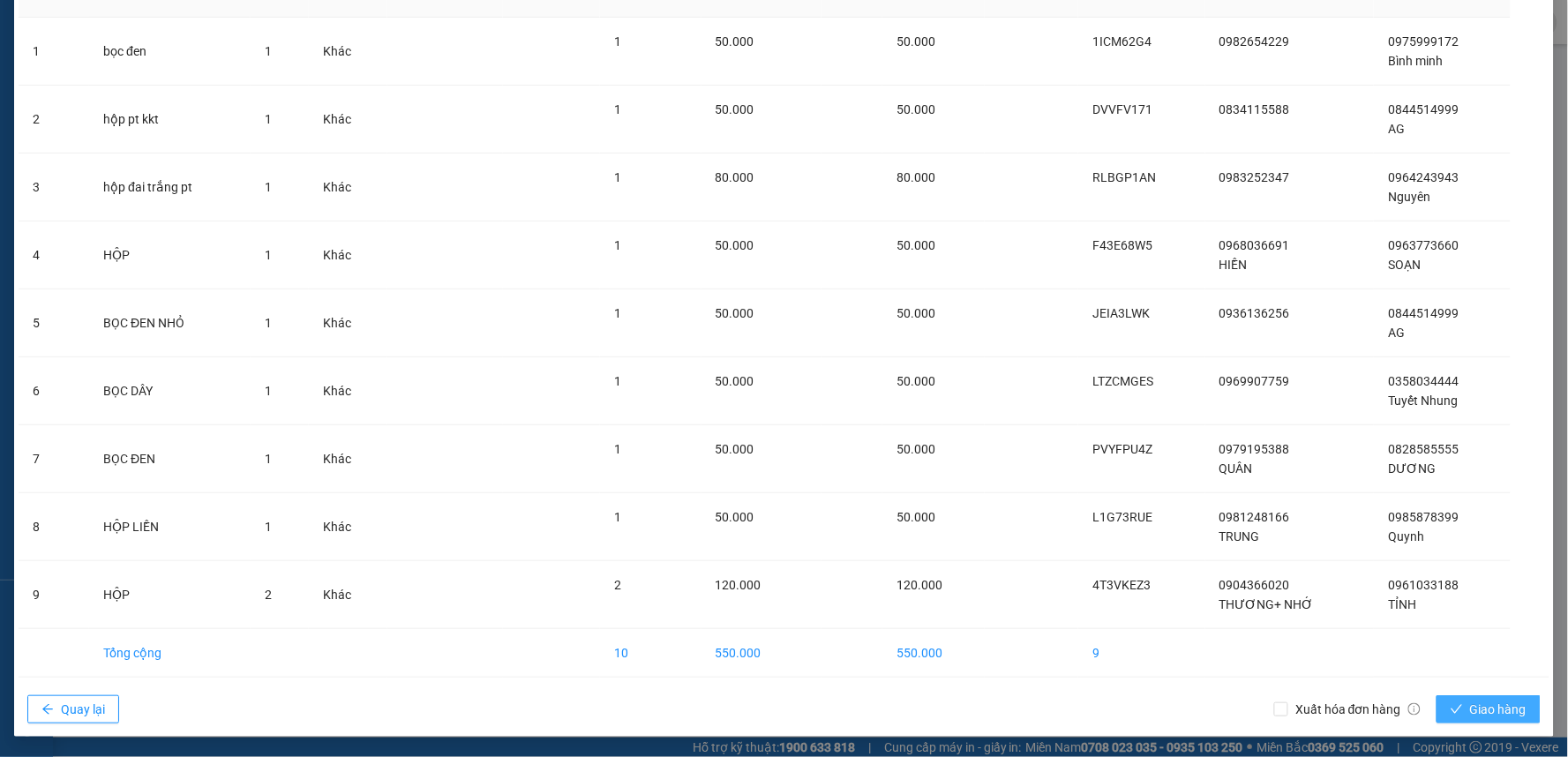
click at [1493, 699] on span "Giao hàng" at bounding box center [1499, 709] width 57 height 20
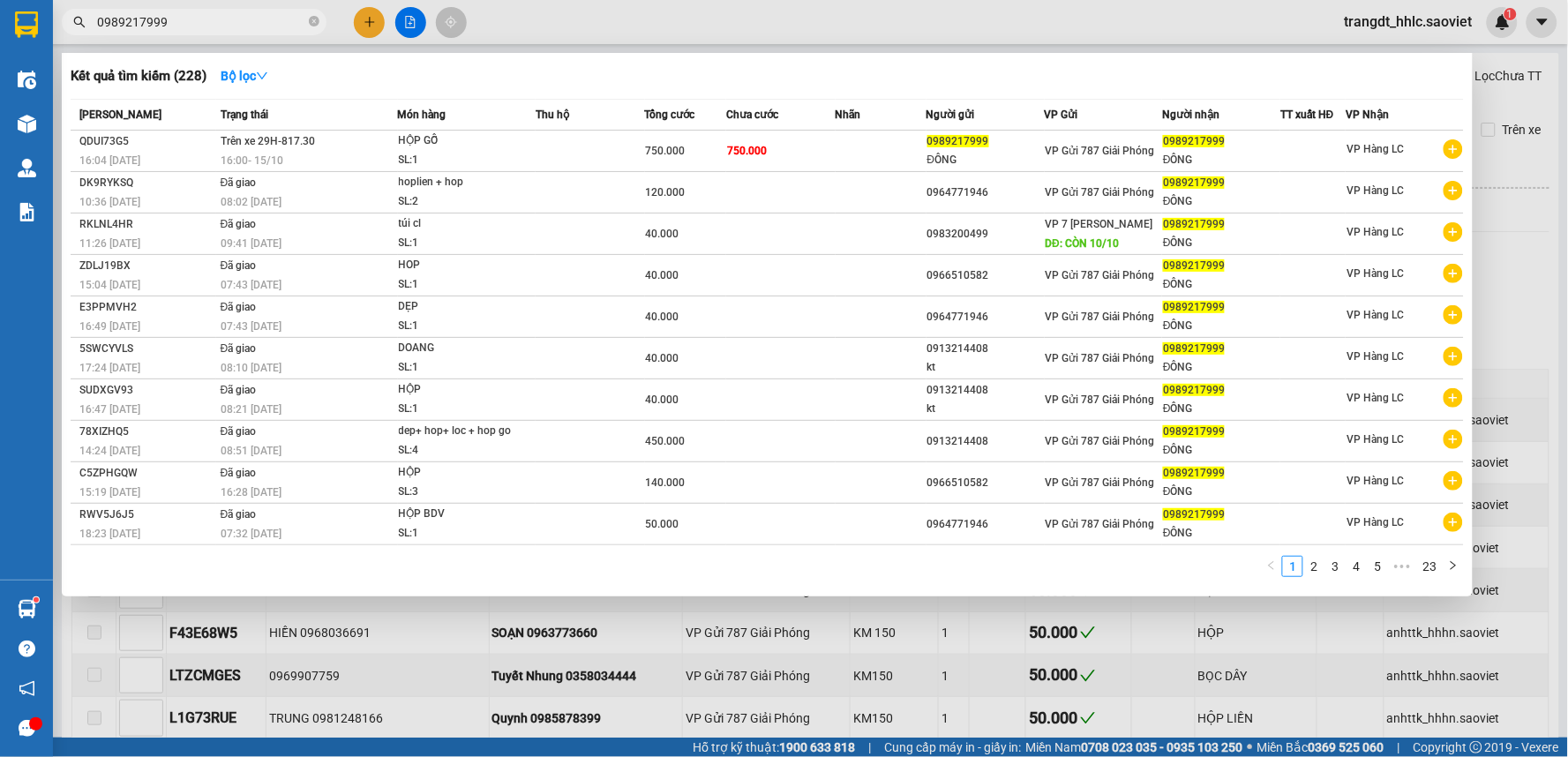
click at [186, 21] on input "0989217999" at bounding box center [201, 22] width 209 height 20
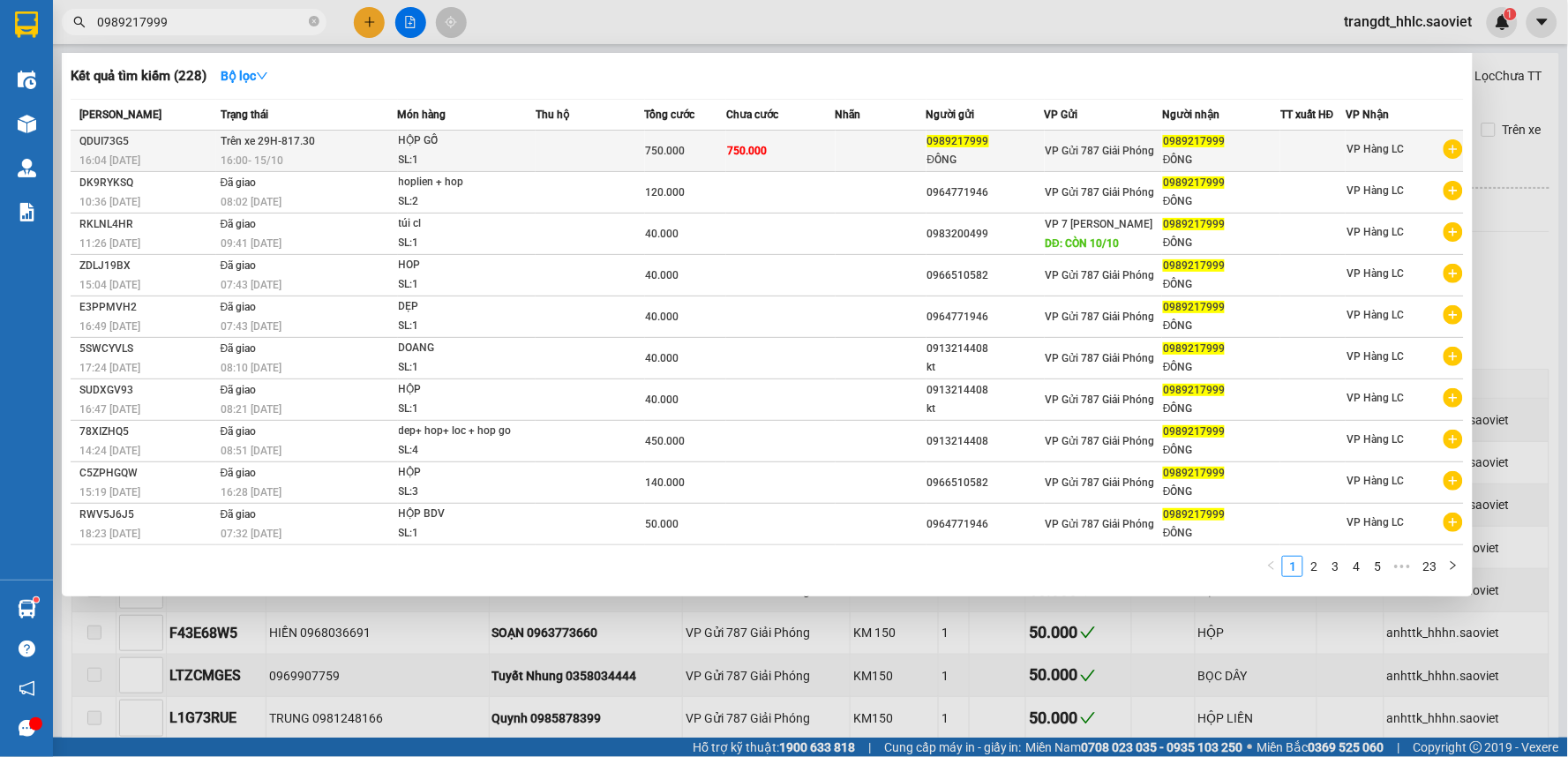
click at [796, 157] on td "750.000" at bounding box center [780, 151] width 109 height 42
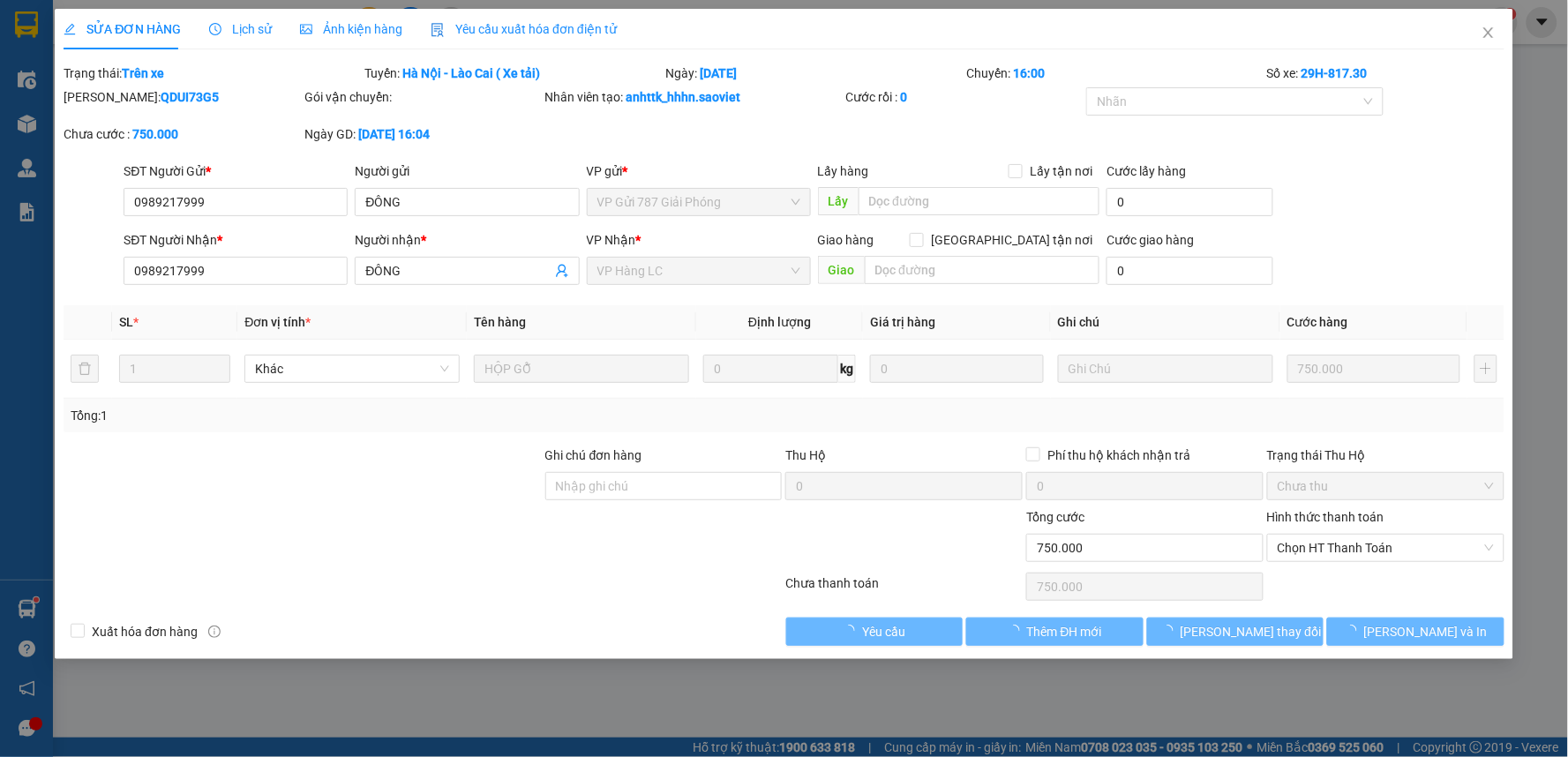
type input "0989217999"
type input "ĐÔNG"
type input "0989217999"
type input "ĐÔNG"
type input "0"
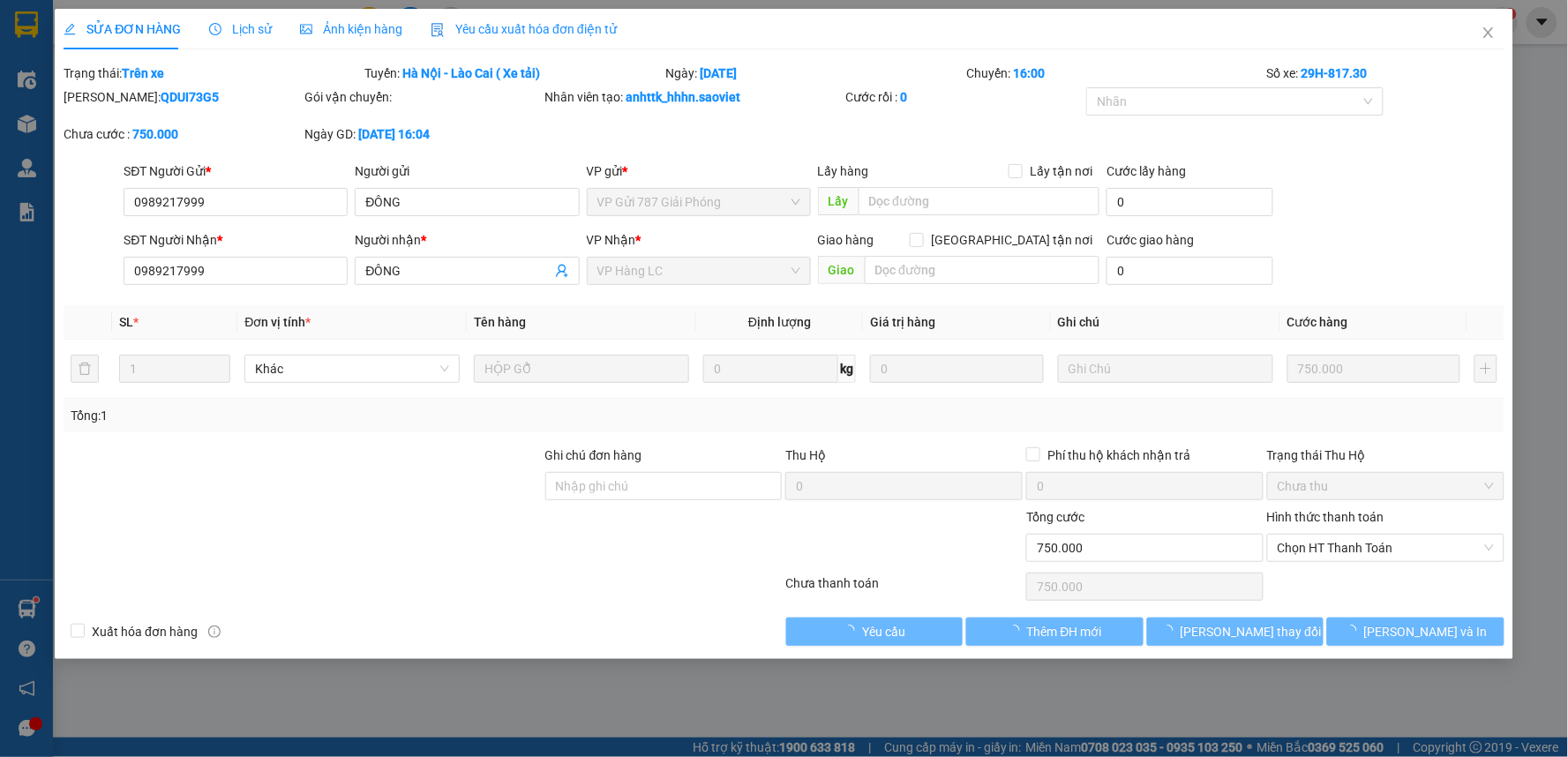
type input "750.000"
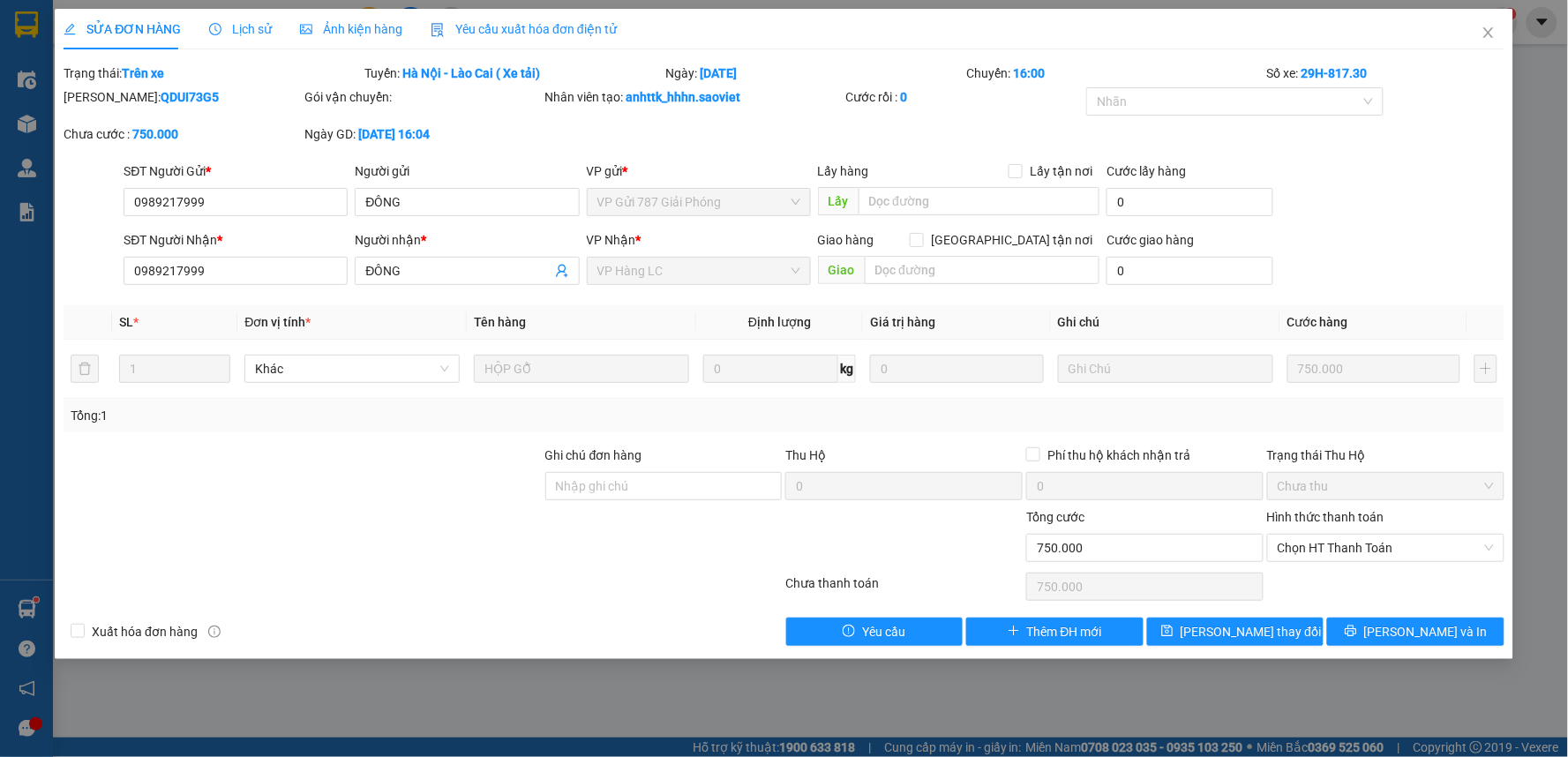
click at [956, 300] on div "Total Paid Fee 0 Total UnPaid Fee 750.000 Cash Collection Total Fee Trạng thái:…" at bounding box center [784, 355] width 1441 height 582
click at [965, 261] on input "text" at bounding box center [982, 270] width 235 height 28
drag, startPoint x: 1348, startPoint y: 541, endPoint x: 1348, endPoint y: 558, distance: 17.0
click at [1348, 542] on span "Chọn HT Thanh Toán" at bounding box center [1386, 548] width 217 height 27
type input "gfg"
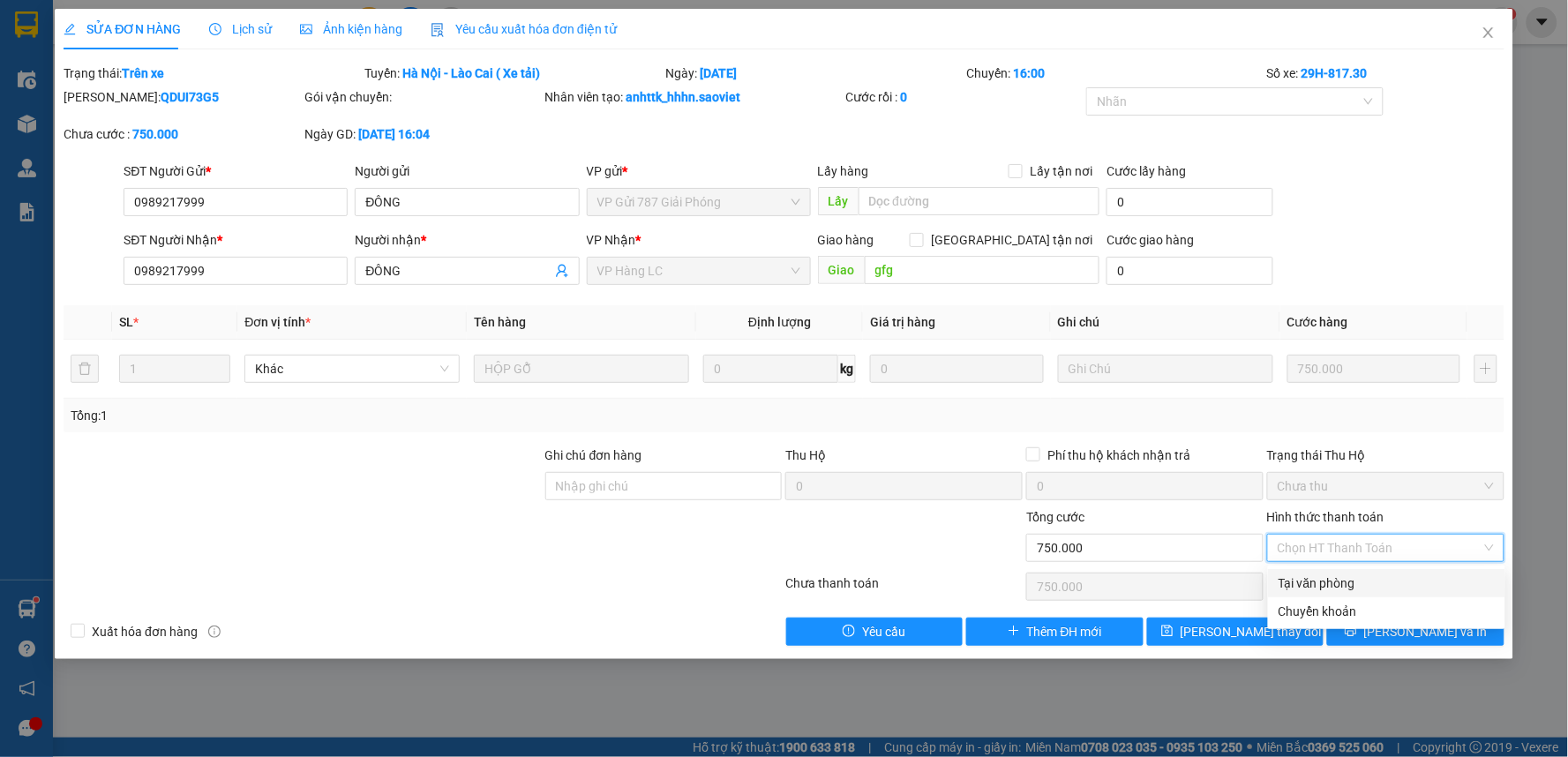
click at [1326, 583] on div "Tại văn phòng" at bounding box center [1387, 583] width 217 height 20
type input "0"
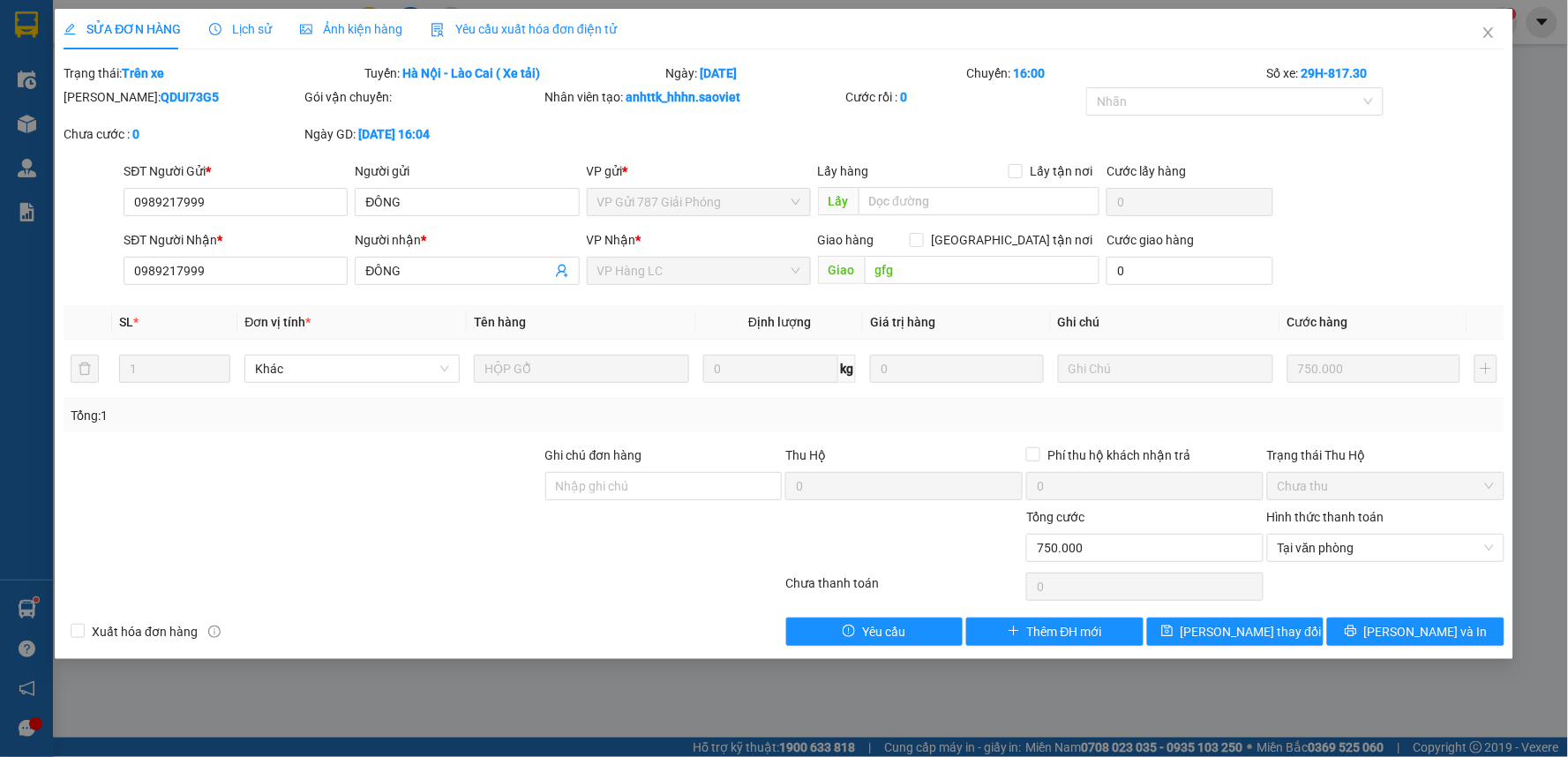
click at [1328, 256] on div "SĐT Người Nhận * 0989217999 Người nhận * ĐÔNG VP Nhận * VP Hàng LC Giao hàng Gi…" at bounding box center [813, 261] width 1388 height 62
click at [1313, 240] on div "SĐT Người Nhận * 0989217999 Người nhận * ĐÔNG VP Nhận * VP Hàng LC Giao hàng Gi…" at bounding box center [813, 261] width 1388 height 62
click at [1238, 632] on span "[PERSON_NAME] thay đổi" at bounding box center [1251, 632] width 141 height 20
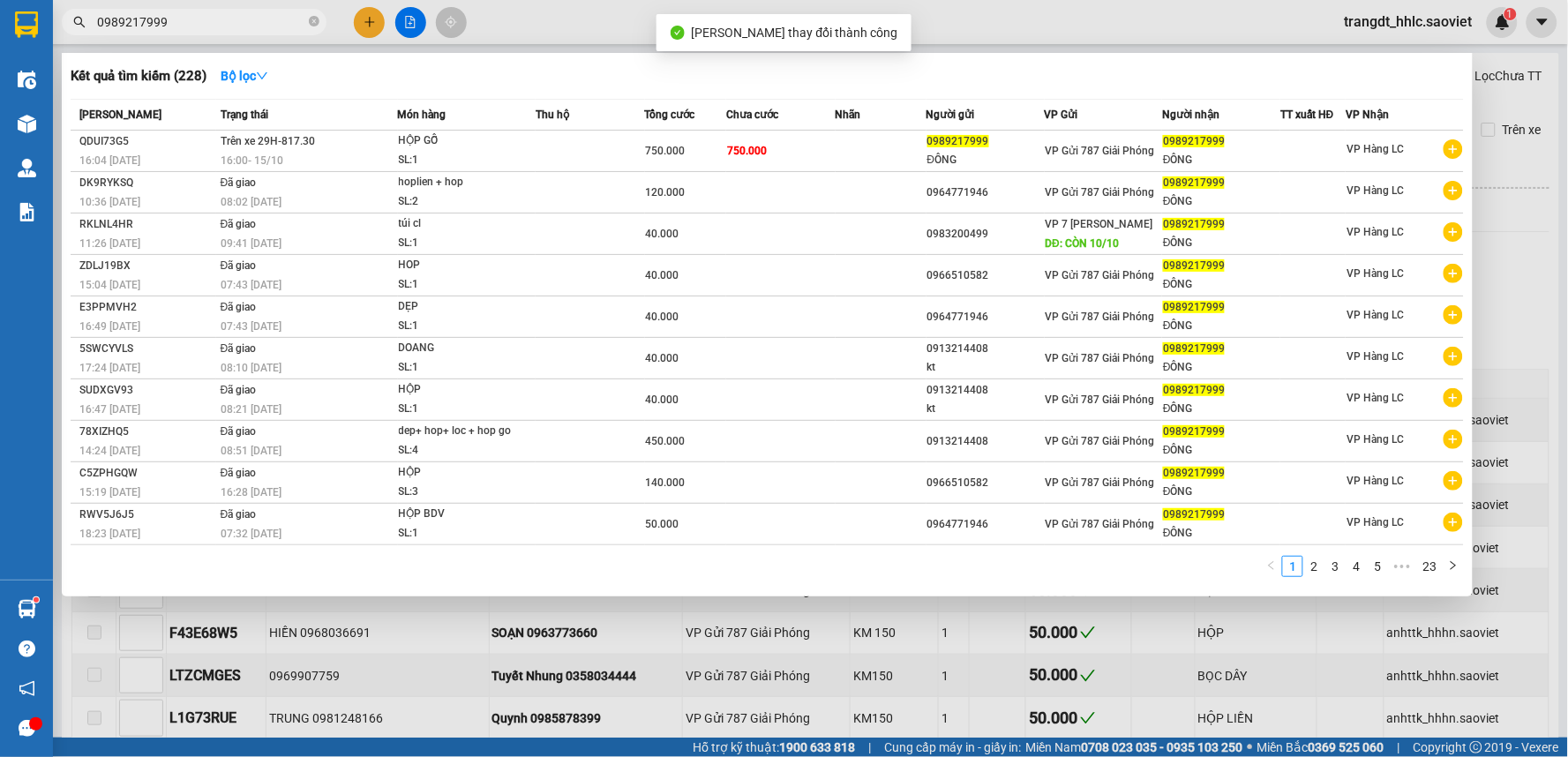
click at [215, 21] on input "0989217999" at bounding box center [201, 22] width 209 height 20
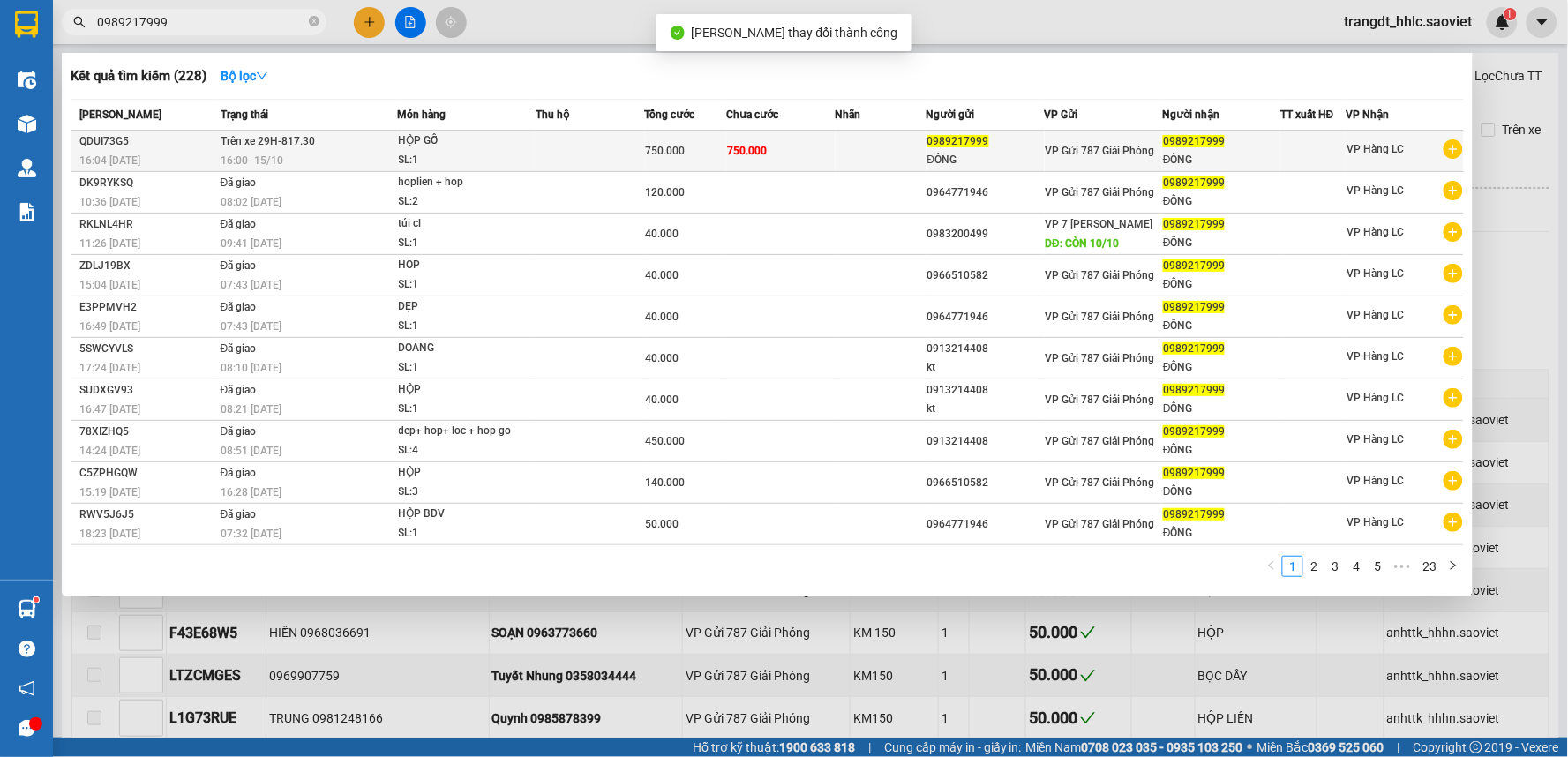
click at [585, 138] on td at bounding box center [590, 151] width 109 height 42
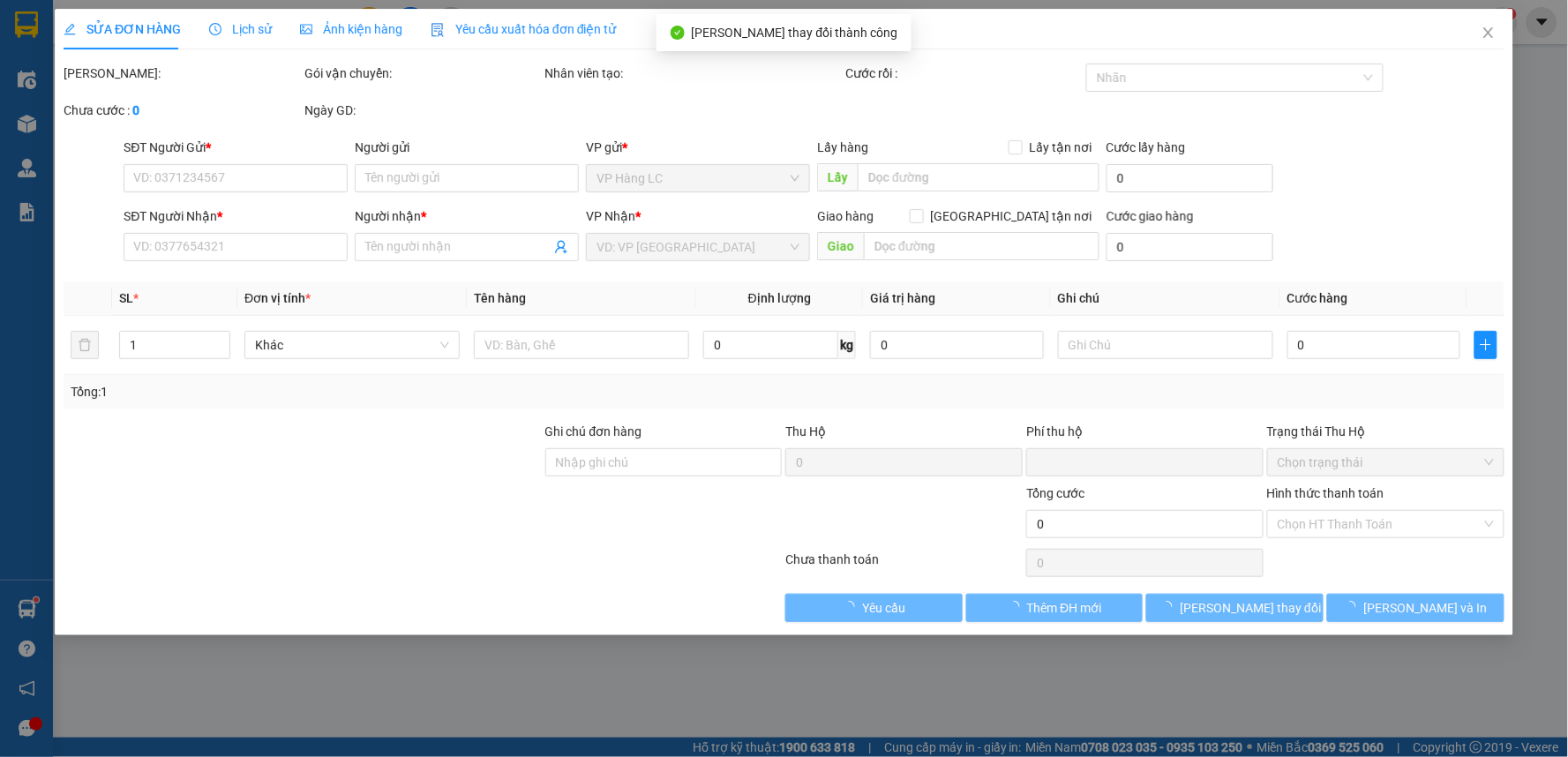
type input "0989217999"
type input "ĐÔNG"
type input "0989217999"
type input "ĐÔNG"
type input "gfg"
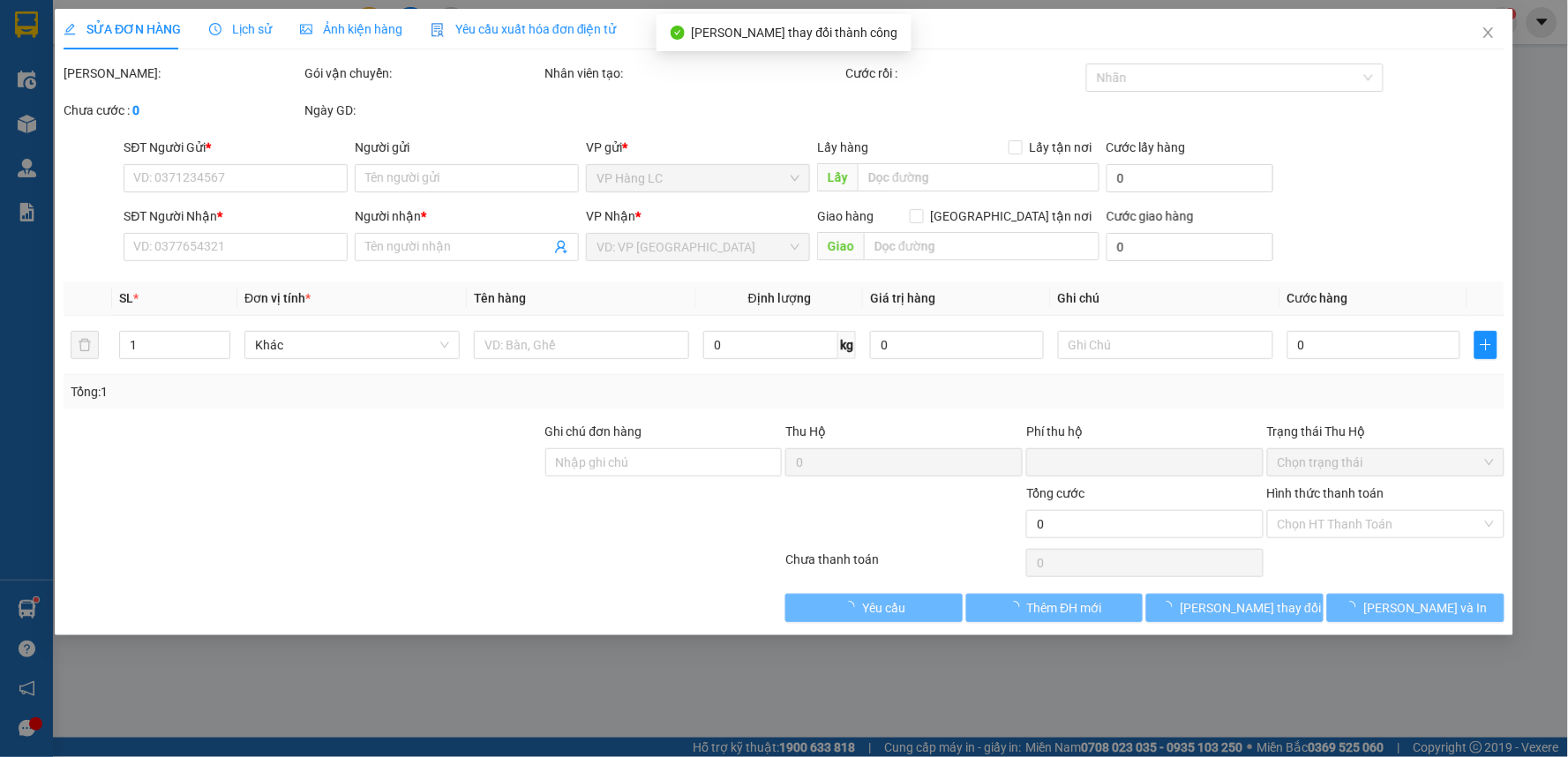
type input "0"
type input "750.000"
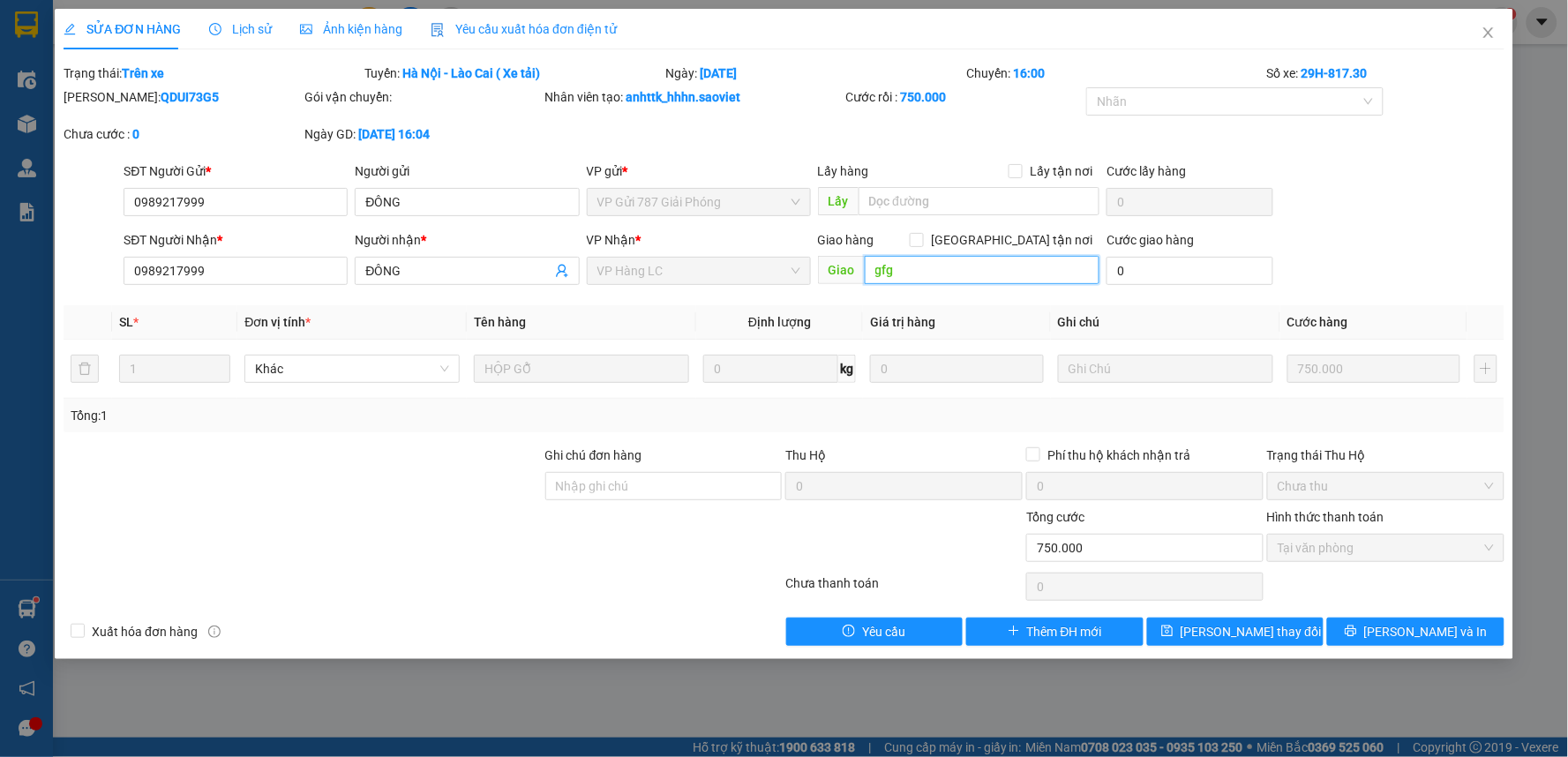
click at [903, 261] on input "gfg" at bounding box center [982, 270] width 235 height 28
type input "d"
type input "đã trả"
click at [1289, 642] on button "[PERSON_NAME] thay đổi" at bounding box center [1236, 632] width 178 height 28
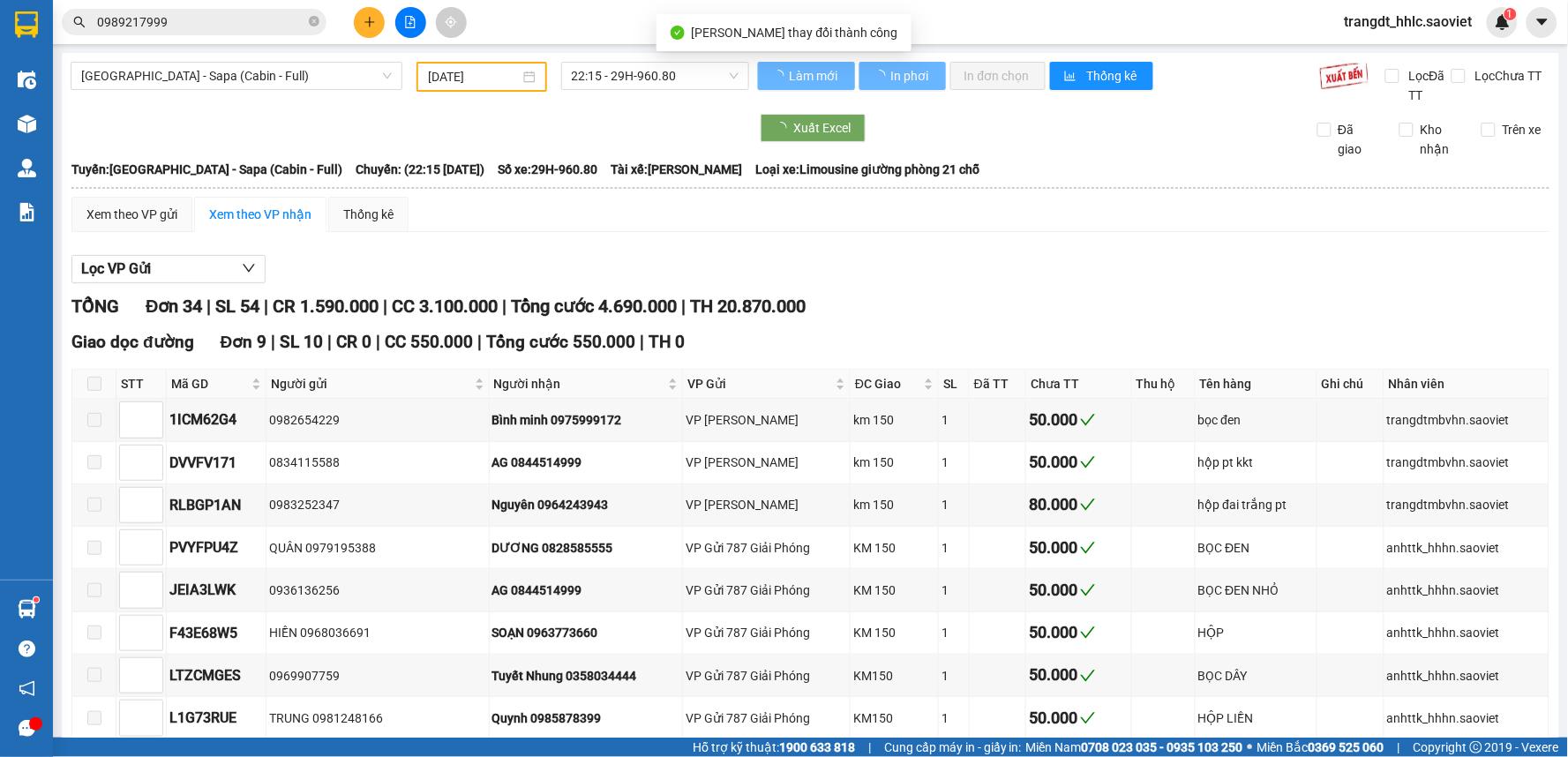
click at [1127, 258] on div "Lọc VP Gửi" at bounding box center [811, 269] width 1478 height 29
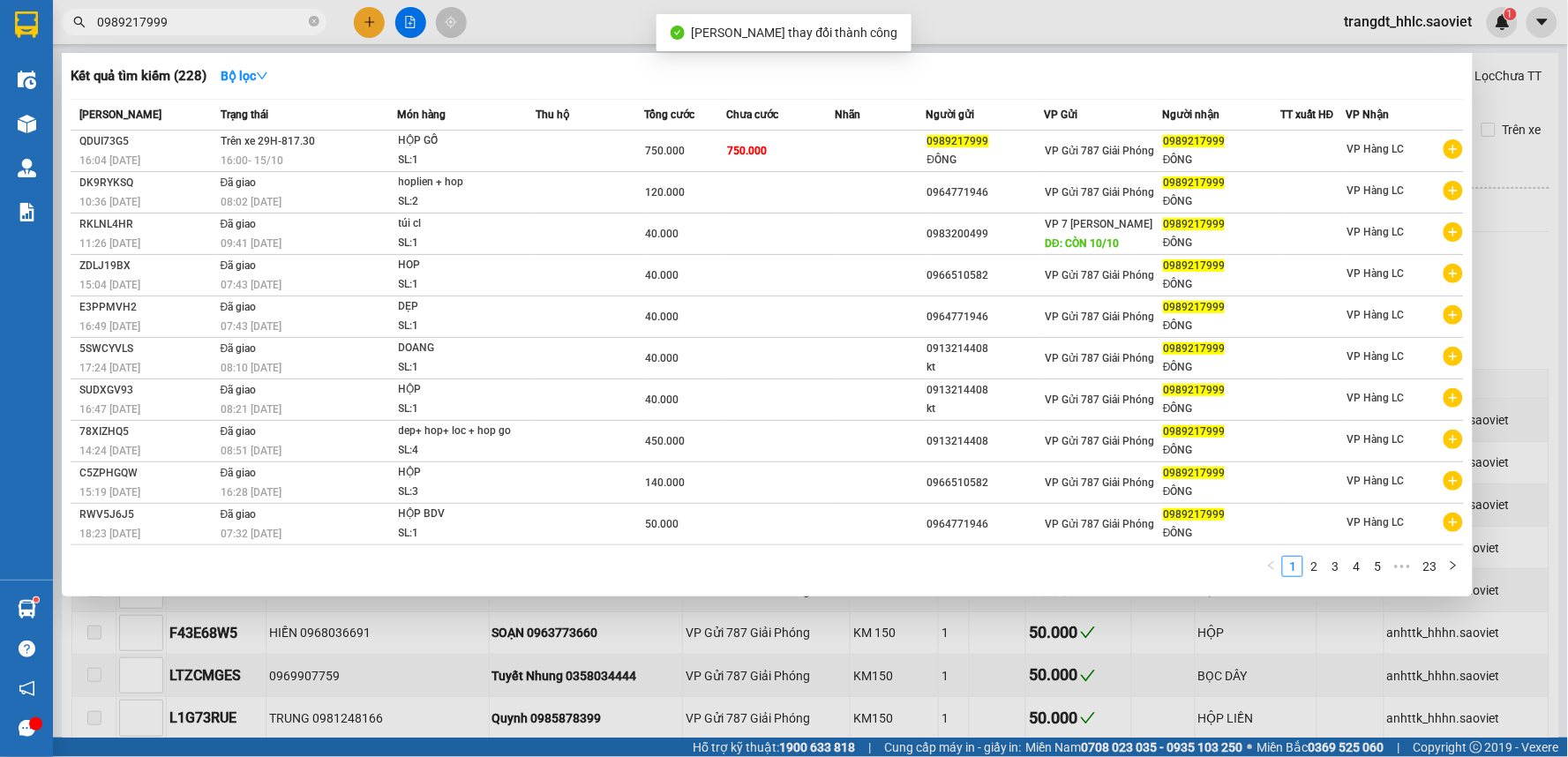
click at [265, 16] on input "0989217999" at bounding box center [201, 22] width 209 height 20
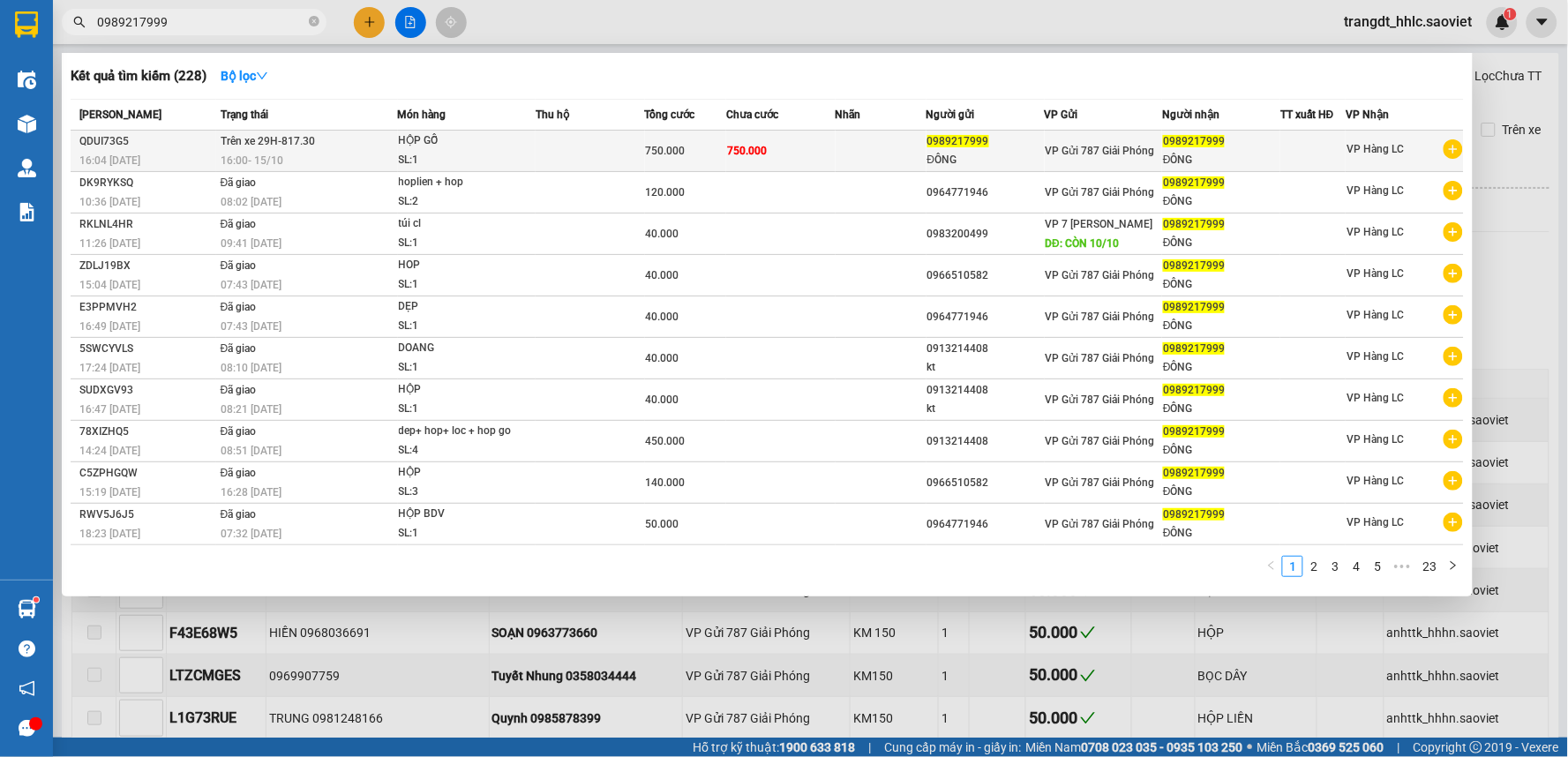
click at [859, 152] on td at bounding box center [881, 151] width 91 height 42
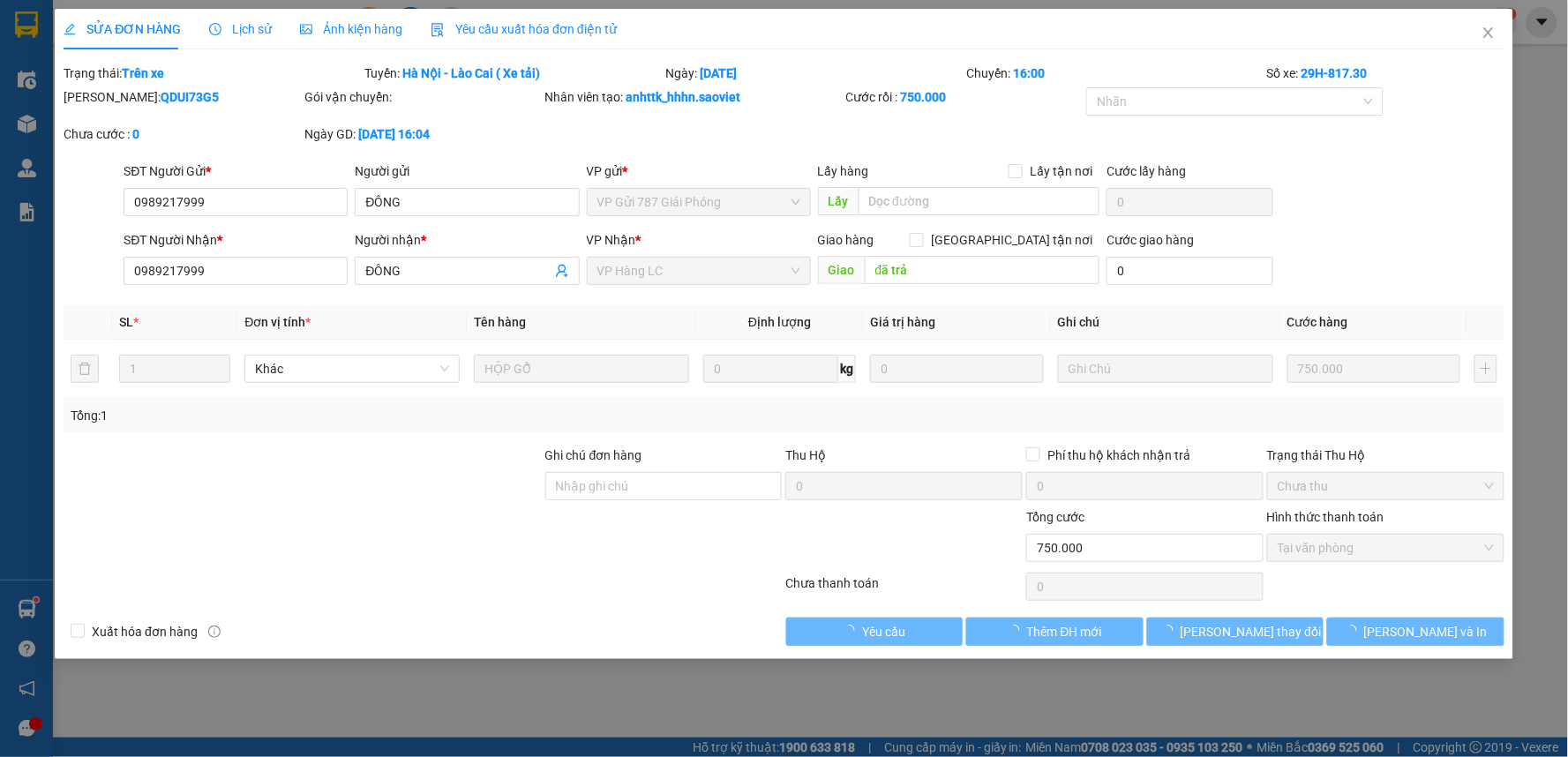
type input "0989217999"
type input "ĐÔNG"
type input "0989217999"
type input "ĐÔNG"
type input "đã trả"
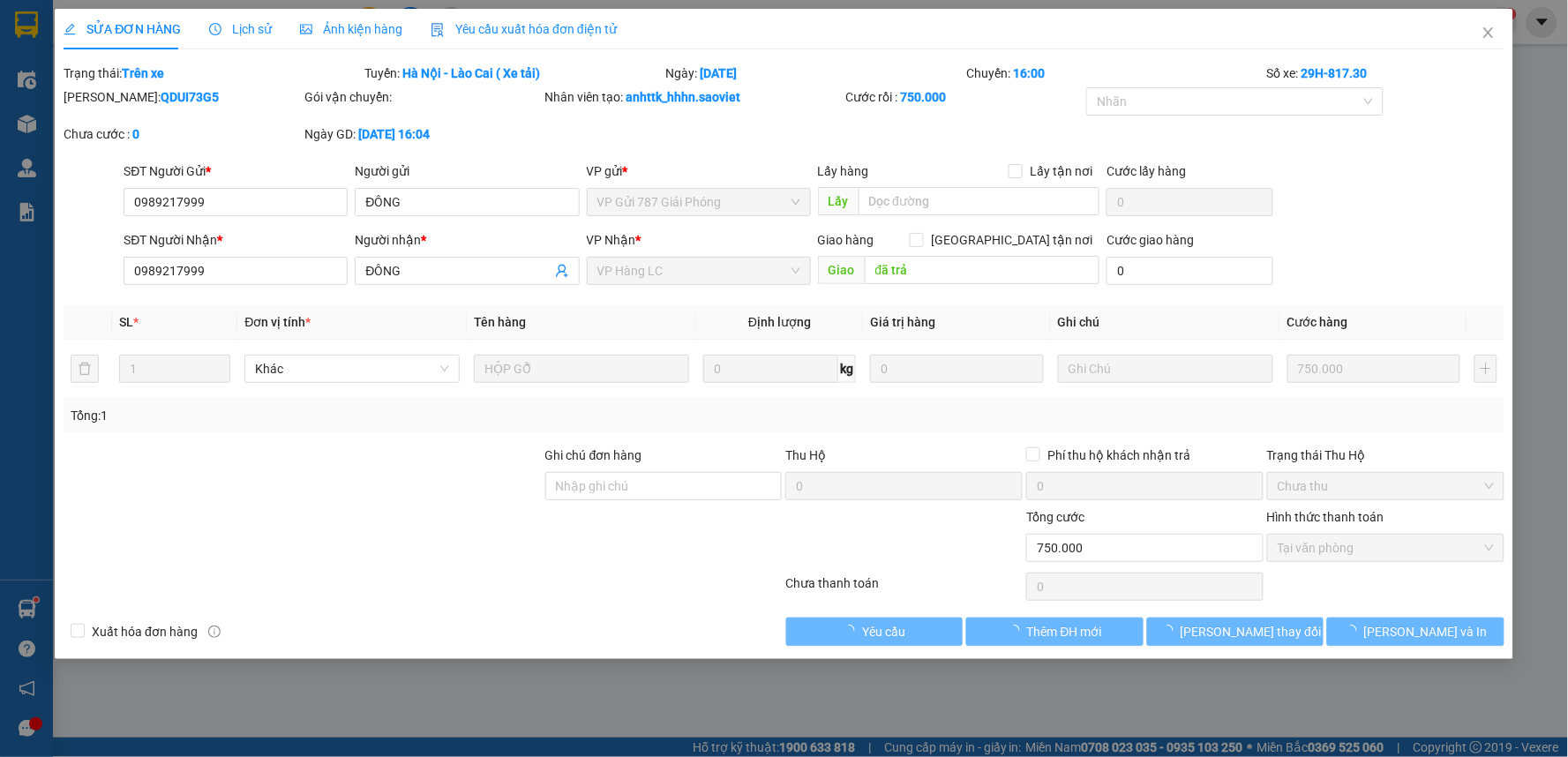
type input "0"
type input "750.000"
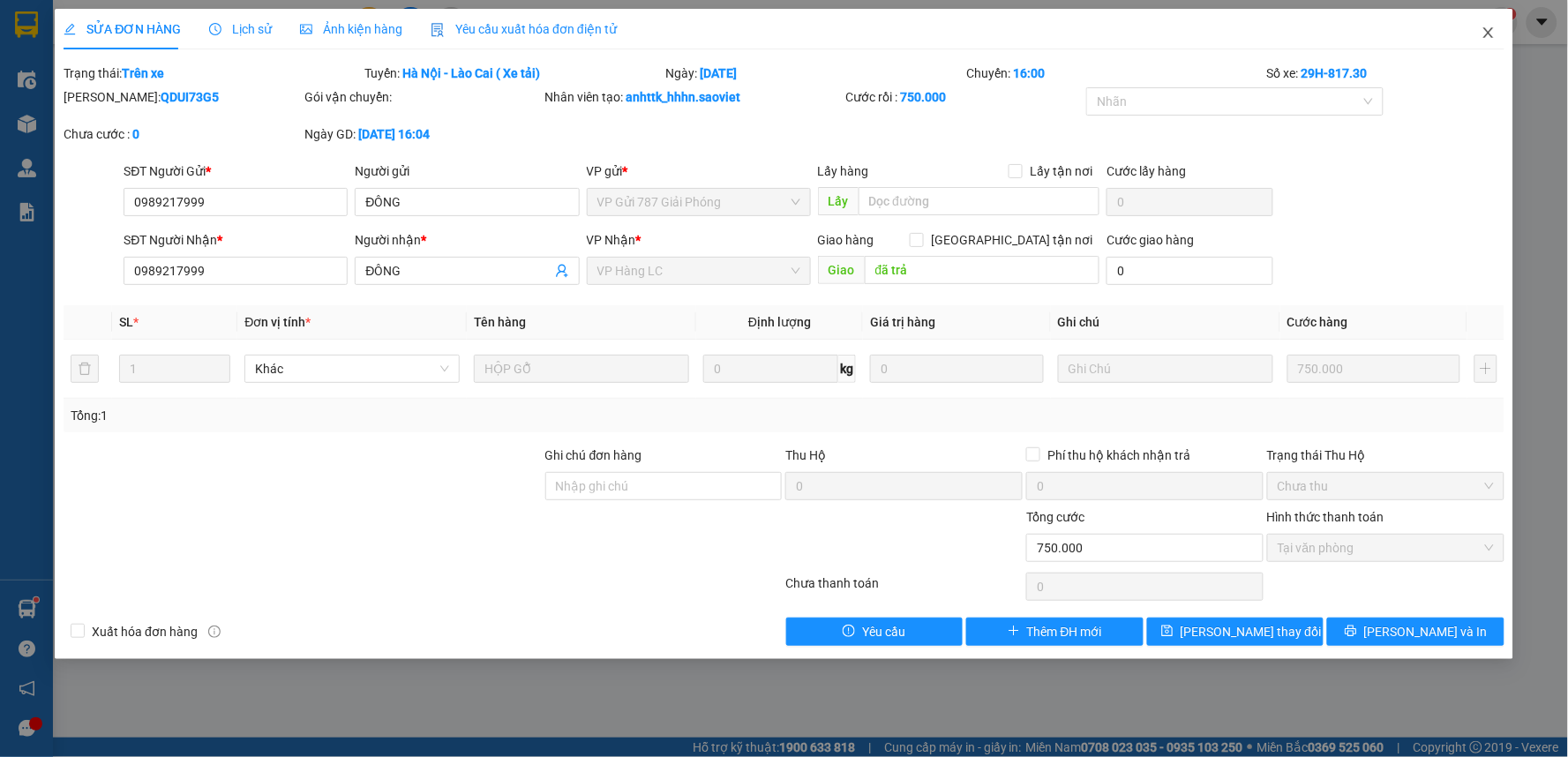
click at [1476, 32] on span "Close" at bounding box center [1489, 34] width 50 height 50
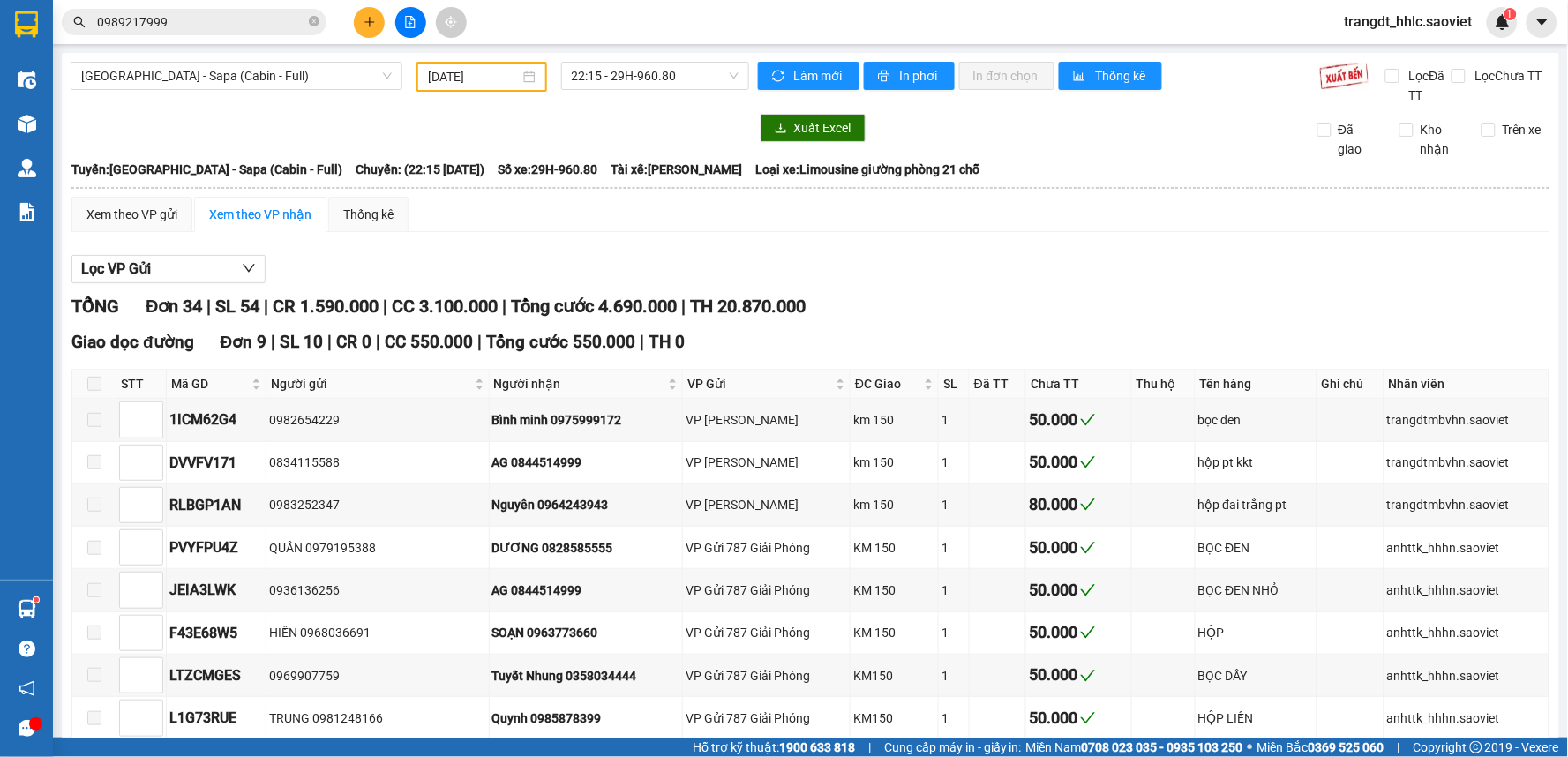
click at [279, 14] on input "0989217999" at bounding box center [201, 22] width 209 height 20
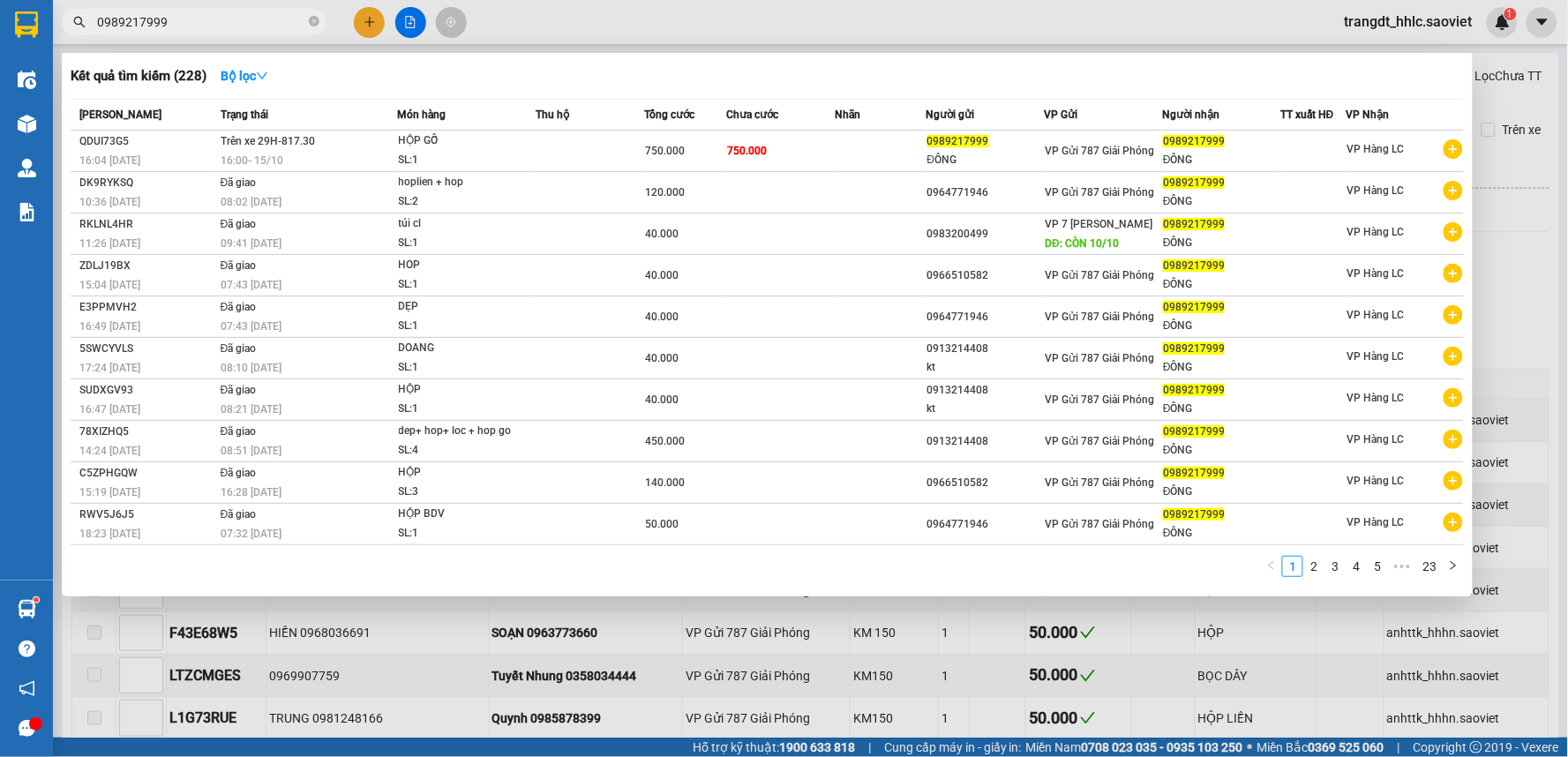
click at [279, 14] on input "0989217999" at bounding box center [201, 22] width 209 height 20
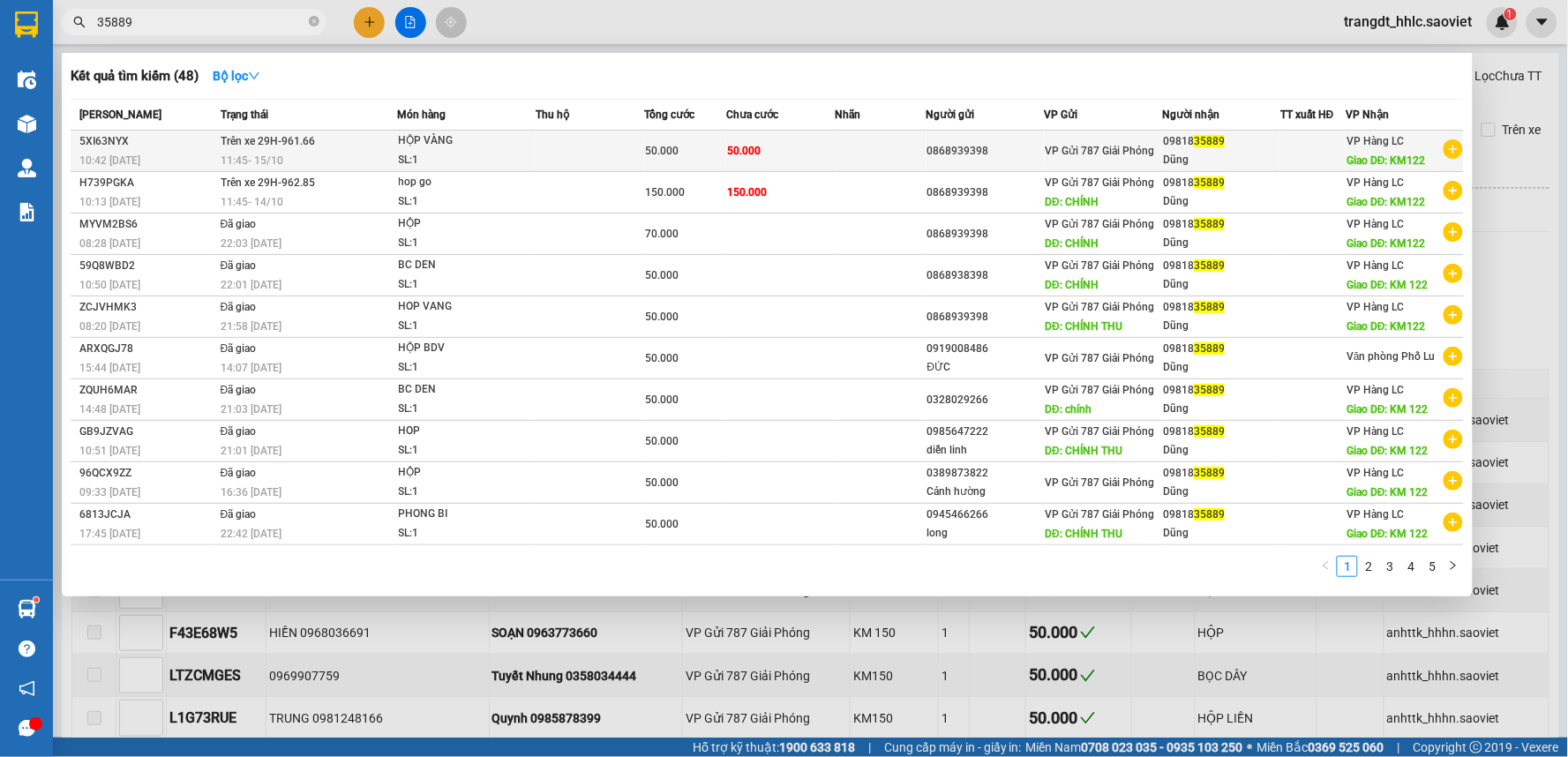
type input "35889"
click at [842, 150] on td at bounding box center [881, 151] width 91 height 42
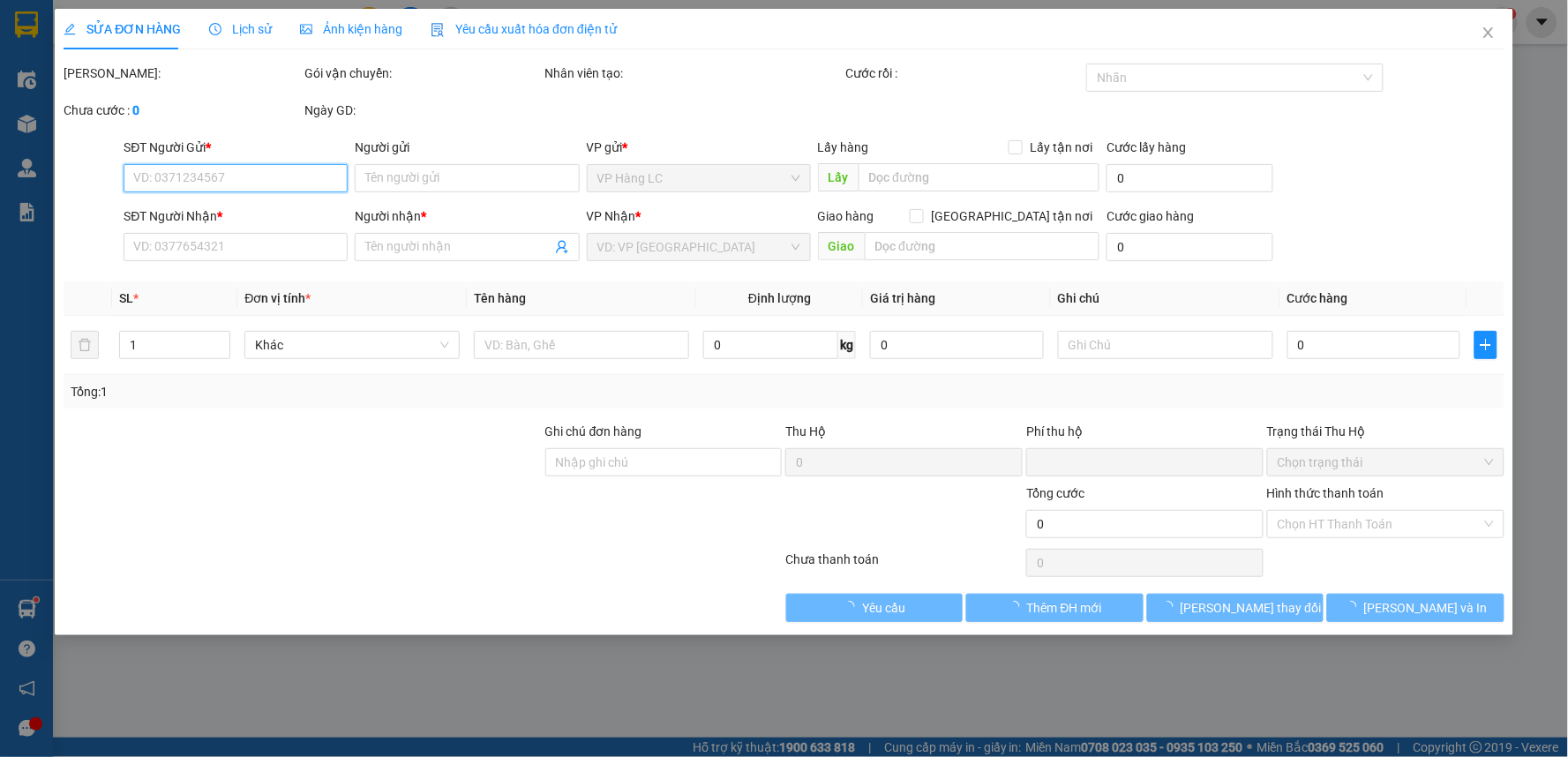
type input "0868939398"
type input "0981835889"
type input "Dũng"
type input "KM122"
type input "0"
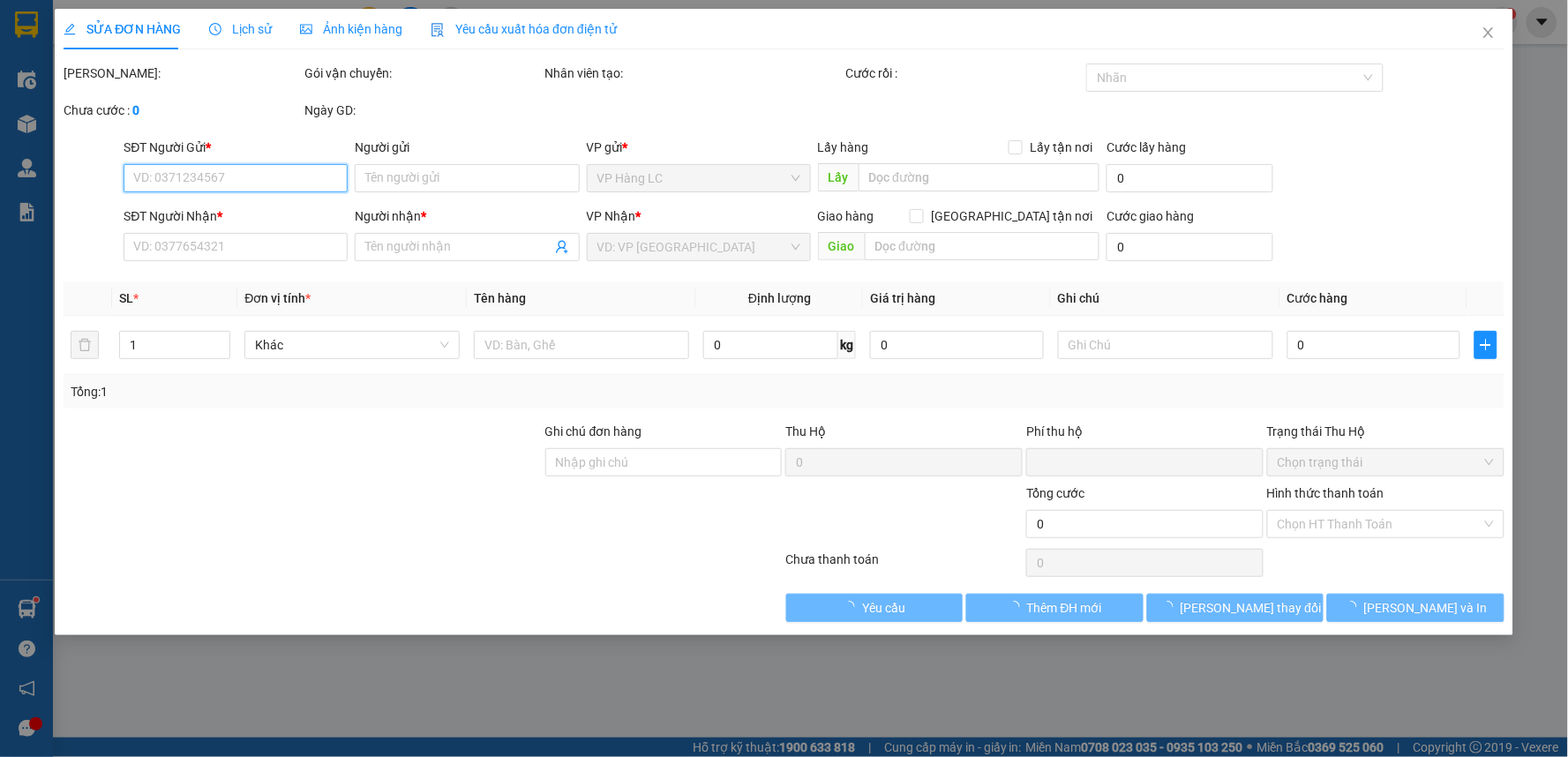
type input "50.000"
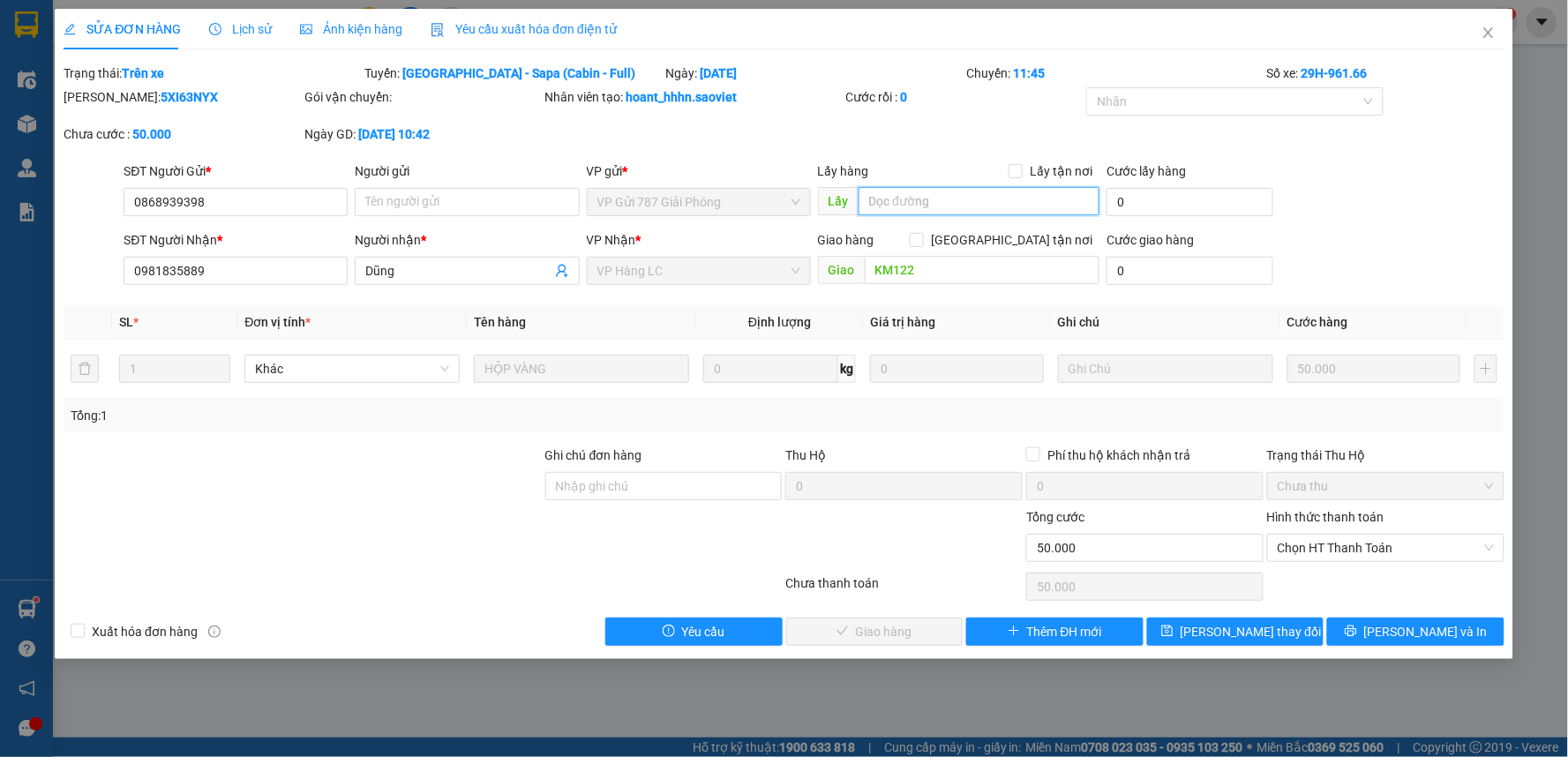
click at [925, 199] on input "text" at bounding box center [979, 201] width 242 height 28
type input "CHÍNH THU"
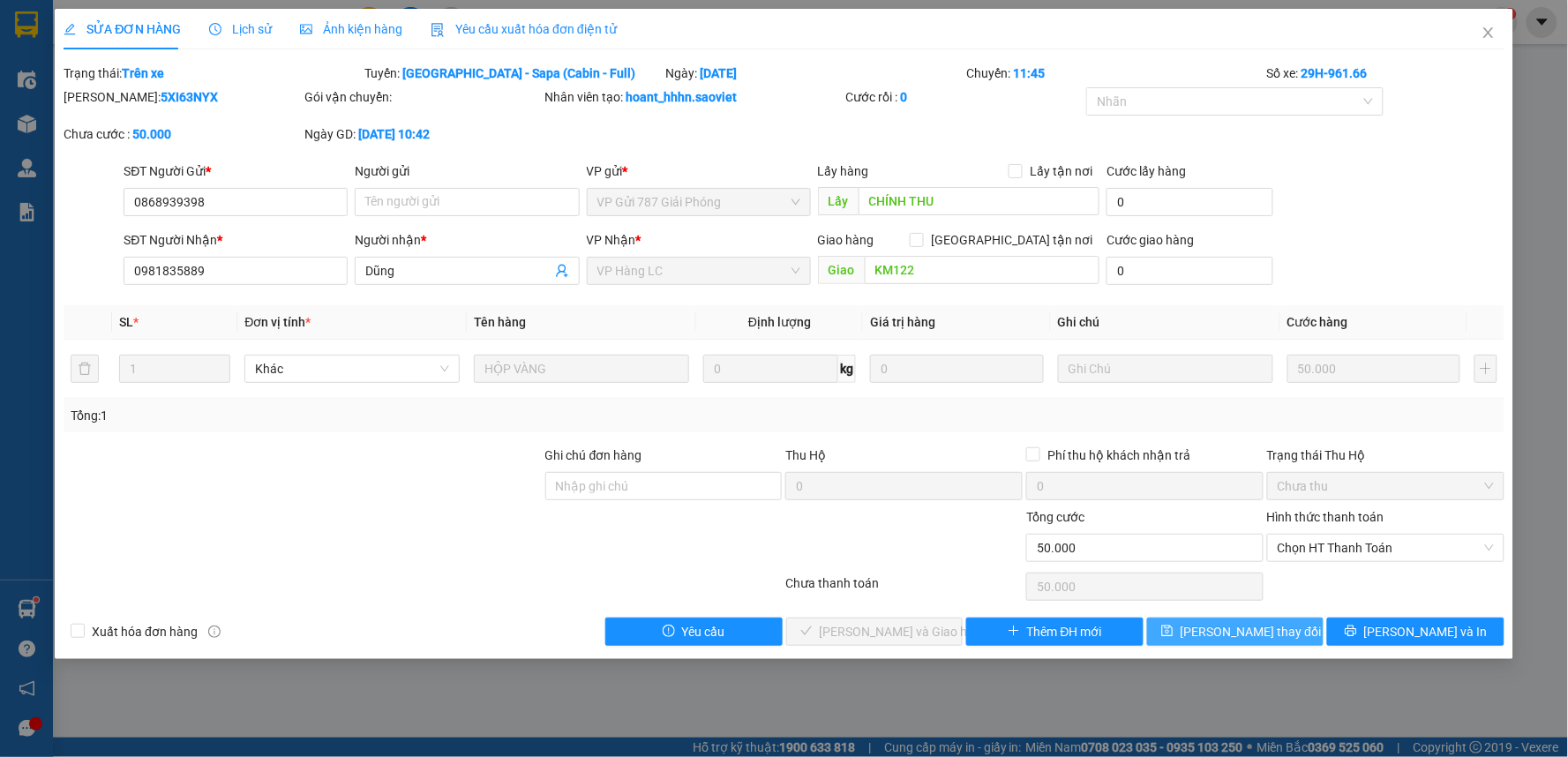
click at [1229, 633] on span "[PERSON_NAME] thay đổi" at bounding box center [1251, 632] width 141 height 20
